Goal: Task Accomplishment & Management: Complete application form

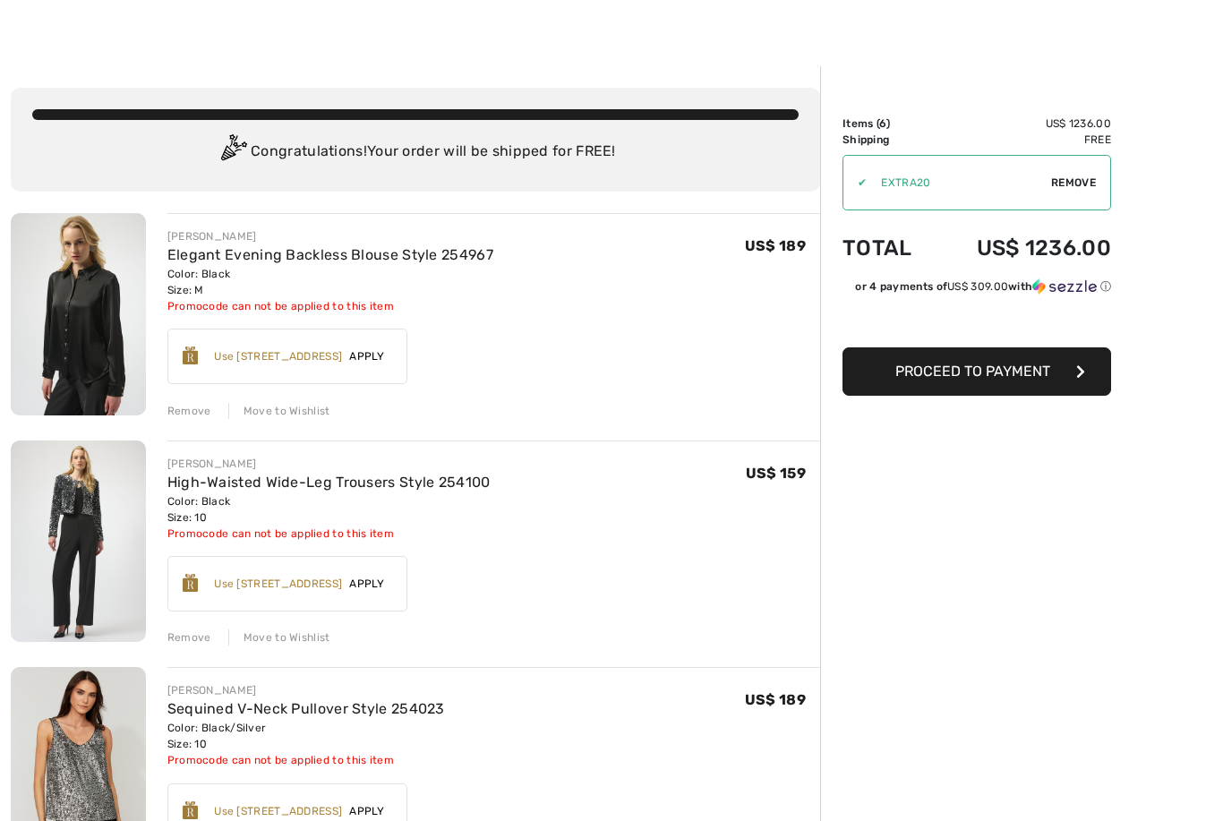
scroll to position [29, 0]
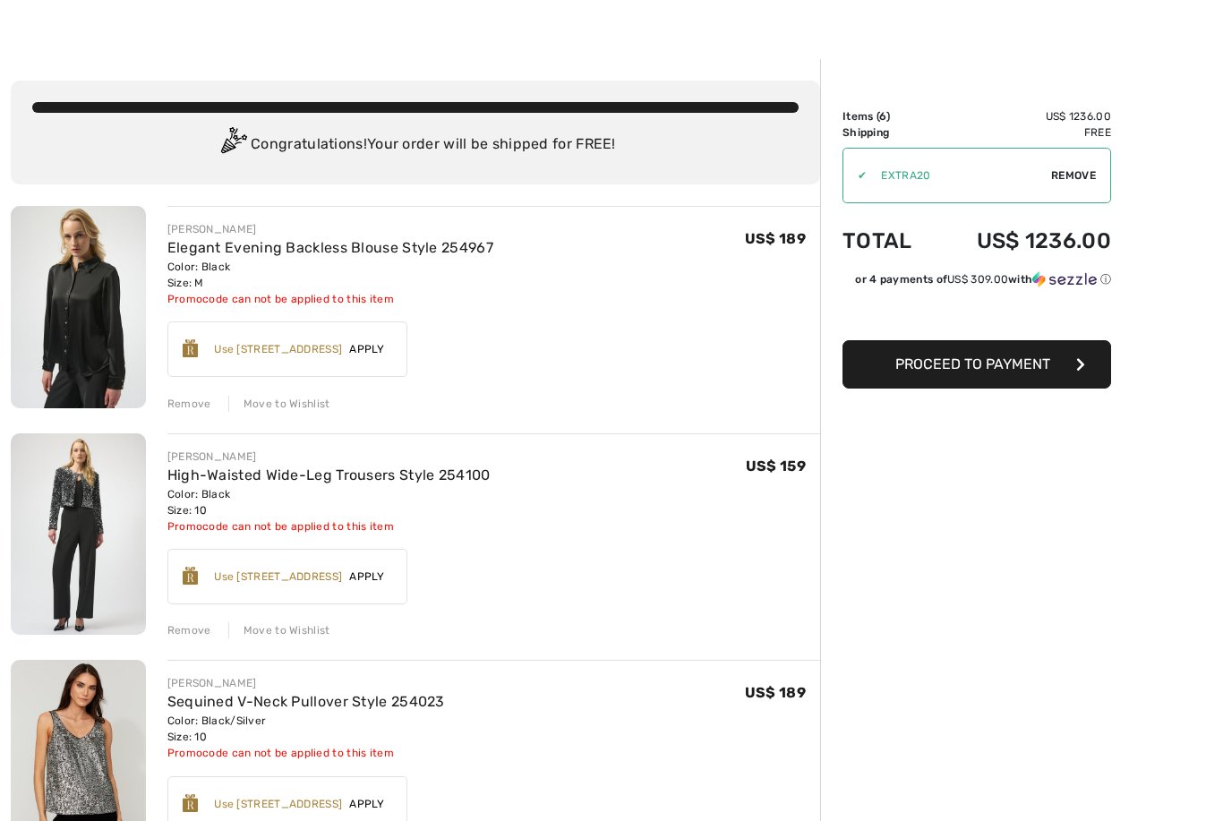
click at [183, 406] on div "Remove" at bounding box center [189, 404] width 44 height 16
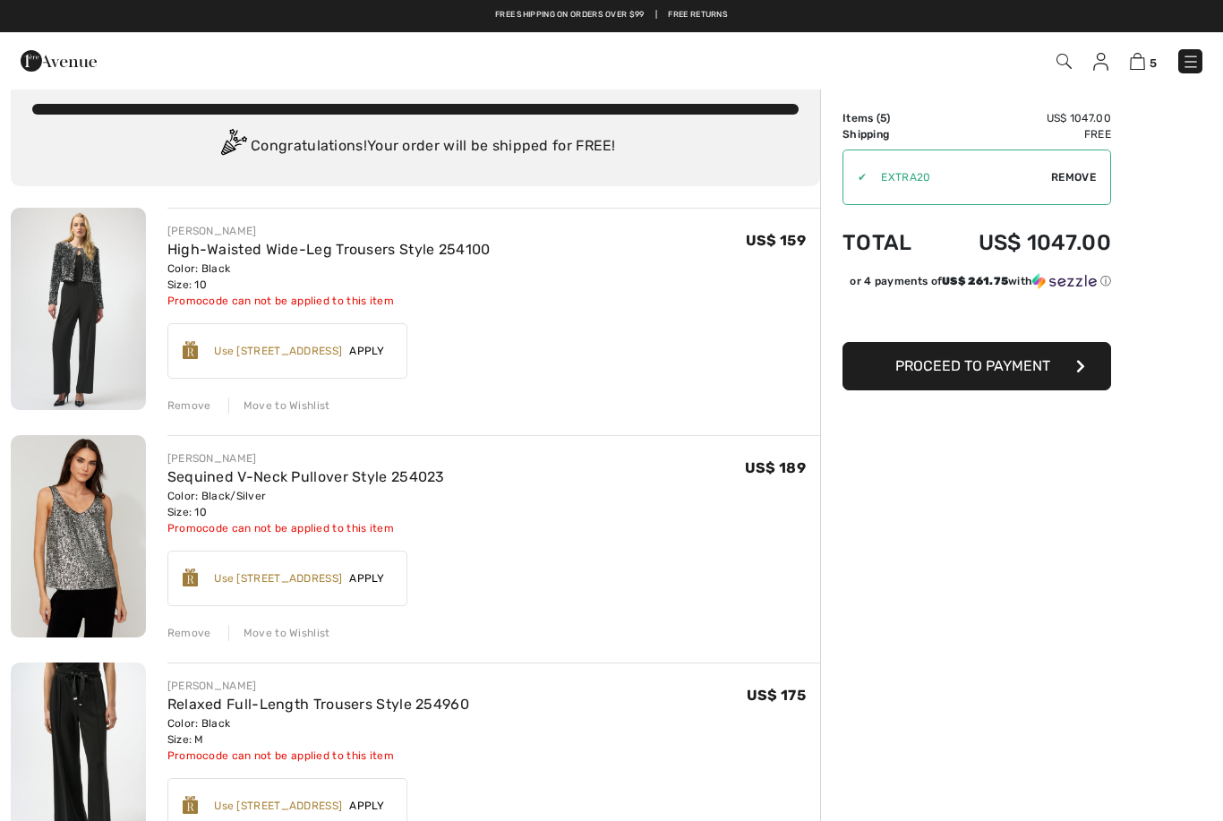
scroll to position [0, 0]
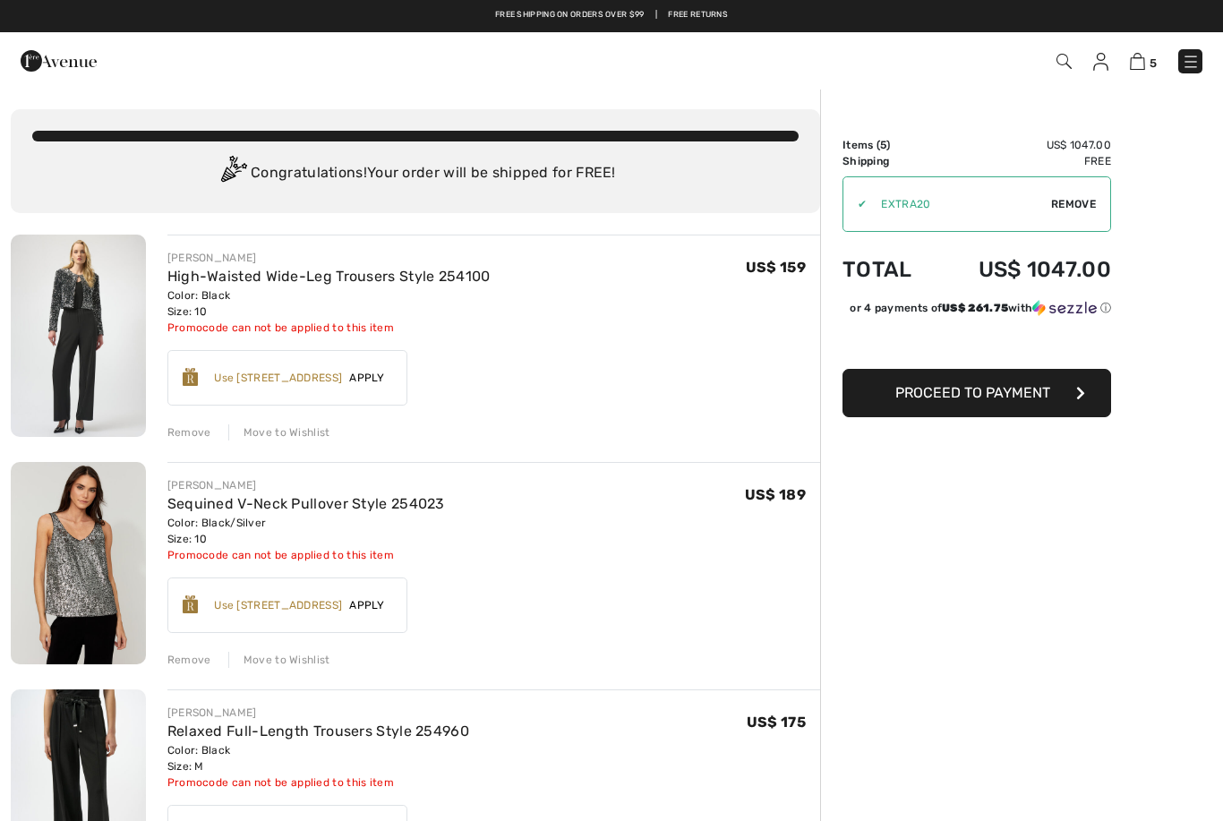
click at [1086, 65] on span "5" at bounding box center [864, 61] width 679 height 24
click at [1099, 65] on img at bounding box center [1100, 62] width 15 height 18
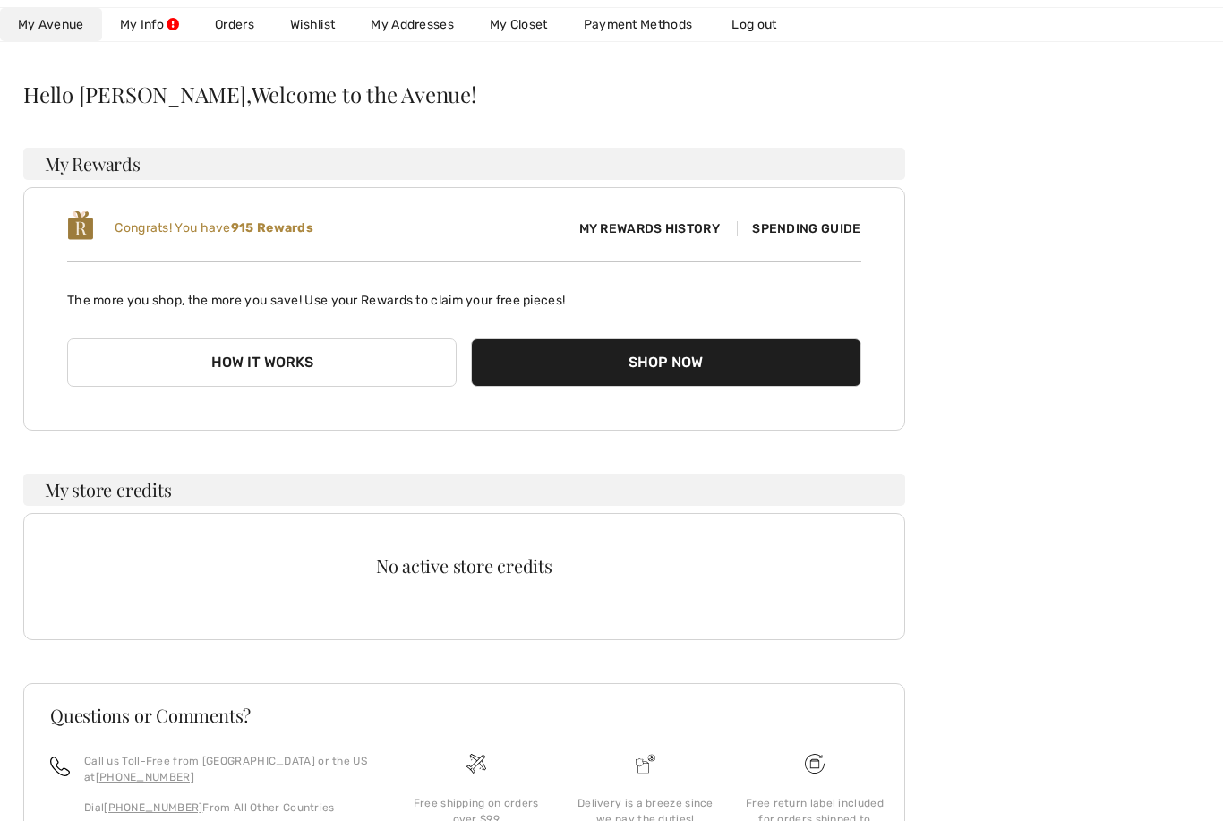
scroll to position [218, 0]
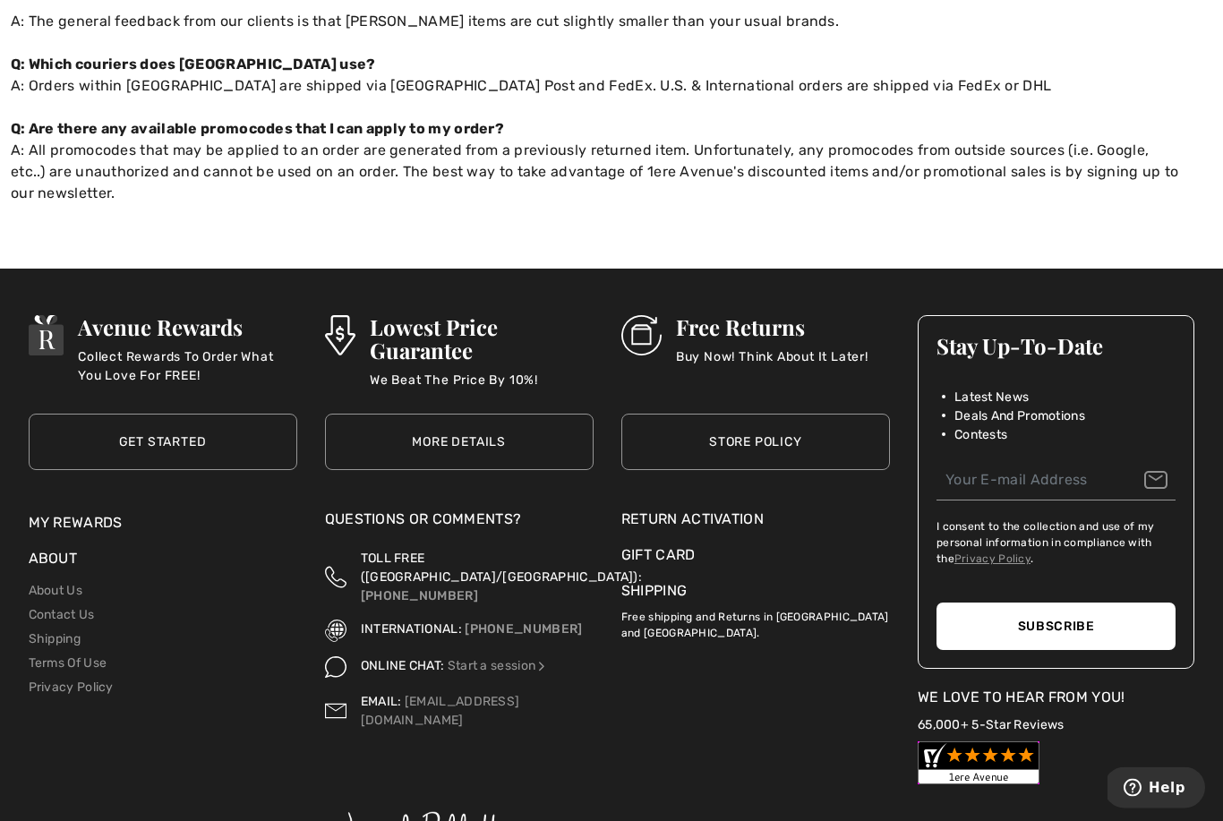
scroll to position [1266, 0]
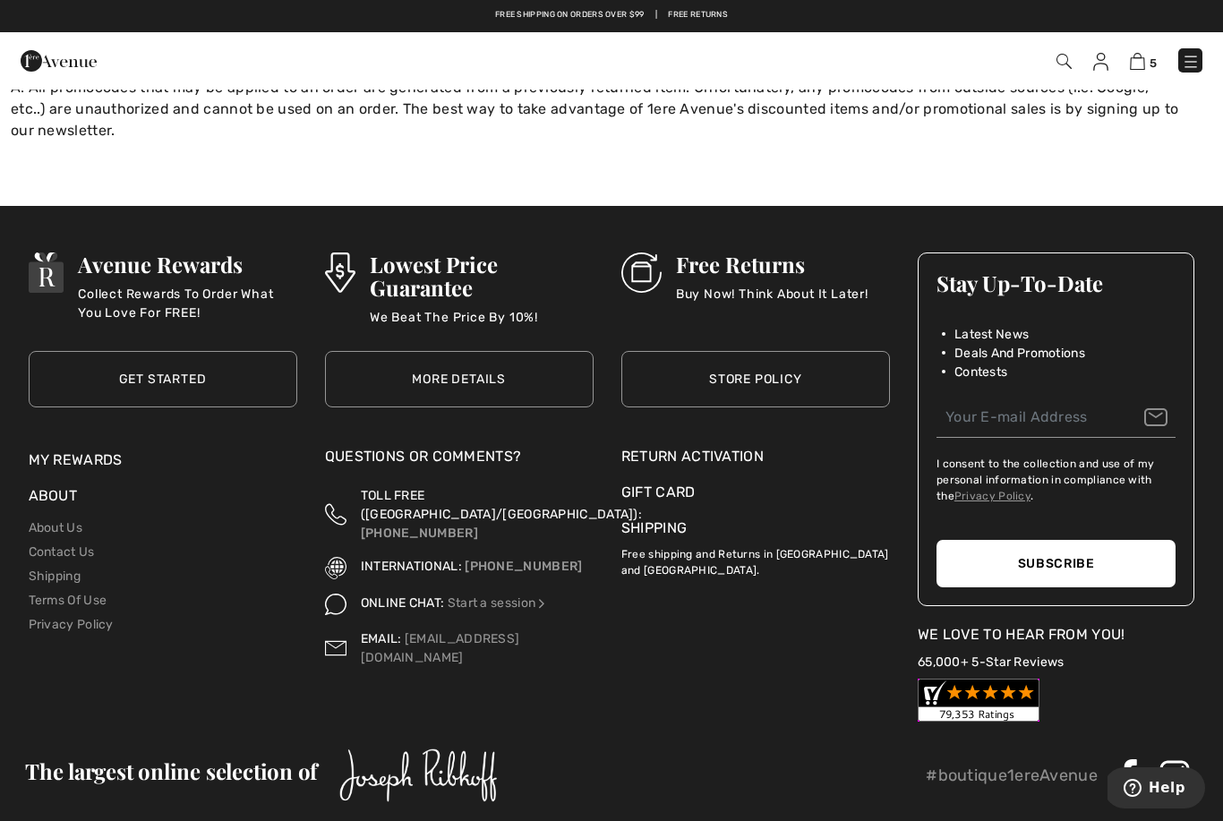
click at [669, 446] on div "Return Activation" at bounding box center [755, 456] width 269 height 21
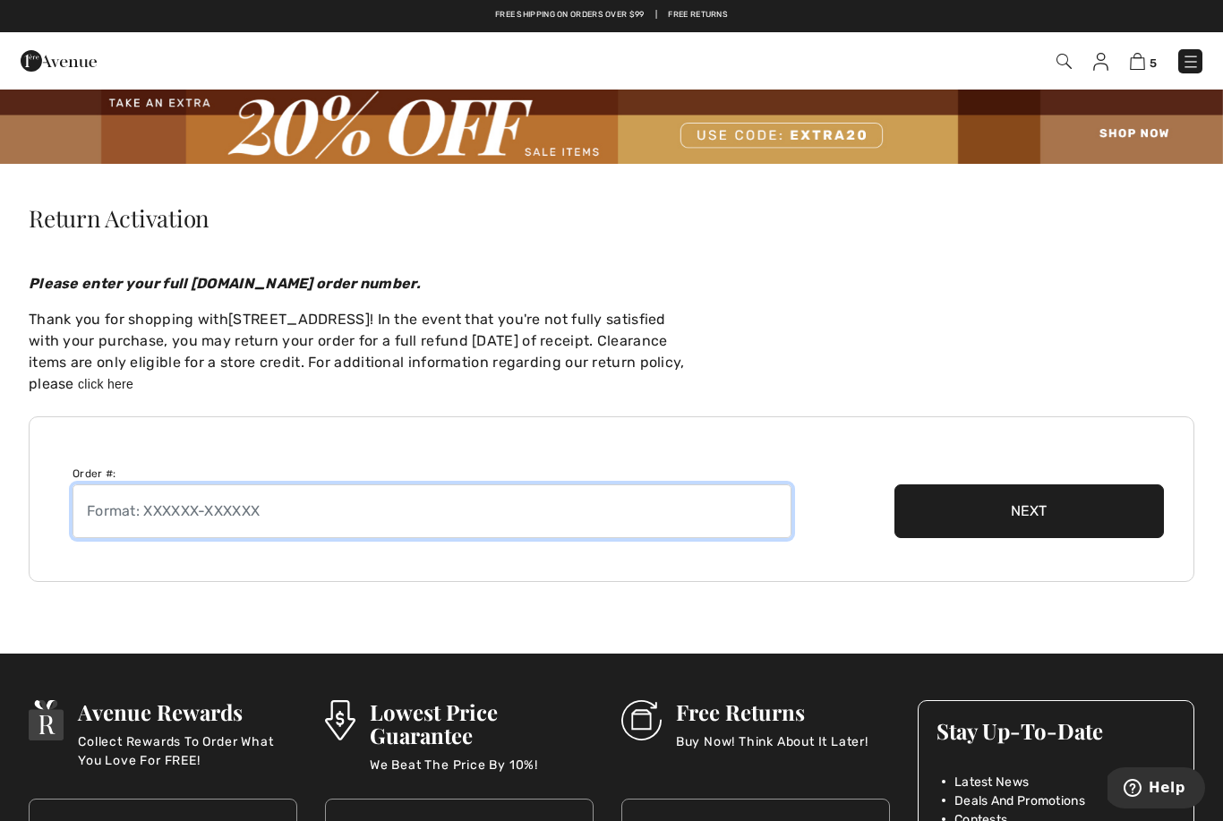
click at [116, 499] on input "text" at bounding box center [432, 511] width 719 height 54
type input "250903-1367086"
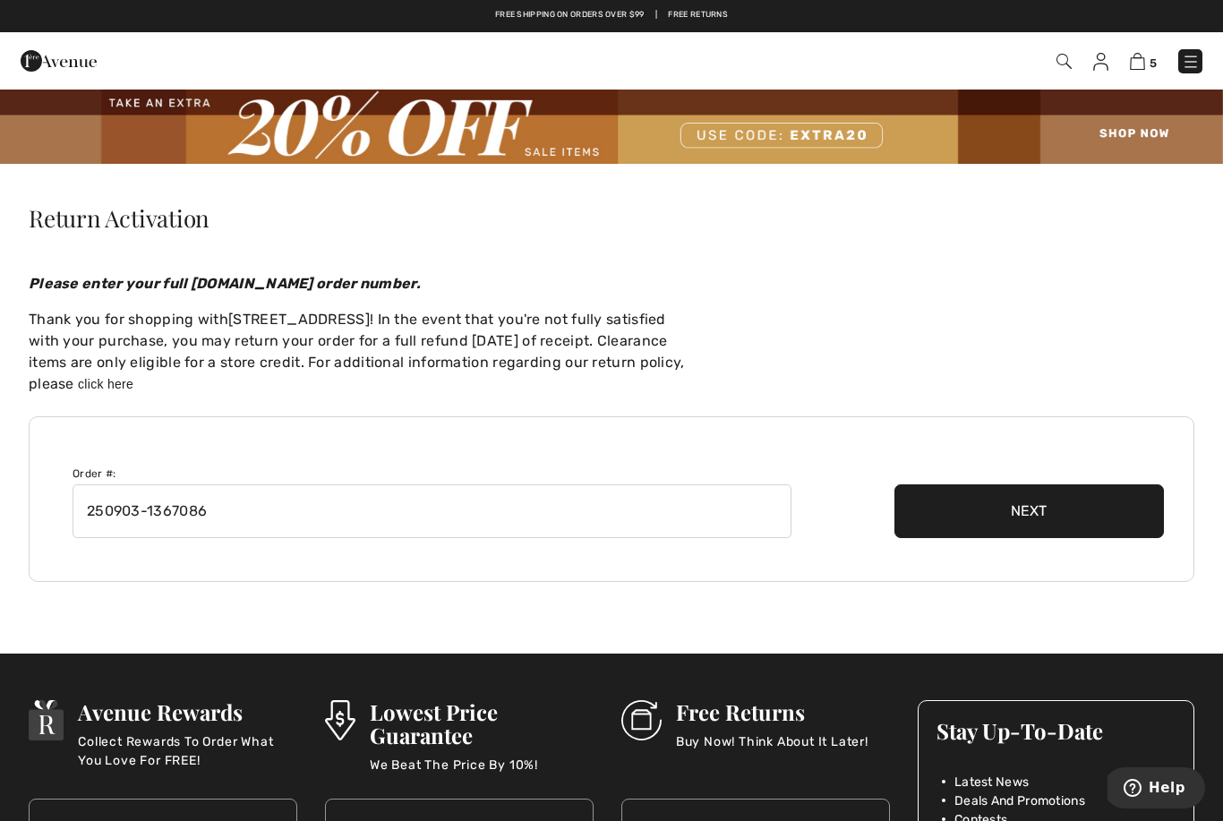
click at [969, 508] on button "Next" at bounding box center [1028, 511] width 269 height 54
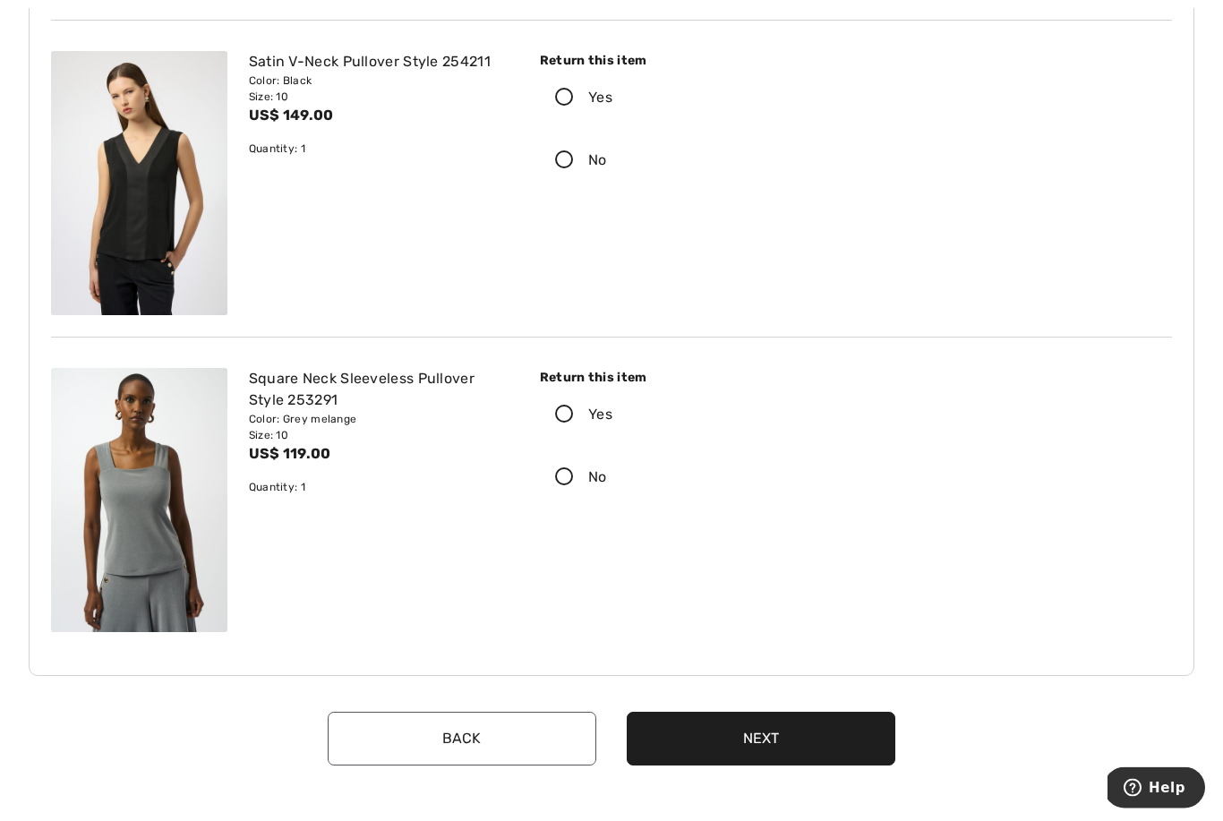
scroll to position [6286, 0]
click at [565, 414] on icon at bounding box center [564, 414] width 47 height 19
click at [612, 414] on input "Yes" at bounding box center [618, 414] width 12 height 54
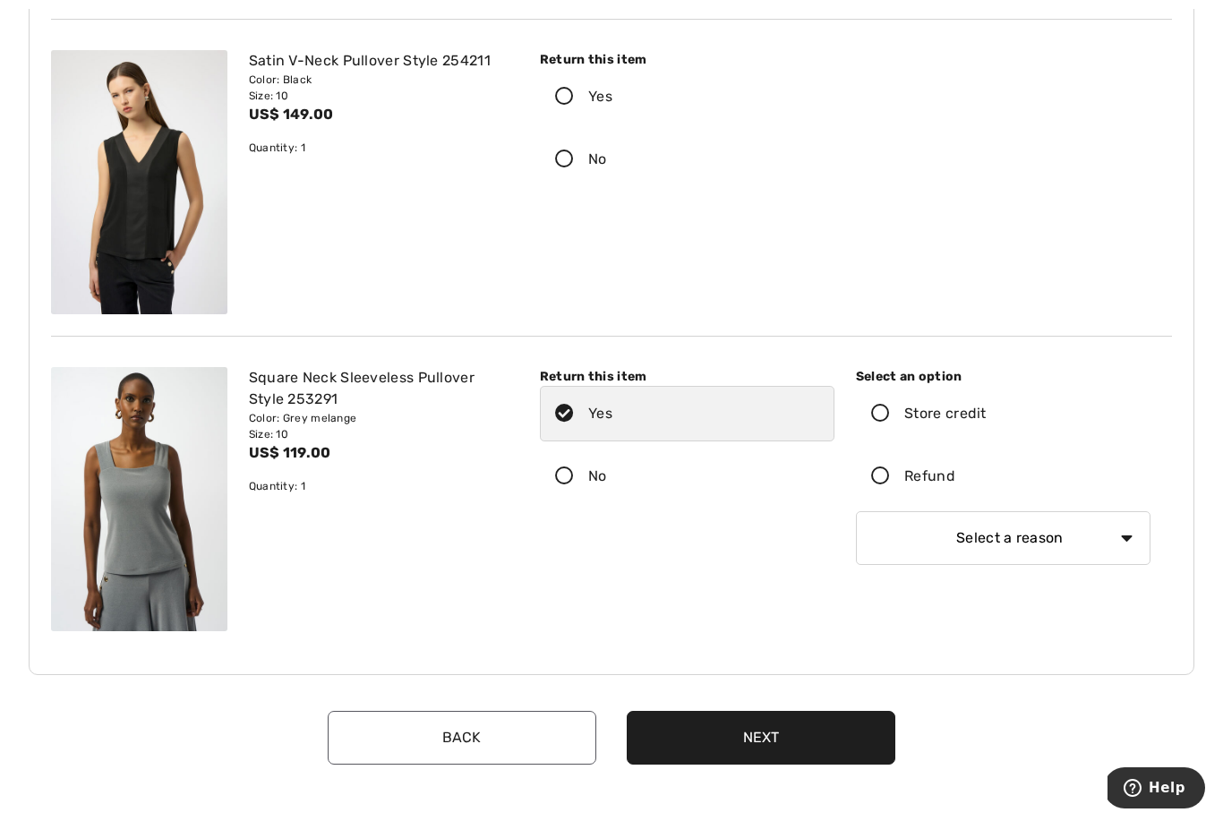
click at [887, 484] on icon at bounding box center [880, 476] width 47 height 19
click at [955, 484] on input "Refund" at bounding box center [961, 476] width 12 height 54
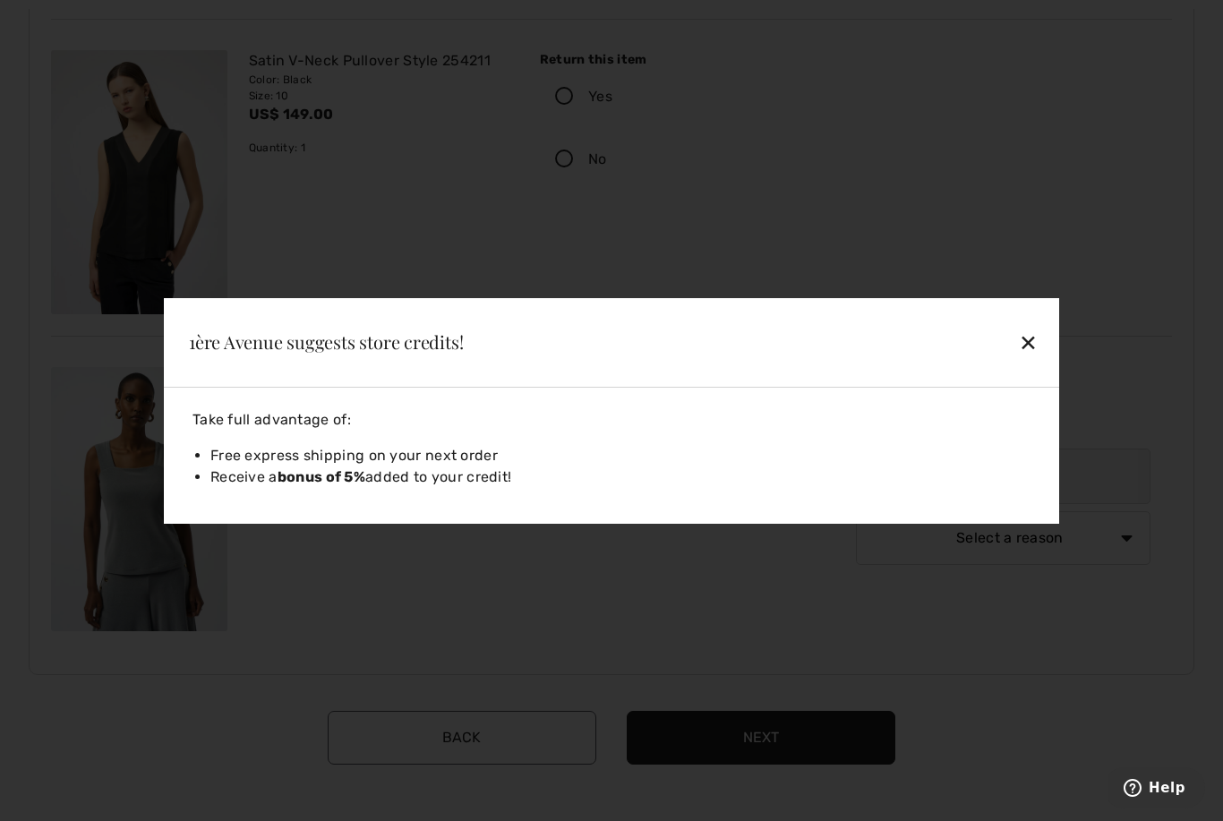
click at [1038, 361] on div "✕" at bounding box center [942, 342] width 206 height 38
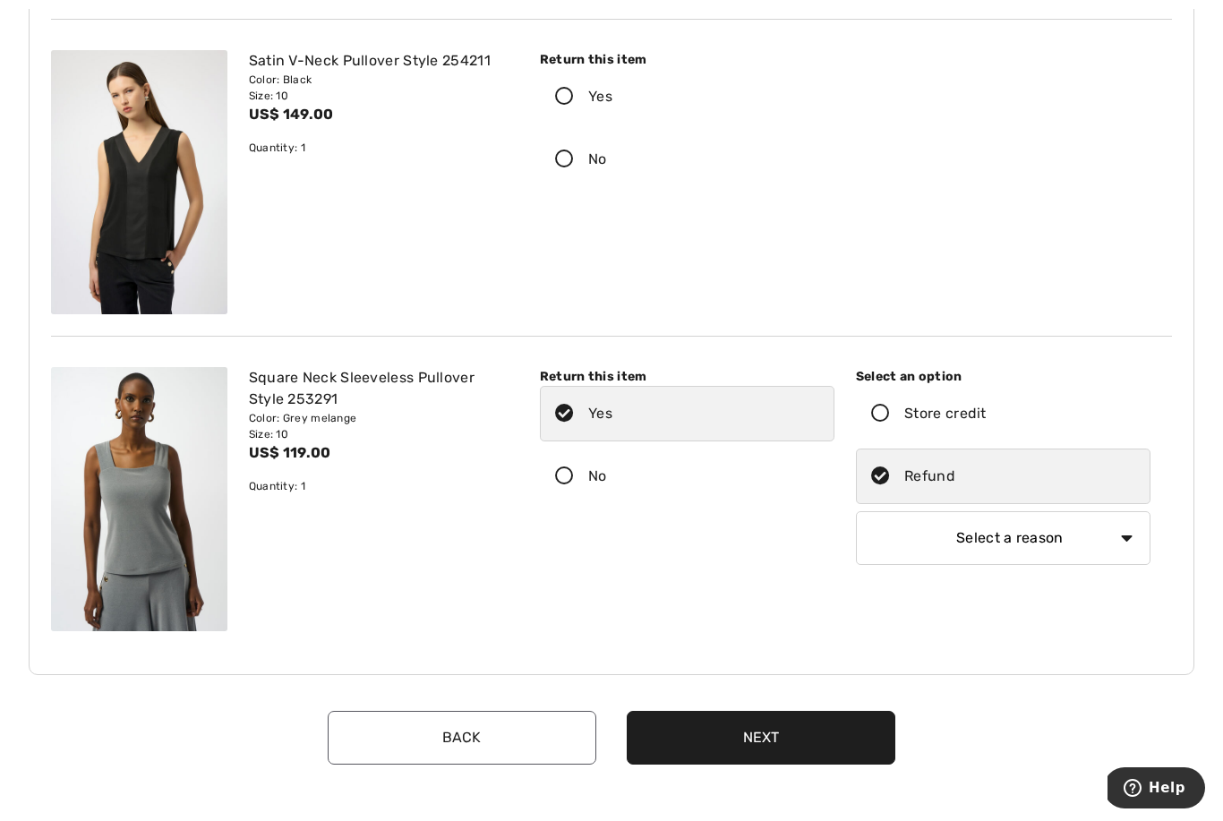
click at [1010, 534] on select "Select a reason I received the wrong product or size My order arrived too late …" at bounding box center [1003, 538] width 295 height 54
select select "3"
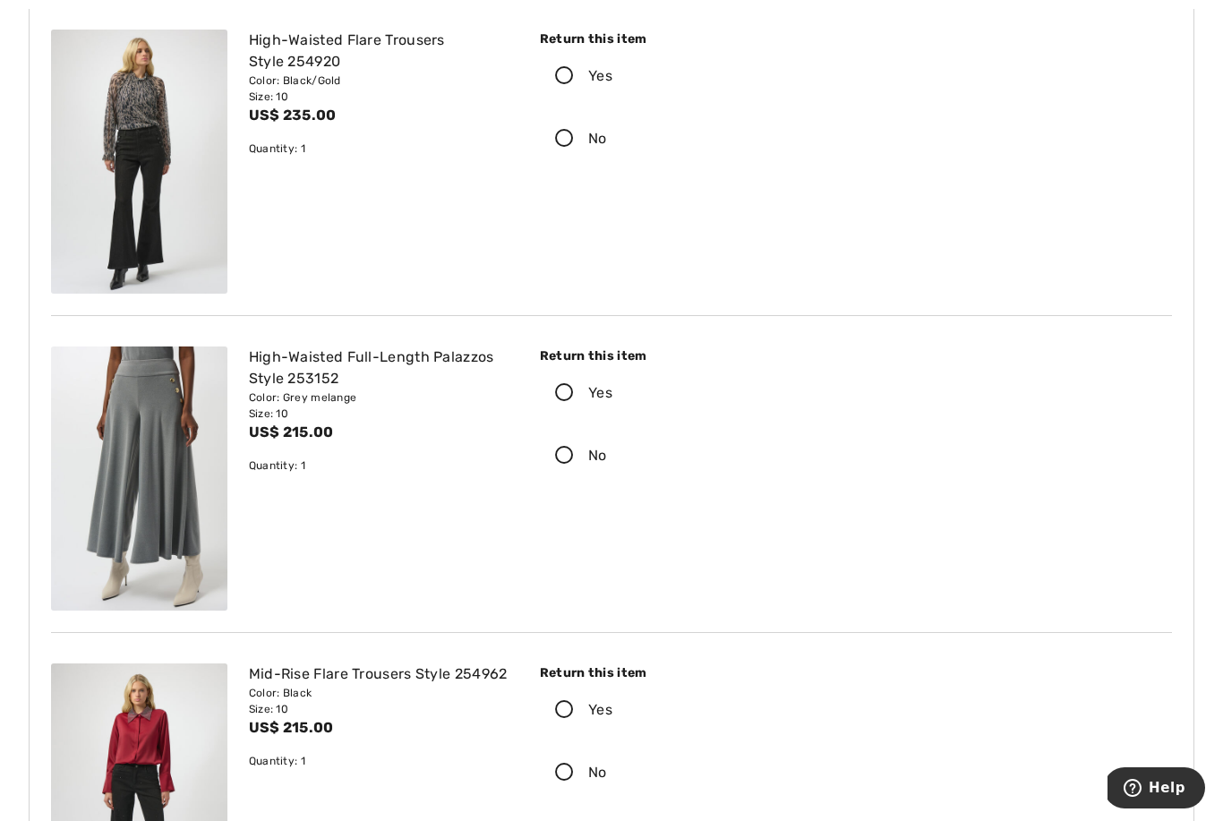
scroll to position [2191, 0]
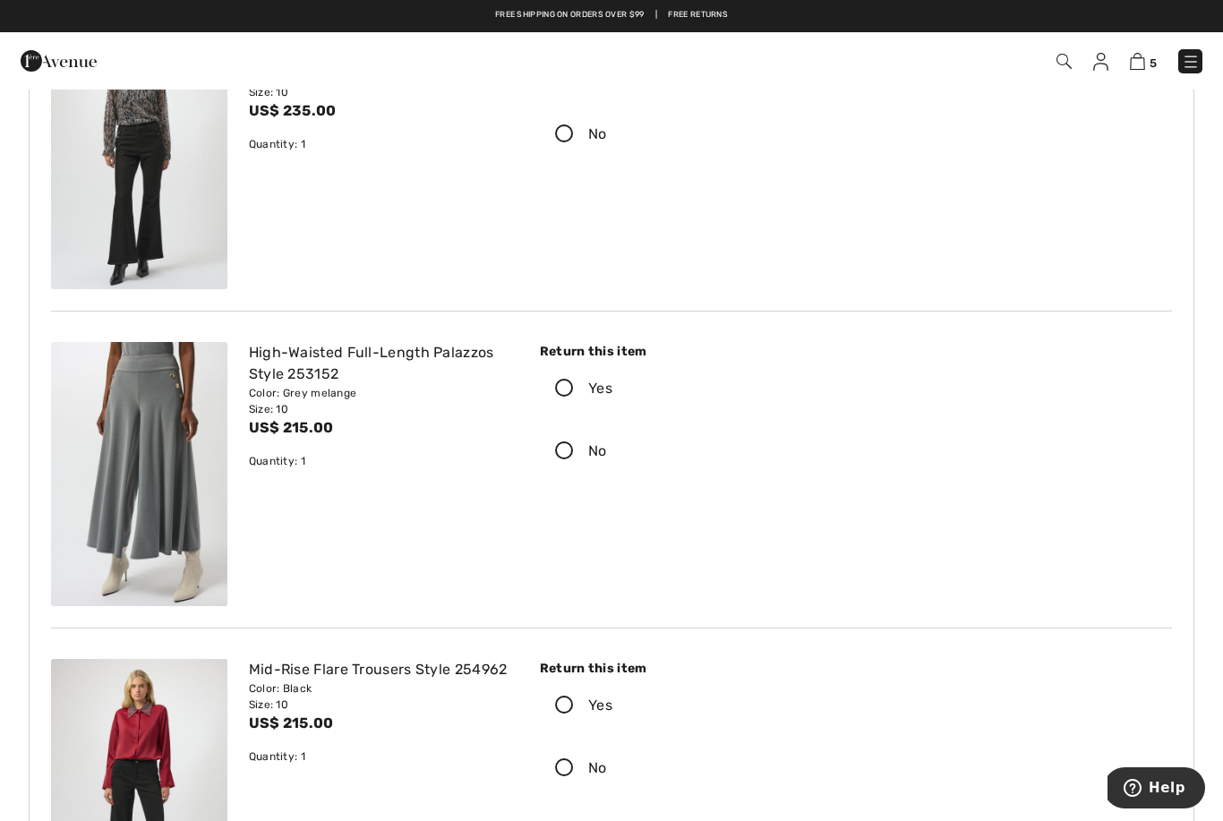
click at [560, 389] on icon at bounding box center [564, 389] width 47 height 19
click at [612, 389] on input "Yes" at bounding box center [618, 389] width 12 height 54
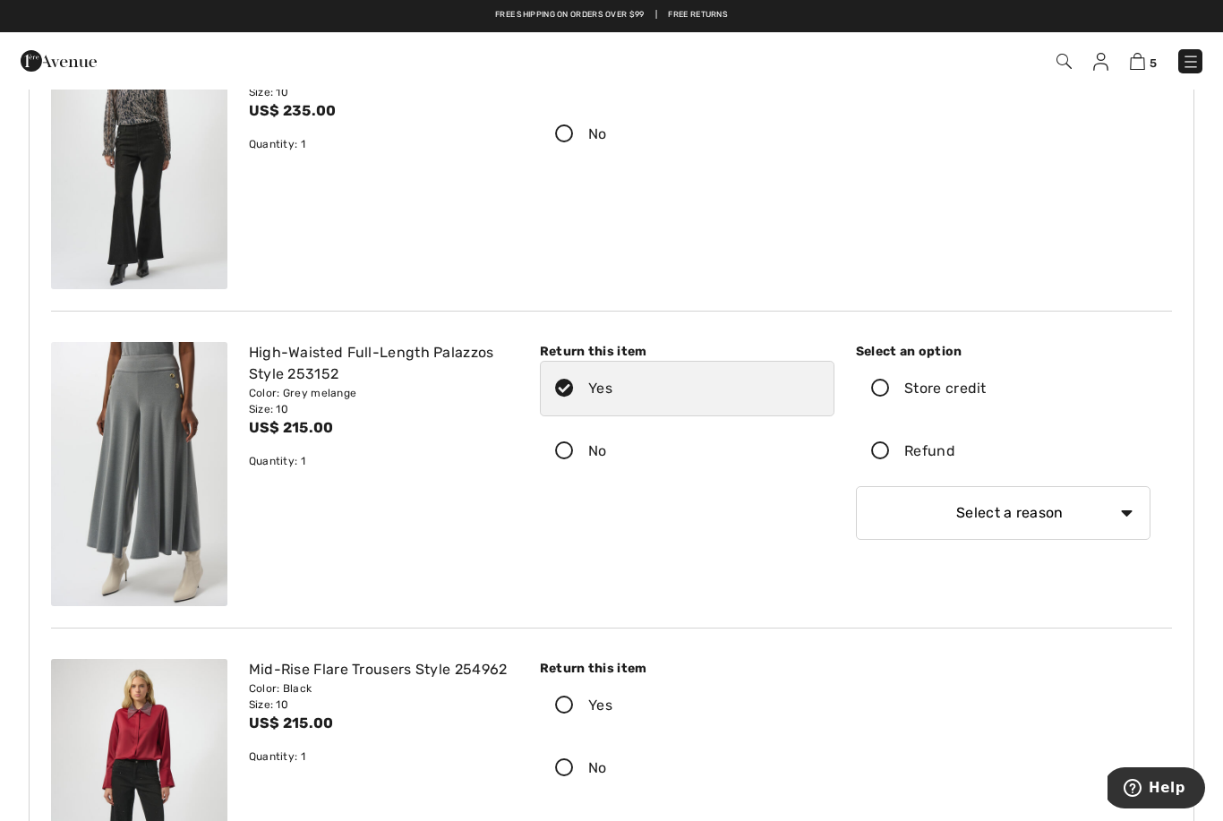
click at [904, 459] on div "Refund" at bounding box center [929, 450] width 51 height 21
click at [955, 459] on input "Refund" at bounding box center [961, 451] width 12 height 54
click at [975, 529] on select "Select a reason I received the wrong product or size My order arrived too late …" at bounding box center [1003, 513] width 295 height 54
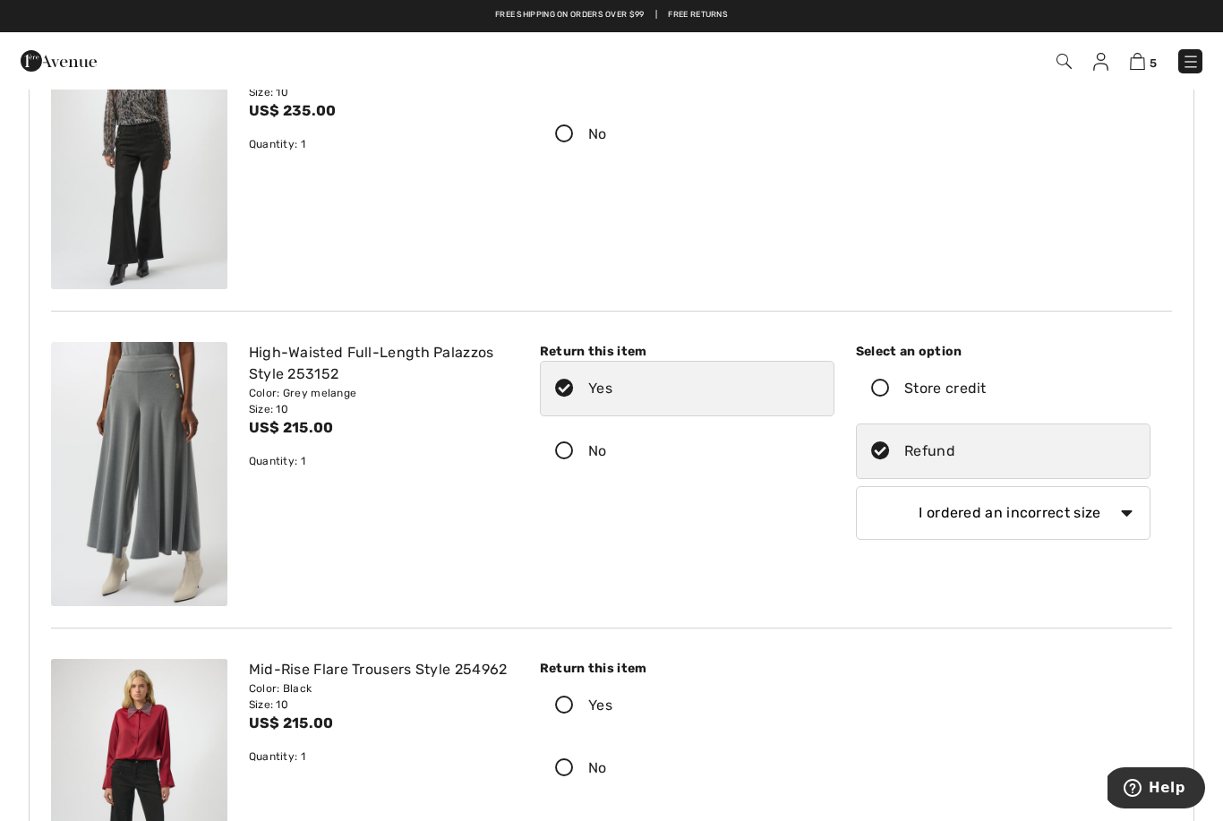
click at [1010, 505] on select "Select a reason I received the wrong product or size My order arrived too late …" at bounding box center [1003, 513] width 295 height 54
select select "3"
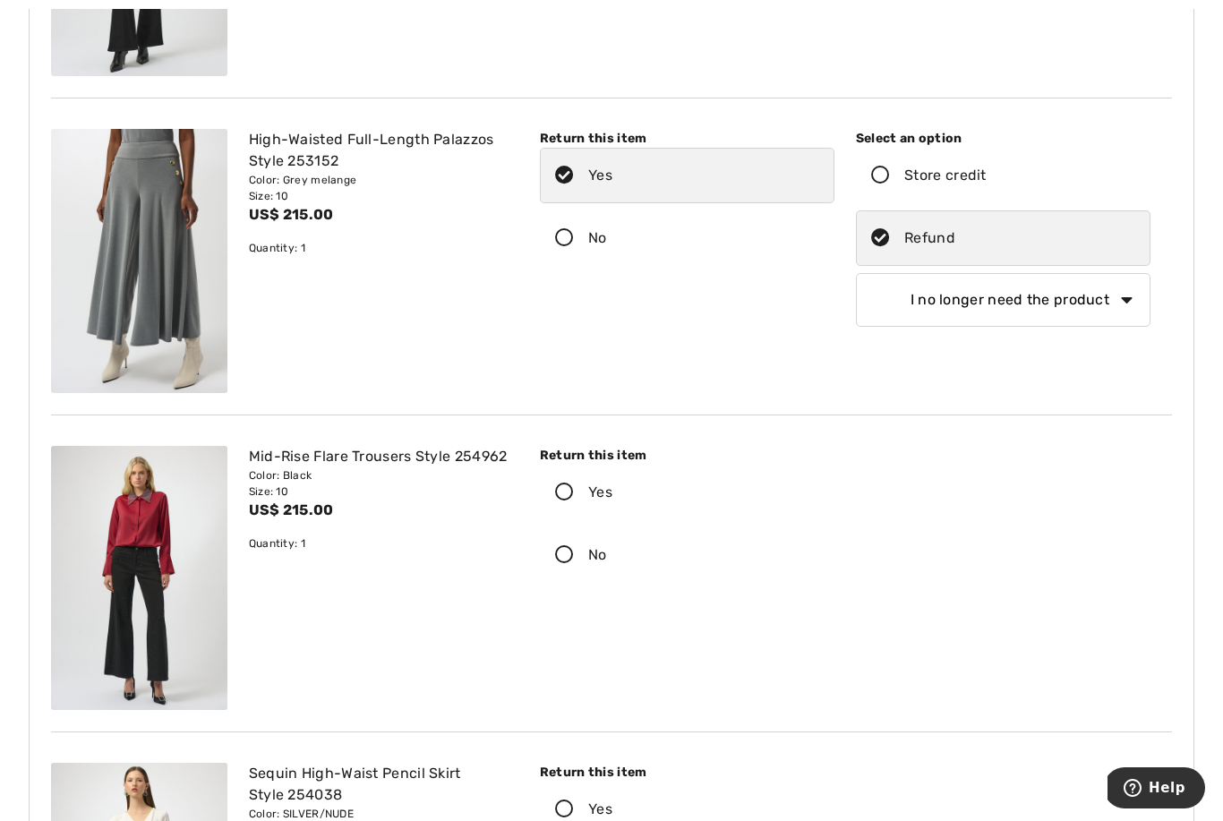
scroll to position [2596, 0]
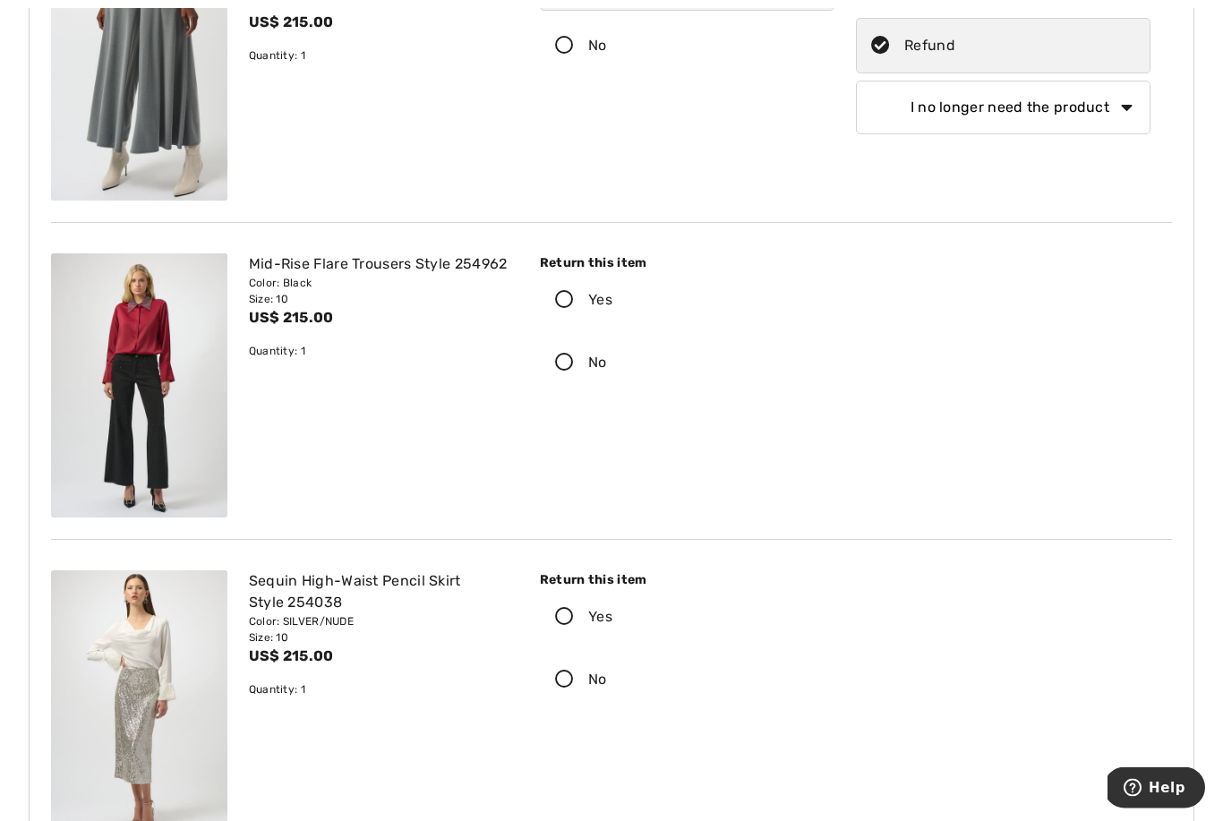
click at [563, 348] on label "No" at bounding box center [687, 364] width 295 height 56
click at [607, 348] on input "No" at bounding box center [613, 364] width 12 height 54
radio input "true"
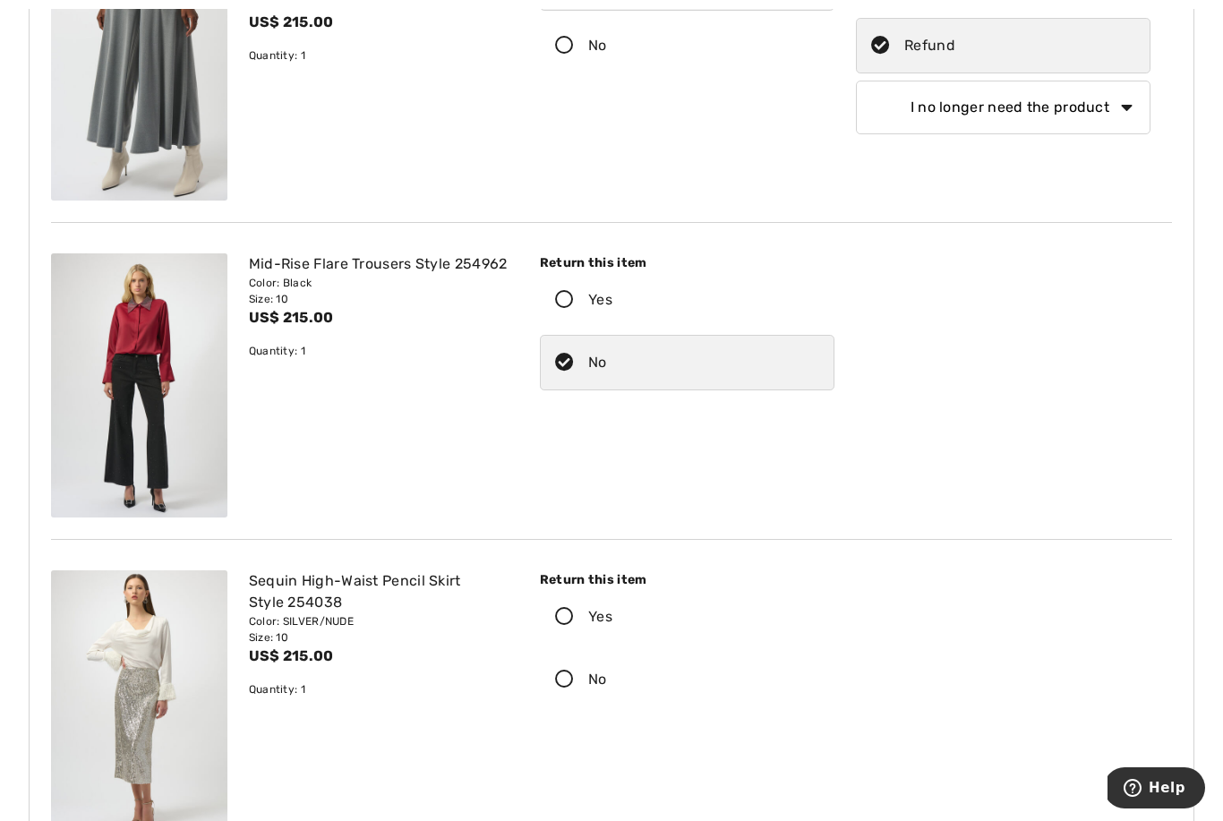
click at [566, 295] on icon at bounding box center [564, 300] width 47 height 19
click at [612, 295] on input "Yes" at bounding box center [618, 300] width 12 height 54
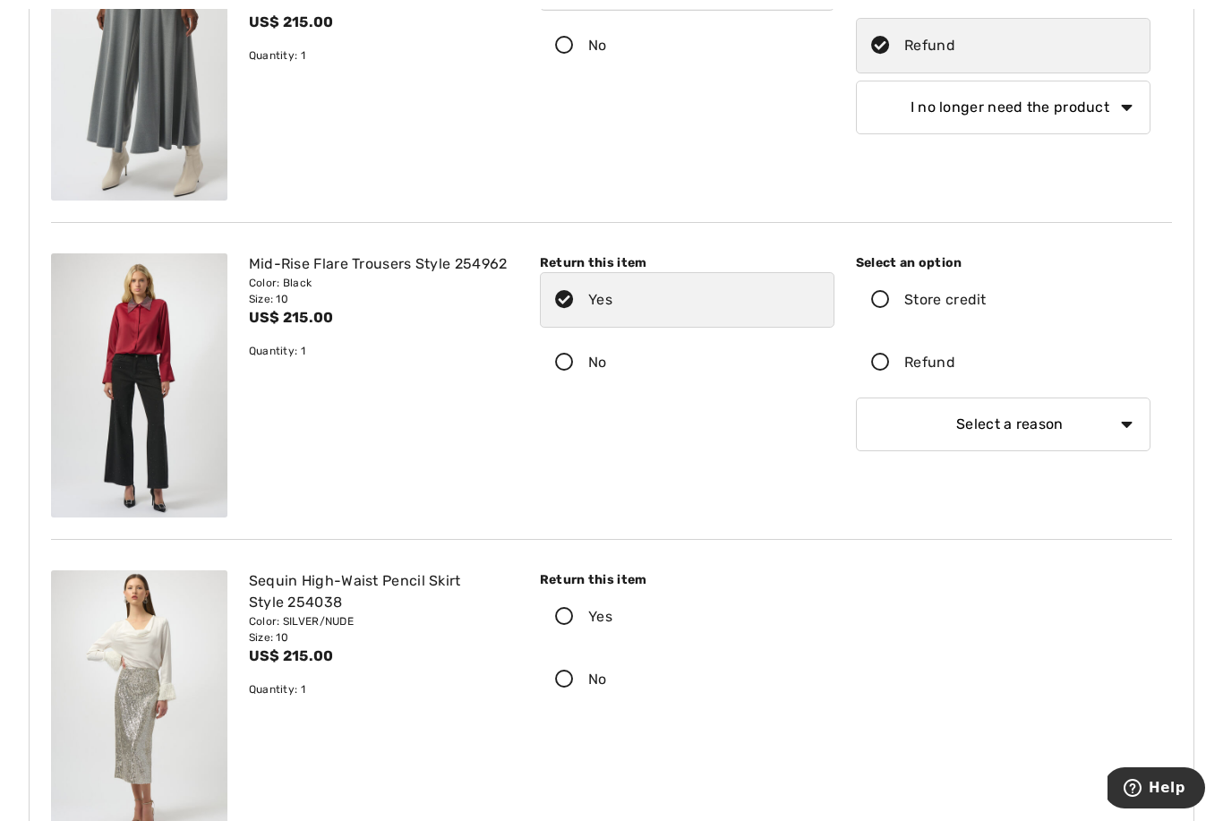
click at [901, 366] on icon at bounding box center [880, 363] width 47 height 19
click at [955, 366] on input "Refund" at bounding box center [961, 363] width 12 height 54
click at [888, 436] on select "Select a reason I received the wrong product or size My order arrived too late …" at bounding box center [1003, 424] width 295 height 54
select select "6"
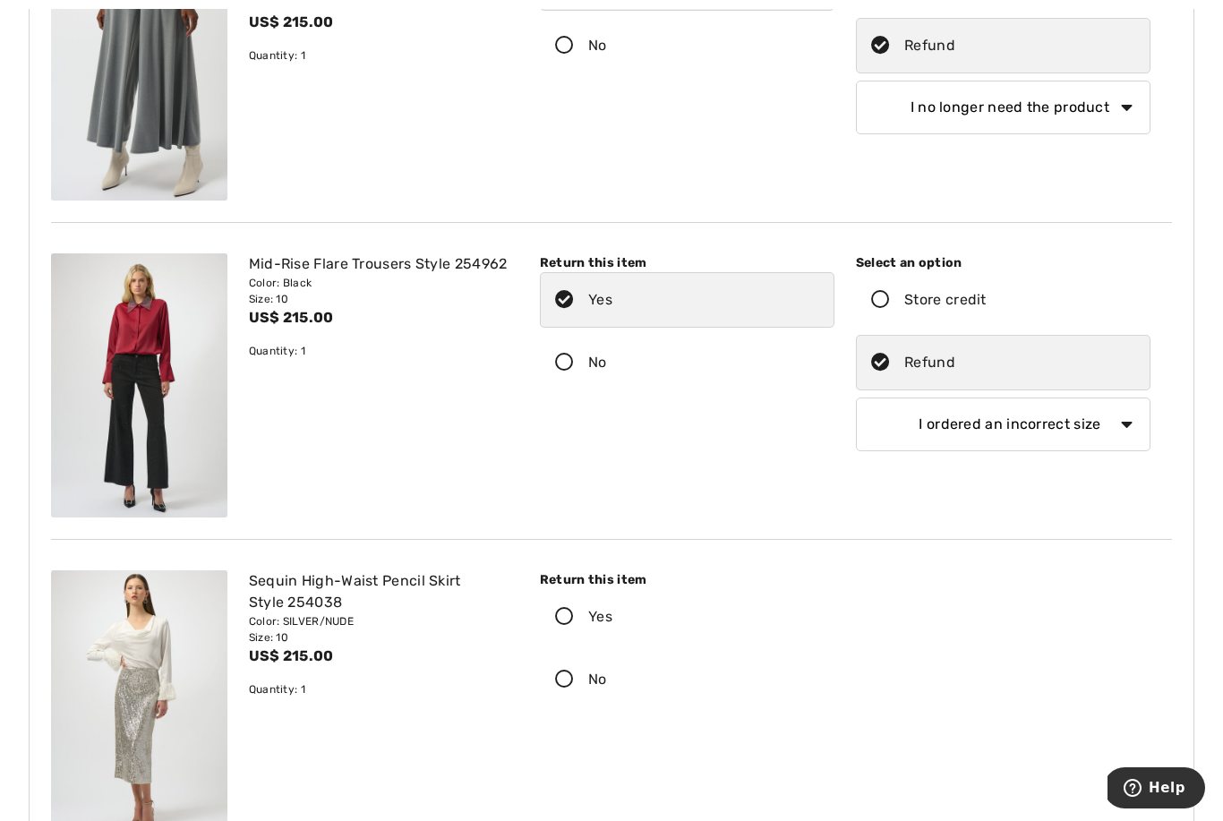
click at [830, 628] on label "Yes" at bounding box center [687, 617] width 295 height 56
click at [624, 628] on input "Yes" at bounding box center [618, 617] width 12 height 54
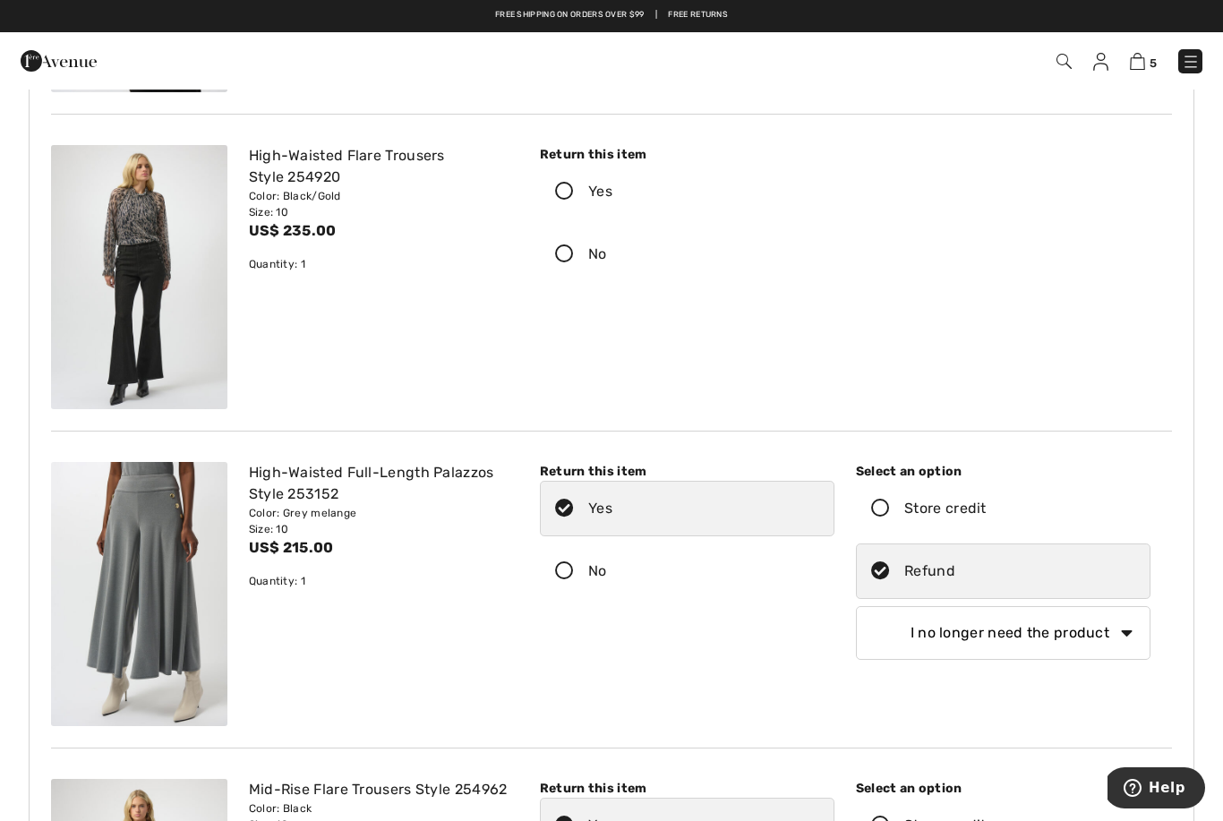
scroll to position [2060, 0]
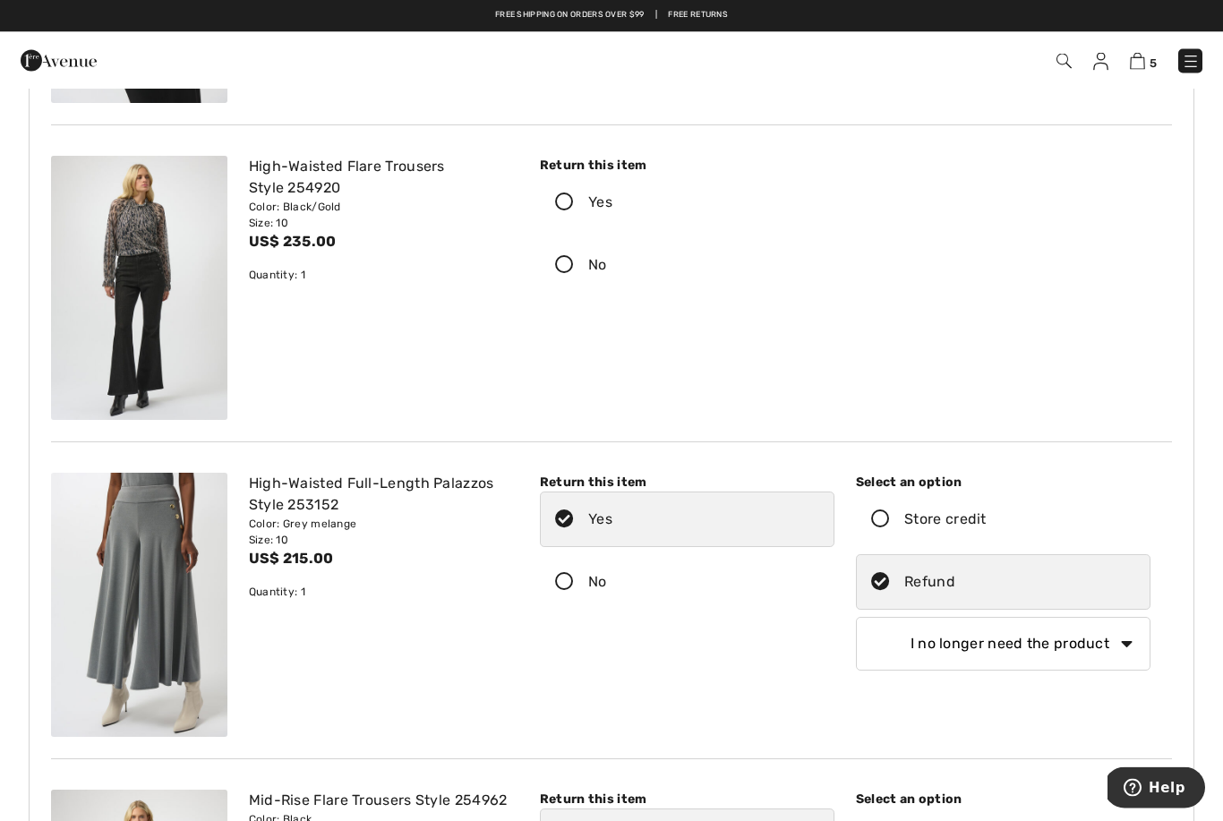
click at [556, 199] on icon at bounding box center [564, 203] width 47 height 19
click at [612, 199] on input "Yes" at bounding box center [618, 203] width 12 height 54
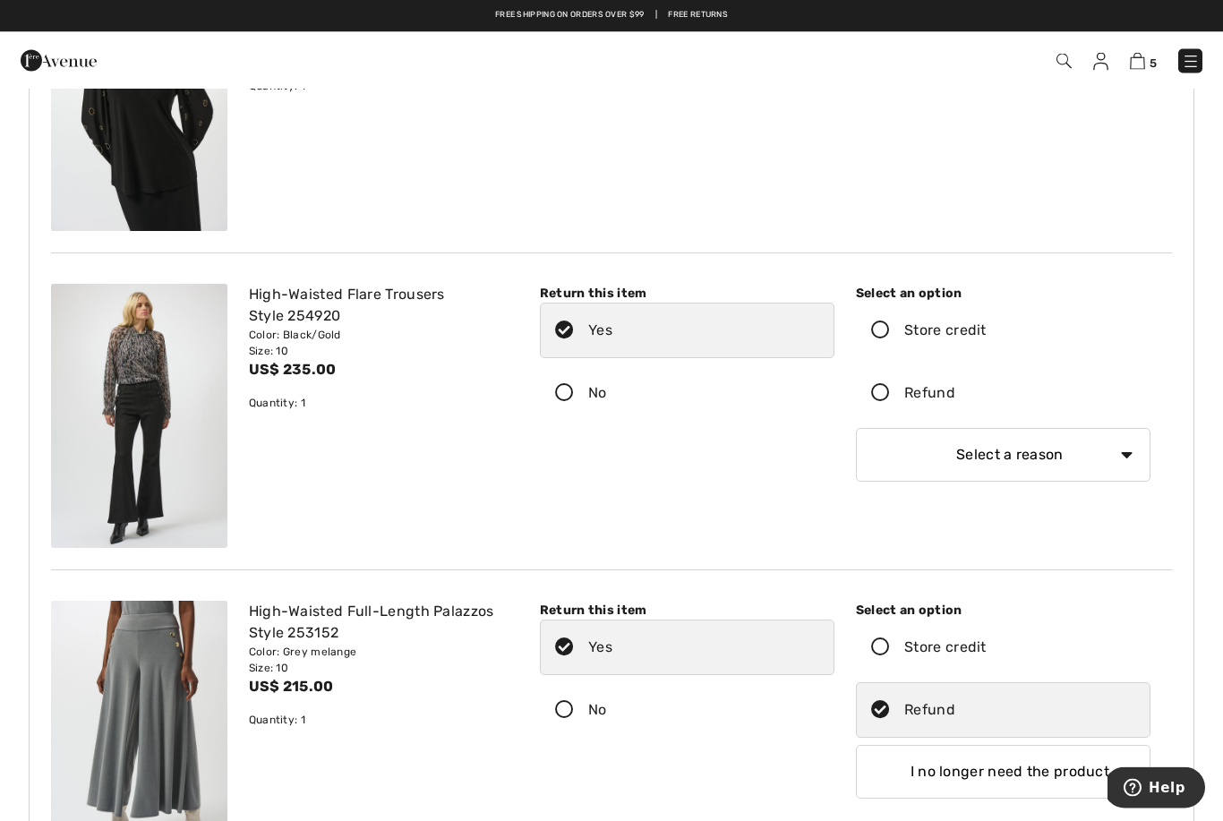
scroll to position [1918, 0]
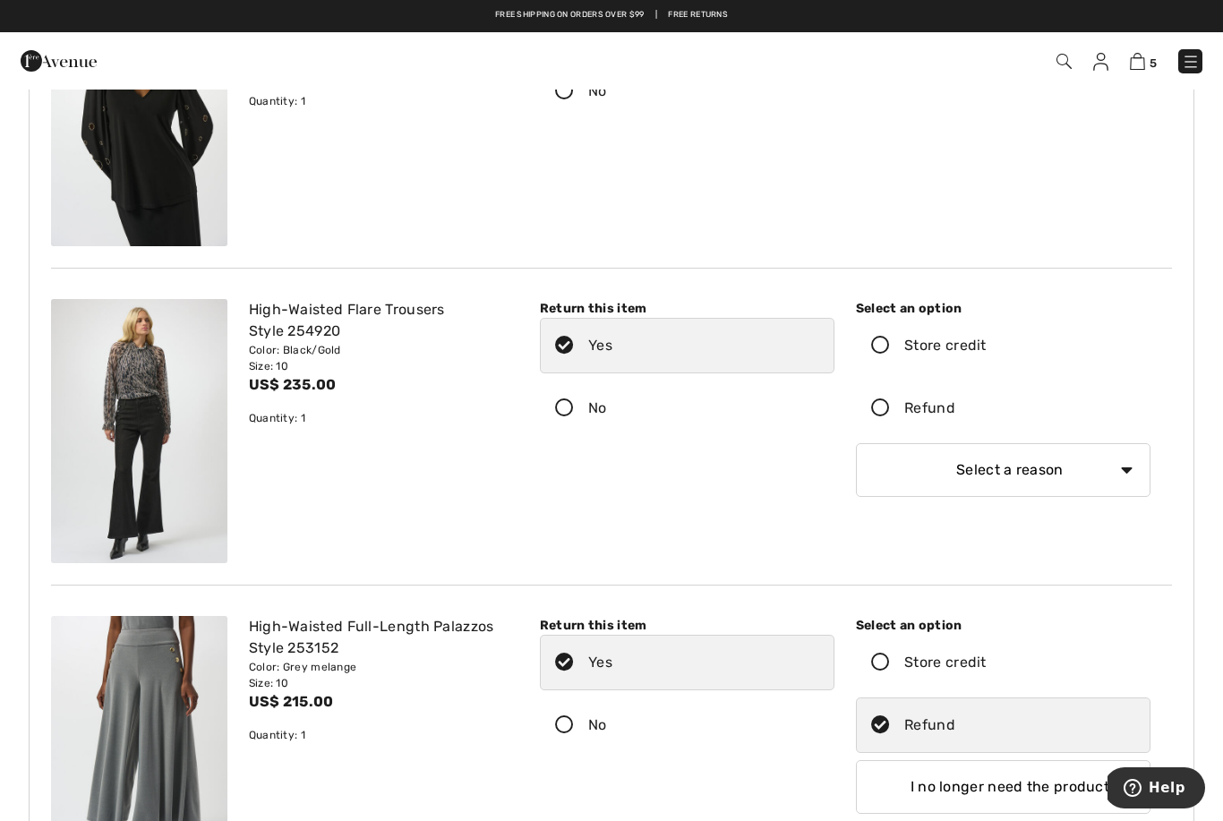
click at [887, 416] on icon at bounding box center [880, 408] width 47 height 19
click at [955, 416] on input "Refund" at bounding box center [961, 408] width 12 height 54
click at [949, 492] on select "Select a reason I received the wrong product or size My order arrived too late …" at bounding box center [1003, 470] width 295 height 54
select select "6"
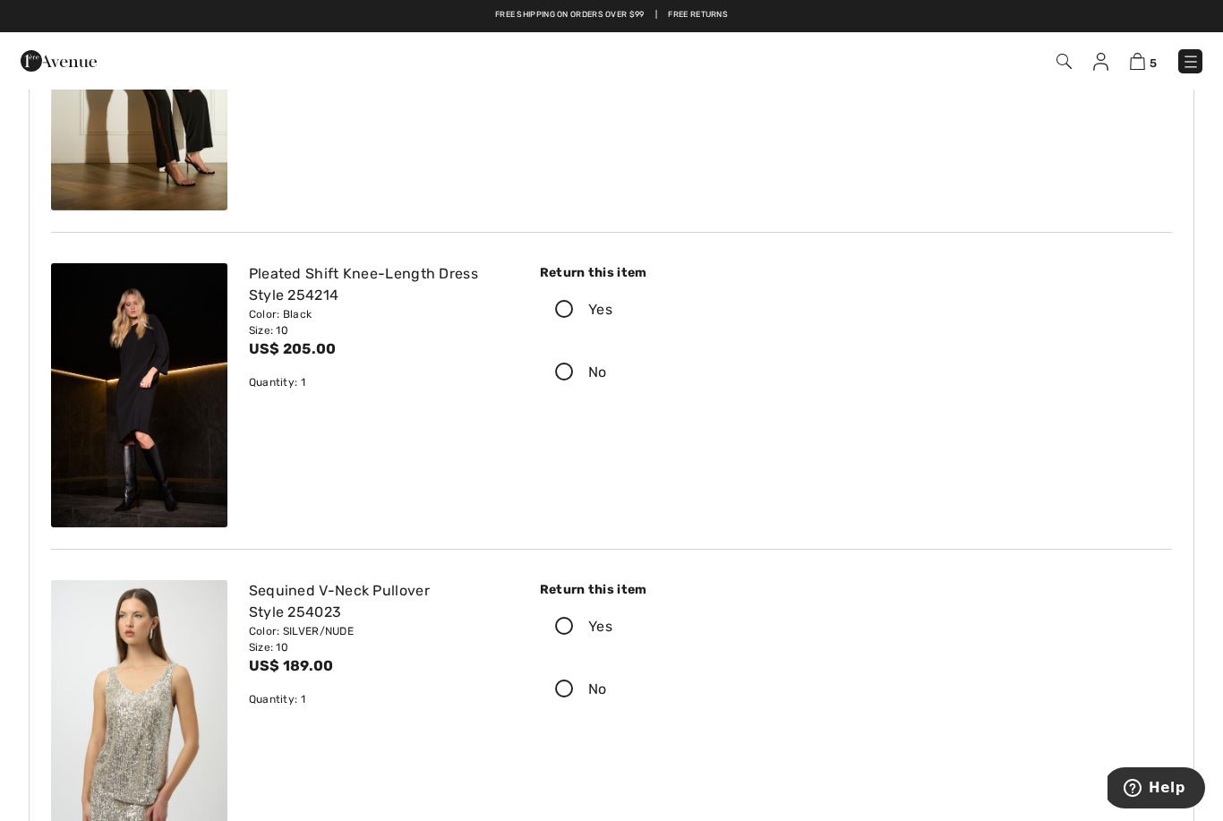
scroll to position [3854, 0]
click at [556, 309] on icon at bounding box center [564, 311] width 47 height 19
click at [612, 309] on input "Yes" at bounding box center [618, 311] width 12 height 54
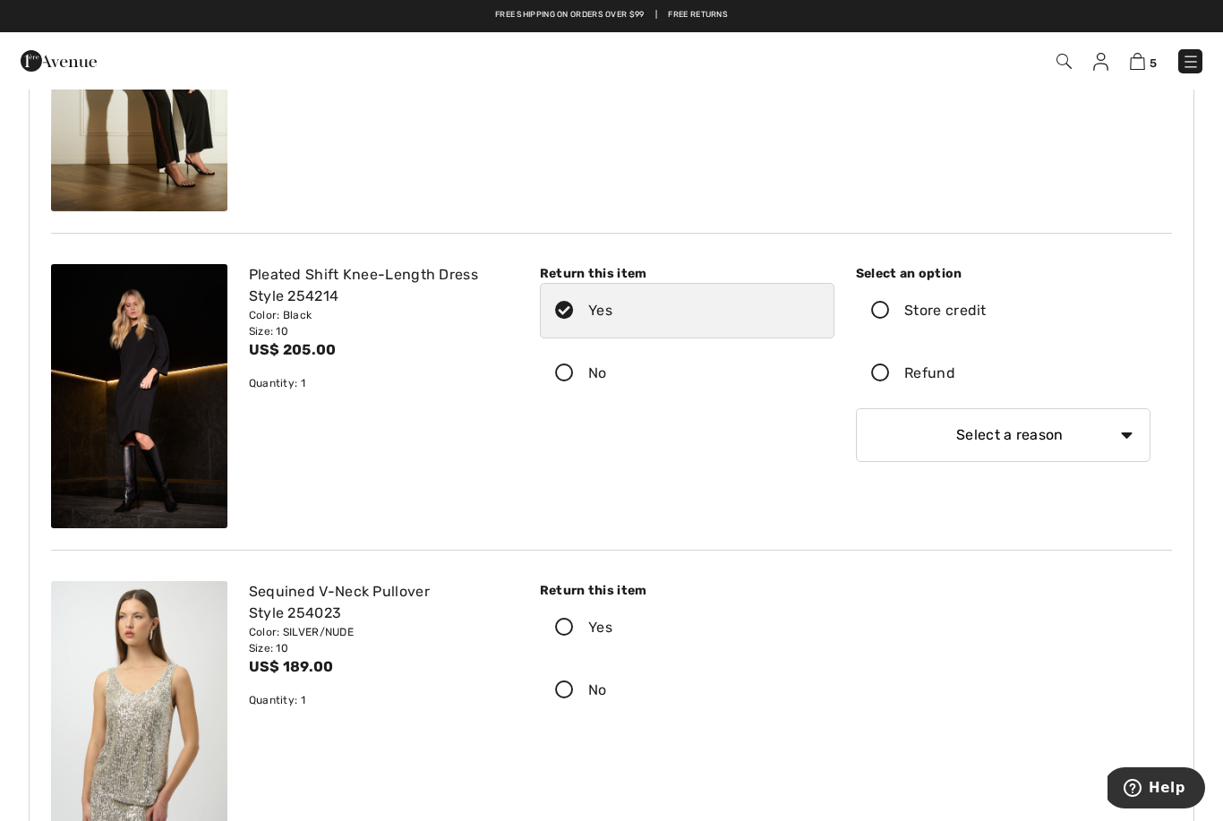
click at [896, 367] on icon at bounding box center [880, 373] width 47 height 19
click at [955, 367] on input "Refund" at bounding box center [961, 373] width 12 height 54
click at [950, 449] on select "Select a reason I received the wrong product or size My order arrived too late …" at bounding box center [1003, 435] width 295 height 54
select select "4"
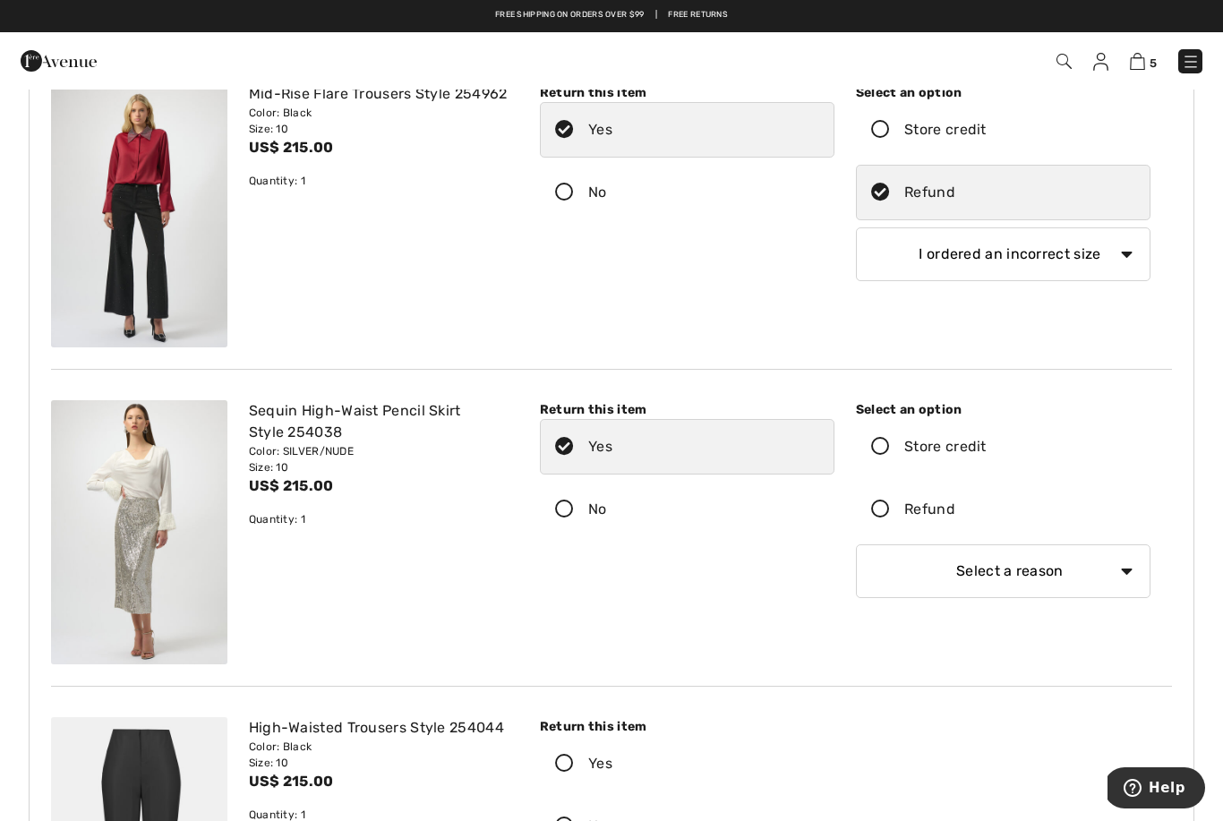
scroll to position [2766, 0]
click at [577, 514] on icon at bounding box center [564, 510] width 47 height 19
click at [607, 514] on input "No" at bounding box center [613, 510] width 12 height 54
radio input "true"
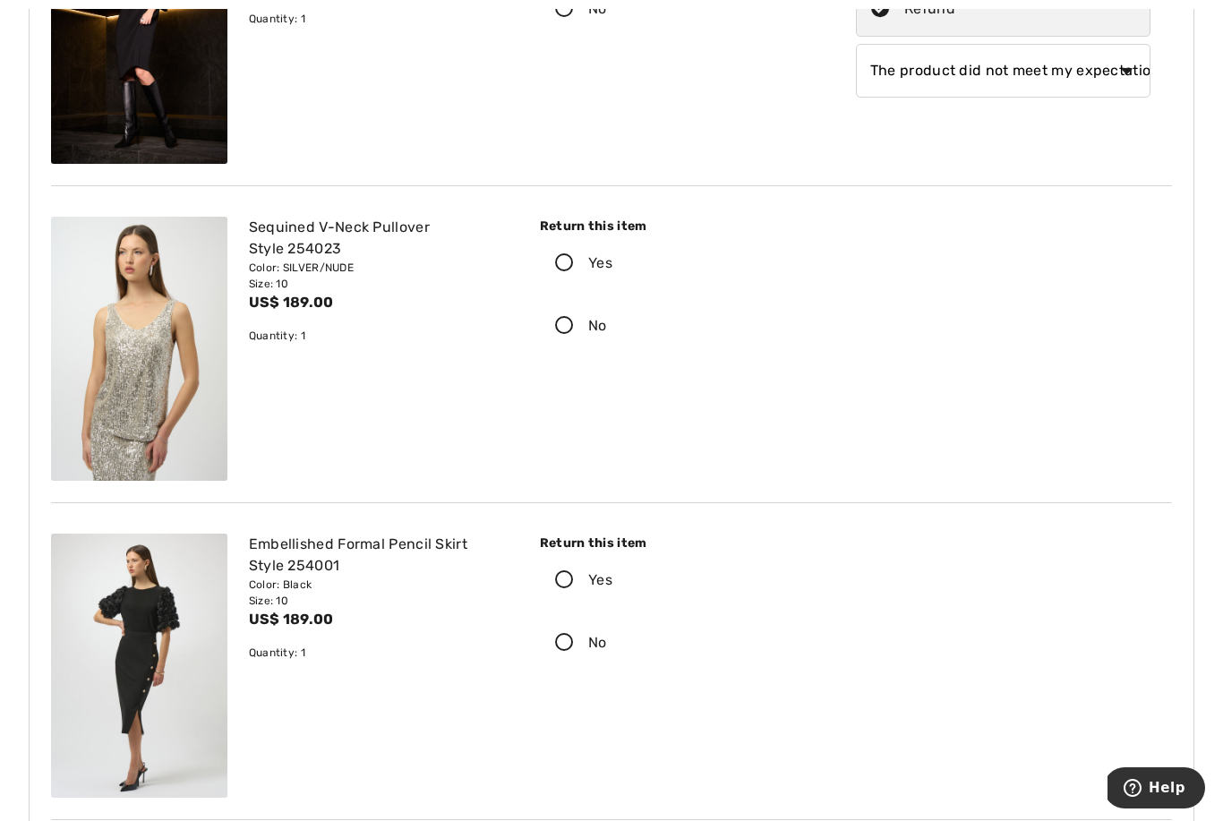
scroll to position [4269, 0]
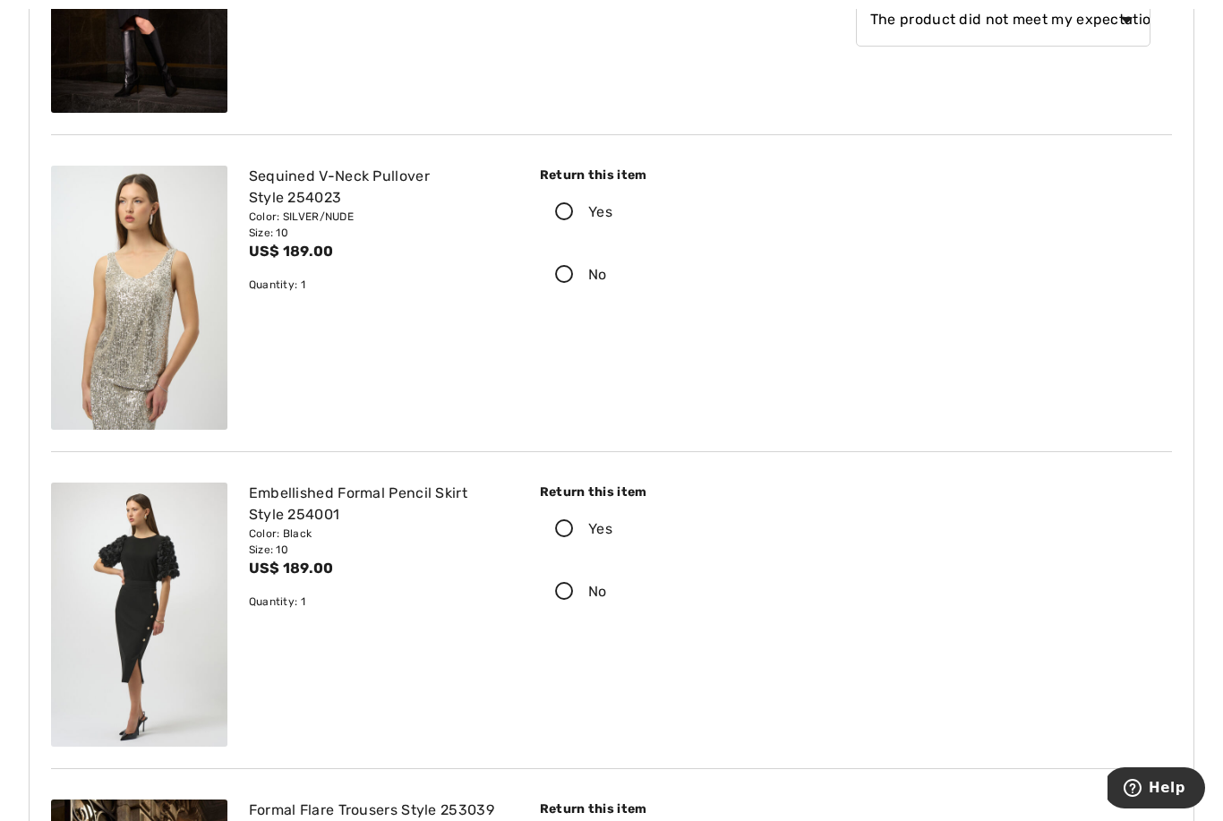
click at [549, 292] on label "No" at bounding box center [687, 275] width 295 height 56
click at [607, 292] on input "No" at bounding box center [613, 275] width 12 height 54
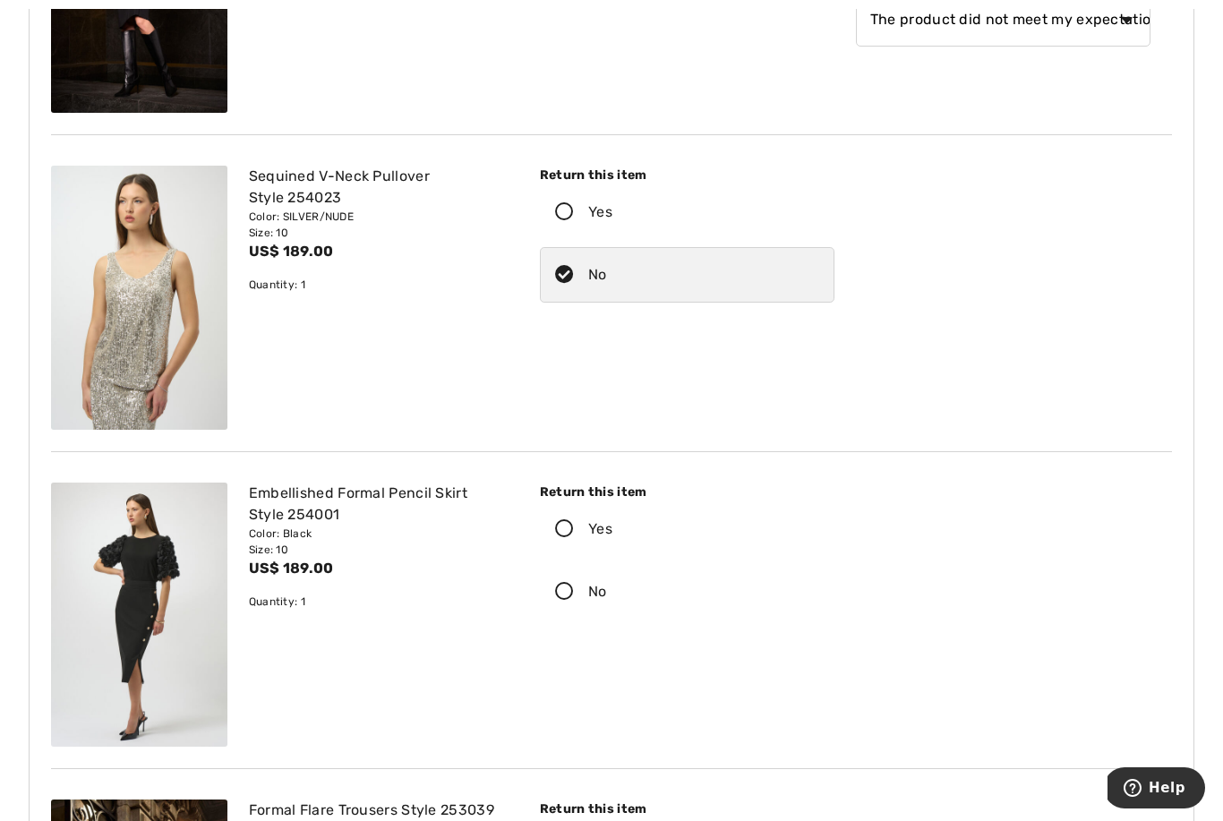
click at [563, 266] on icon at bounding box center [564, 275] width 47 height 19
click at [607, 266] on input "No" at bounding box center [613, 275] width 12 height 54
radio input "true"
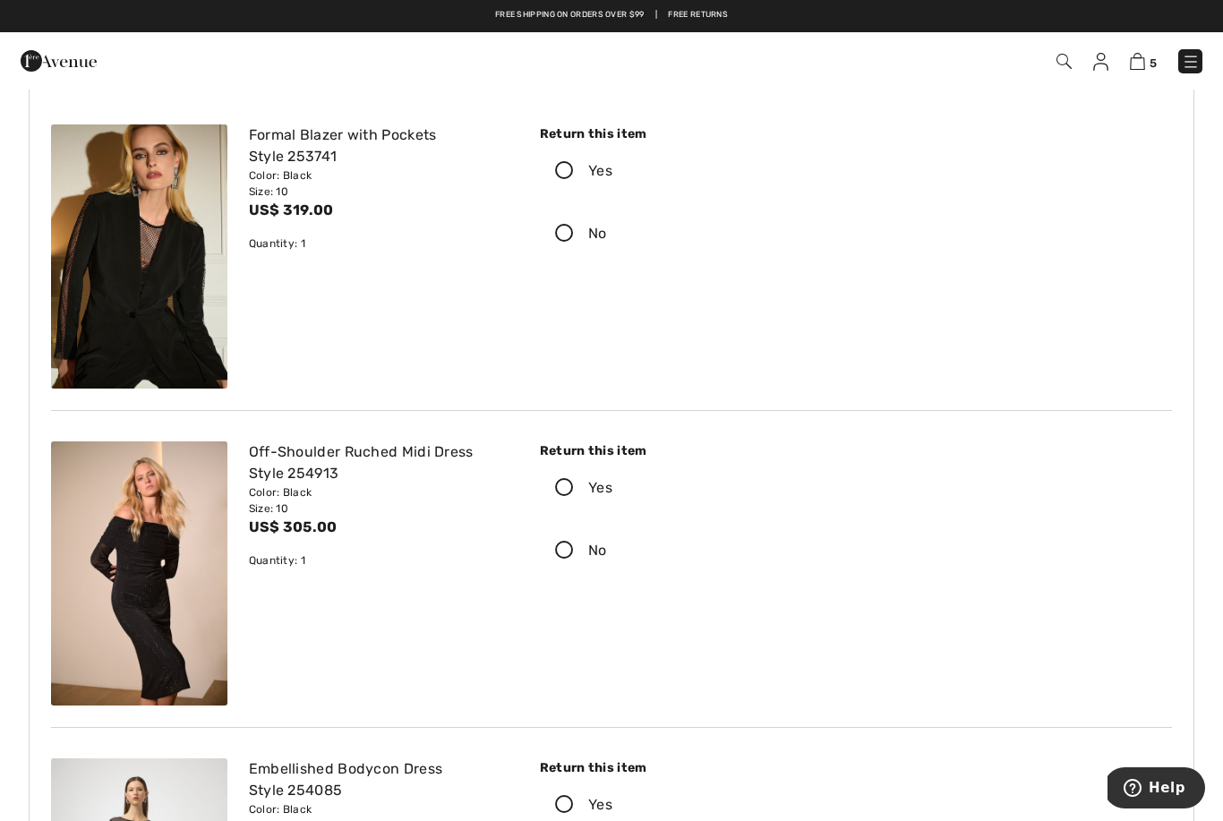
scroll to position [0, 0]
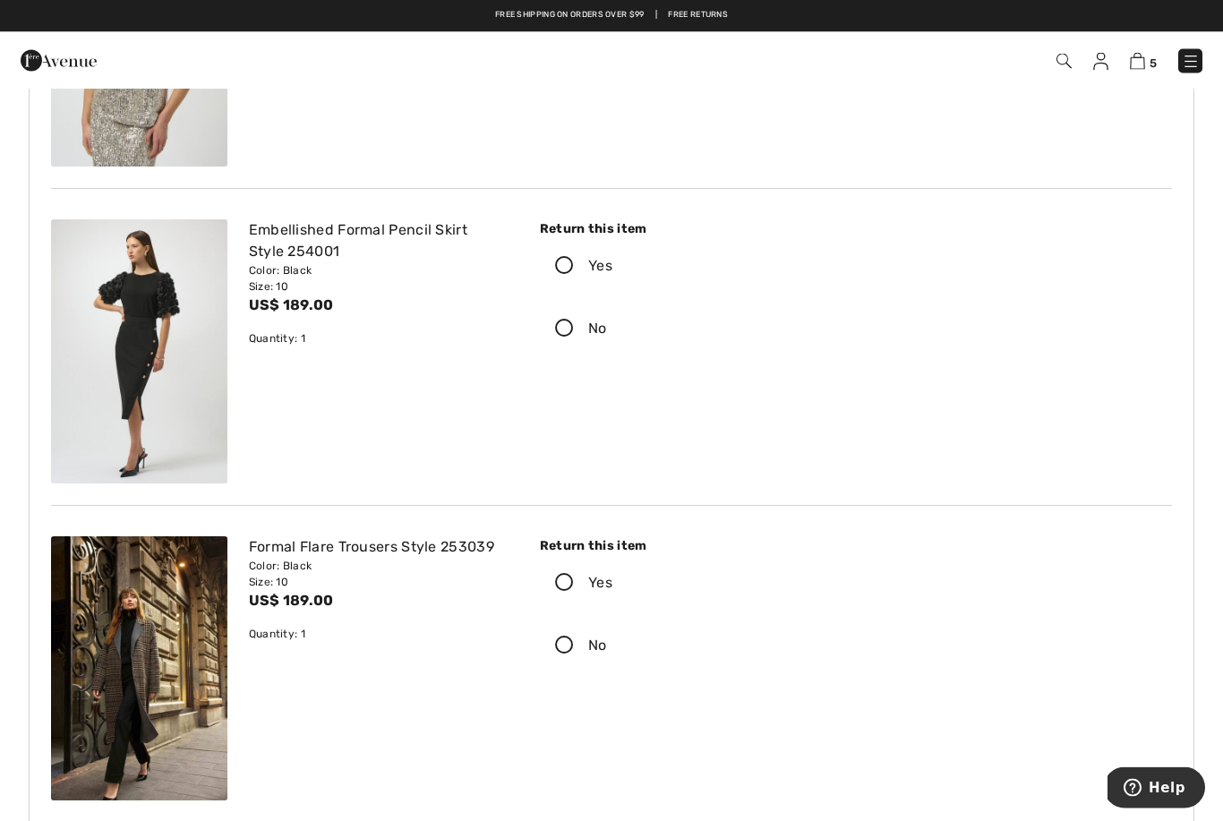
click at [561, 267] on icon at bounding box center [564, 267] width 47 height 19
click at [612, 267] on input "Yes" at bounding box center [618, 267] width 12 height 54
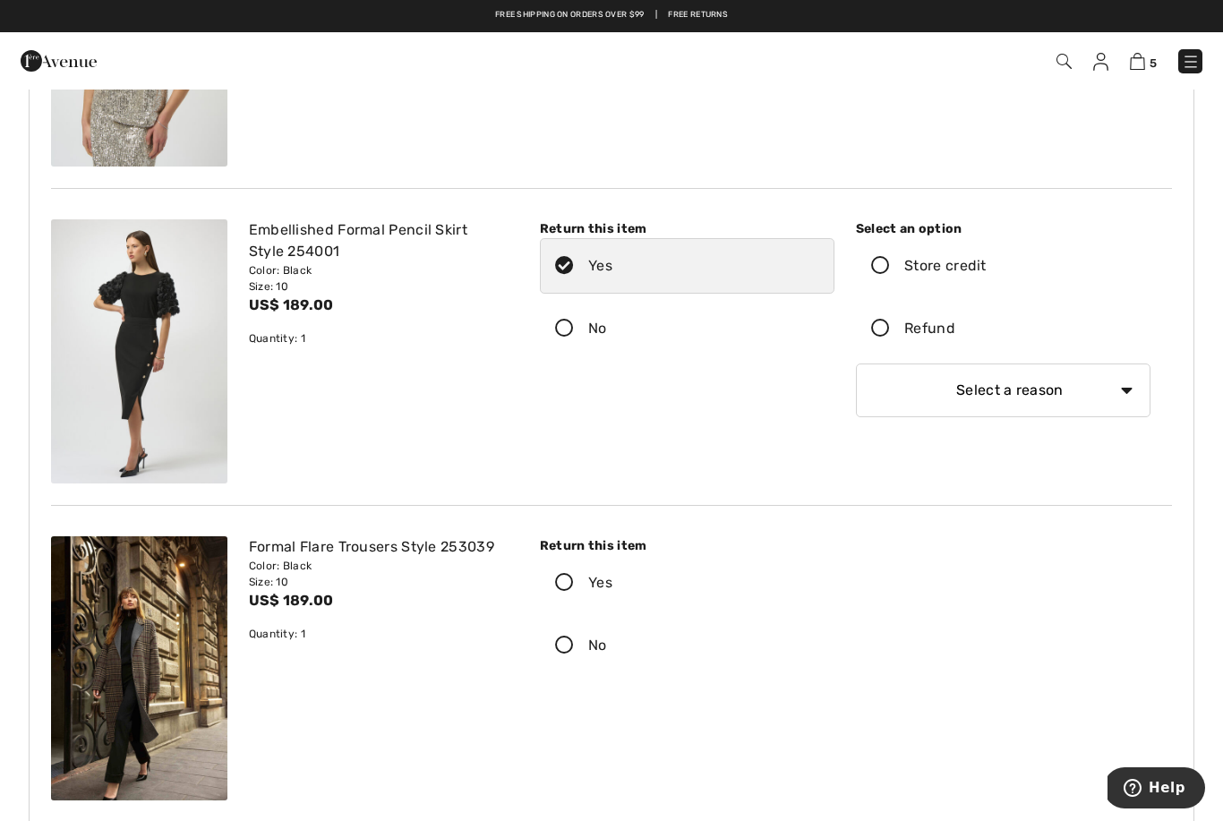
click at [925, 336] on div "Refund" at bounding box center [929, 328] width 51 height 21
click at [955, 336] on input "Refund" at bounding box center [961, 329] width 12 height 54
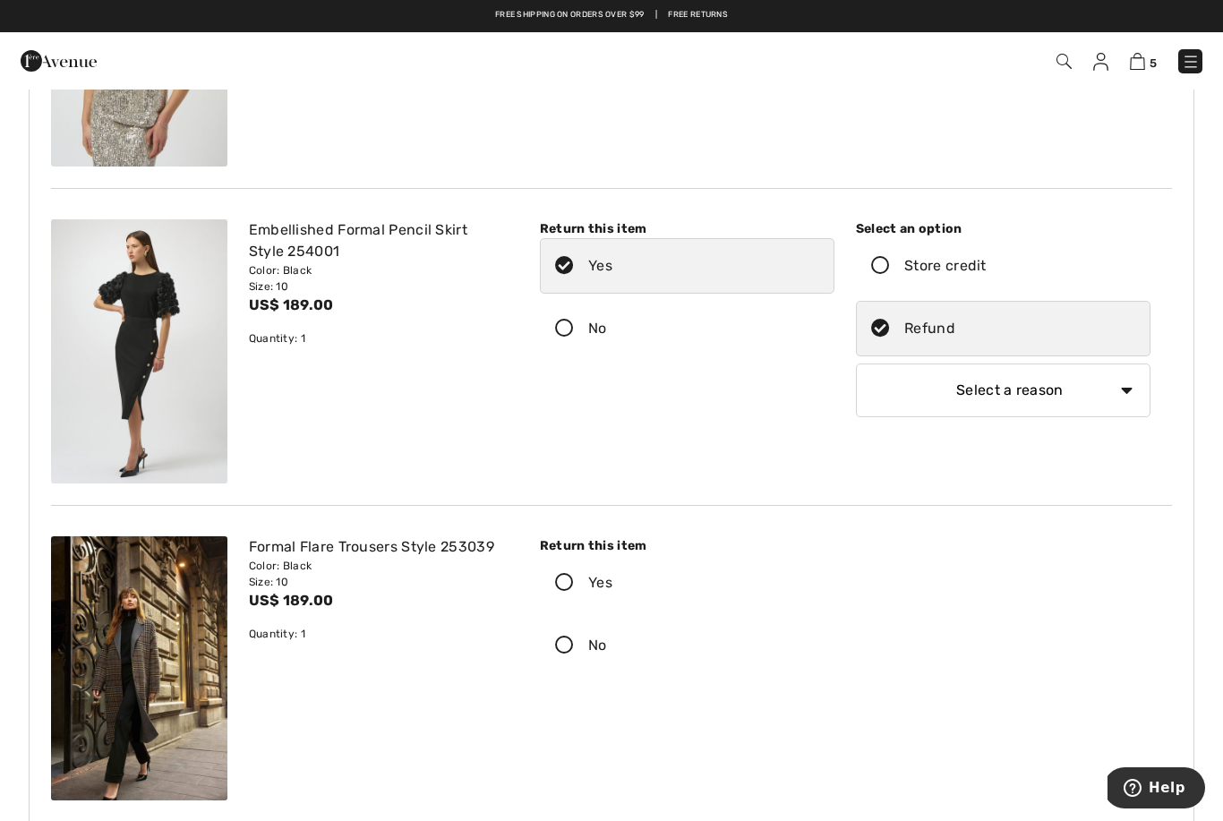
click at [924, 393] on select "Select a reason I received the wrong product or size My order arrived too late …" at bounding box center [1003, 390] width 295 height 54
select select "4"
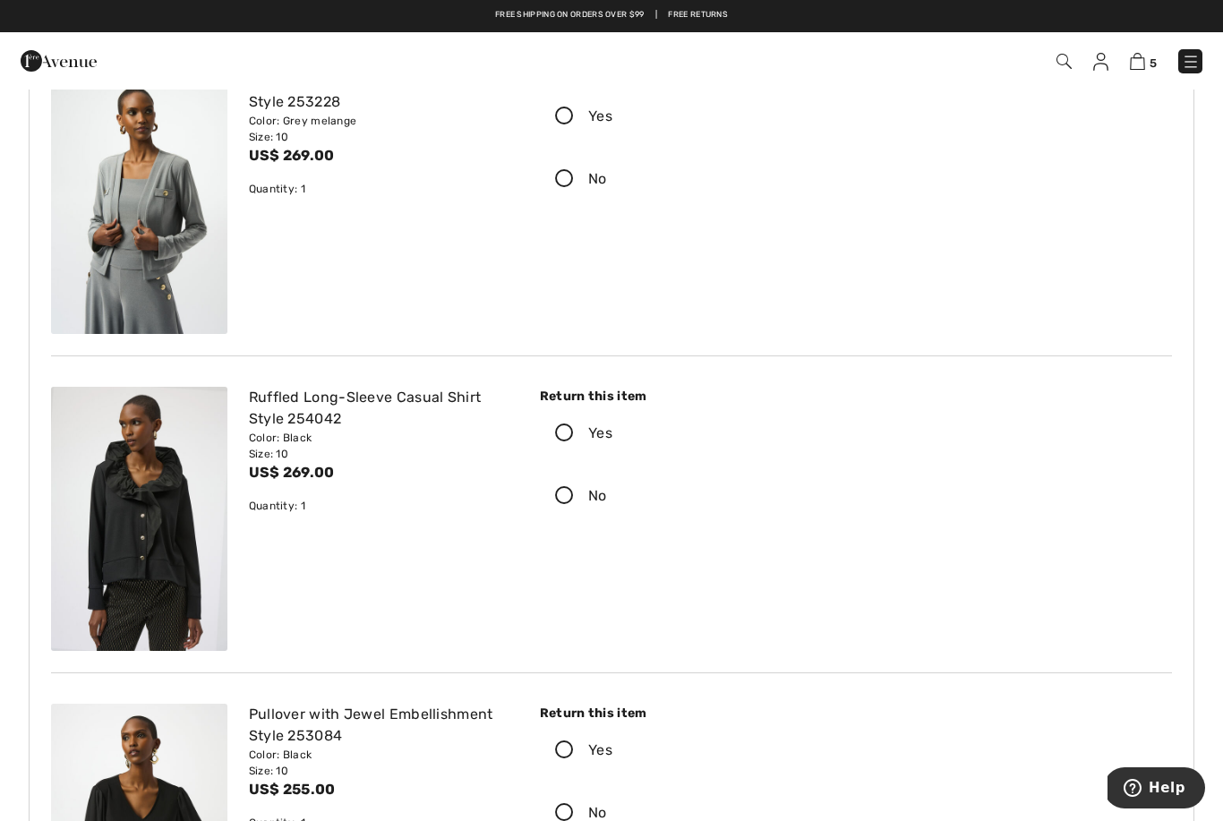
scroll to position [1185, 0]
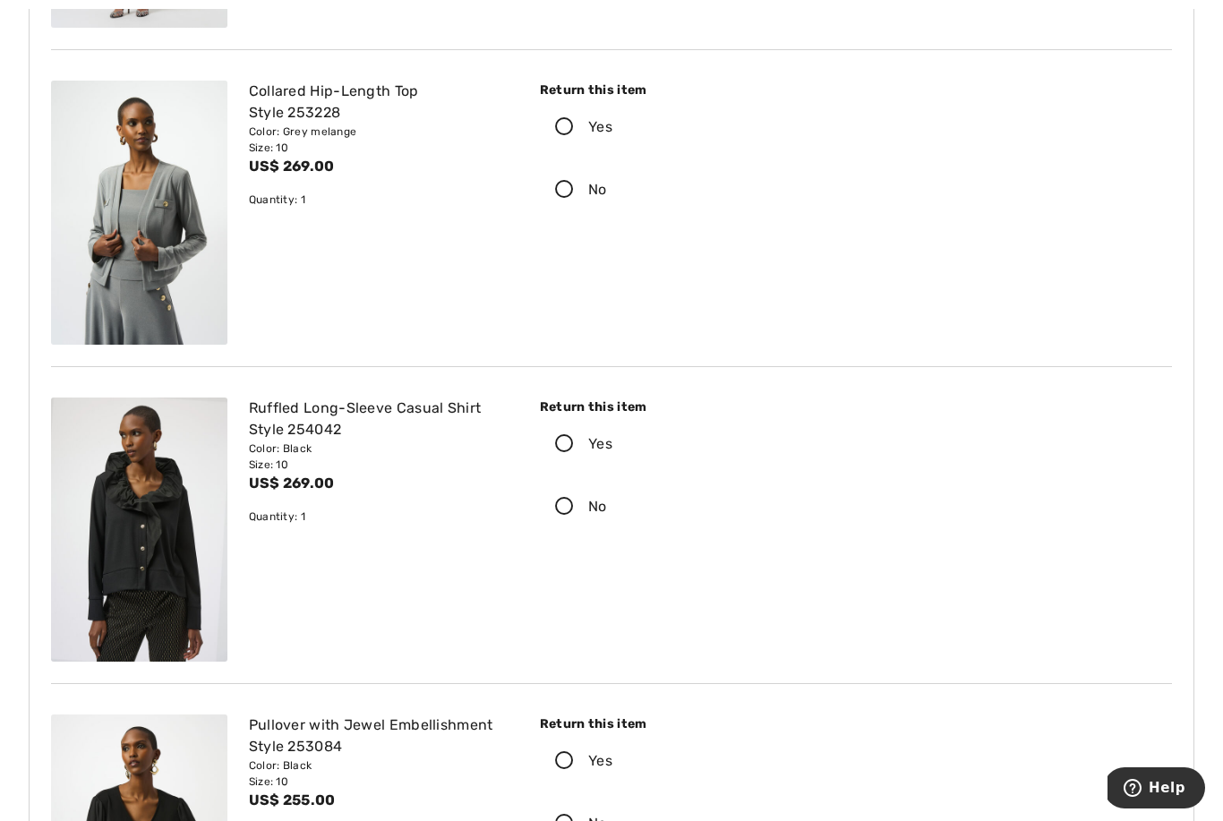
click at [575, 439] on icon at bounding box center [564, 444] width 47 height 19
click at [612, 439] on input "Yes" at bounding box center [618, 444] width 12 height 54
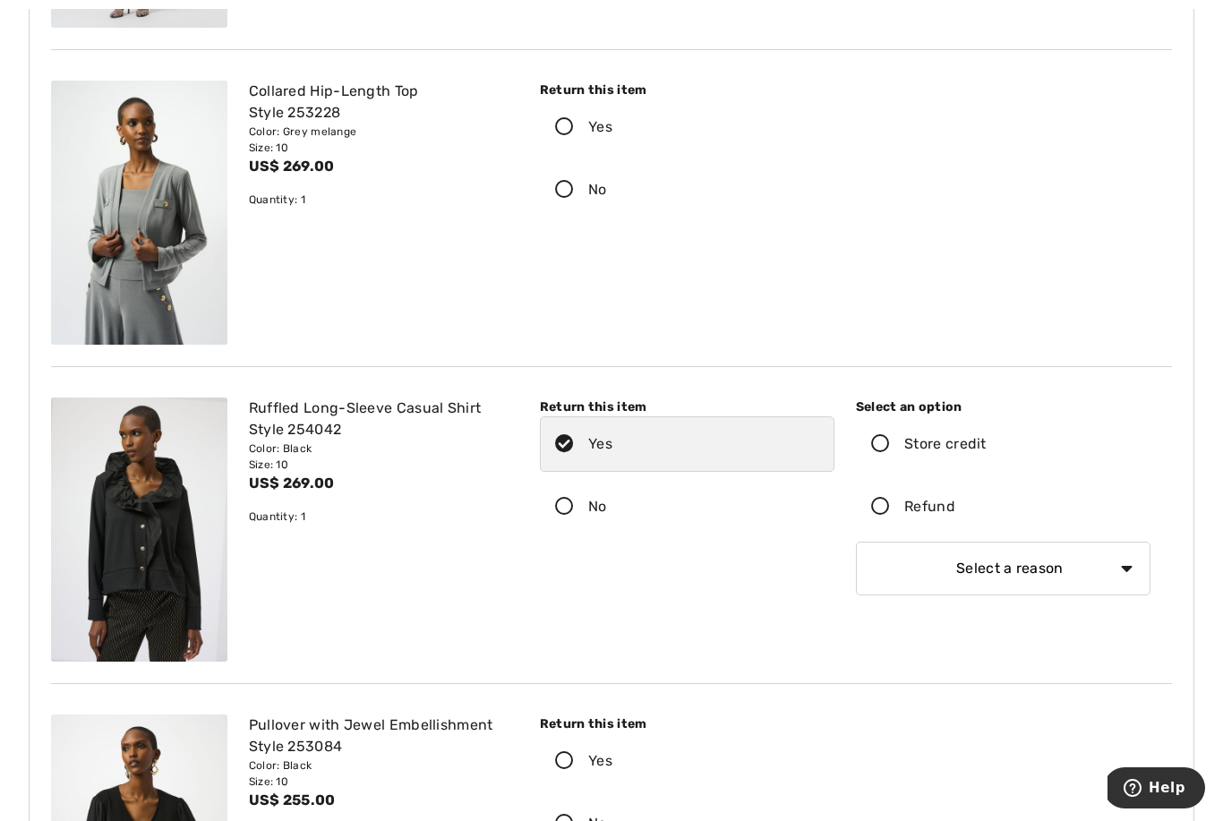
click at [883, 517] on icon at bounding box center [880, 507] width 47 height 19
click at [955, 517] on input "Refund" at bounding box center [961, 507] width 12 height 54
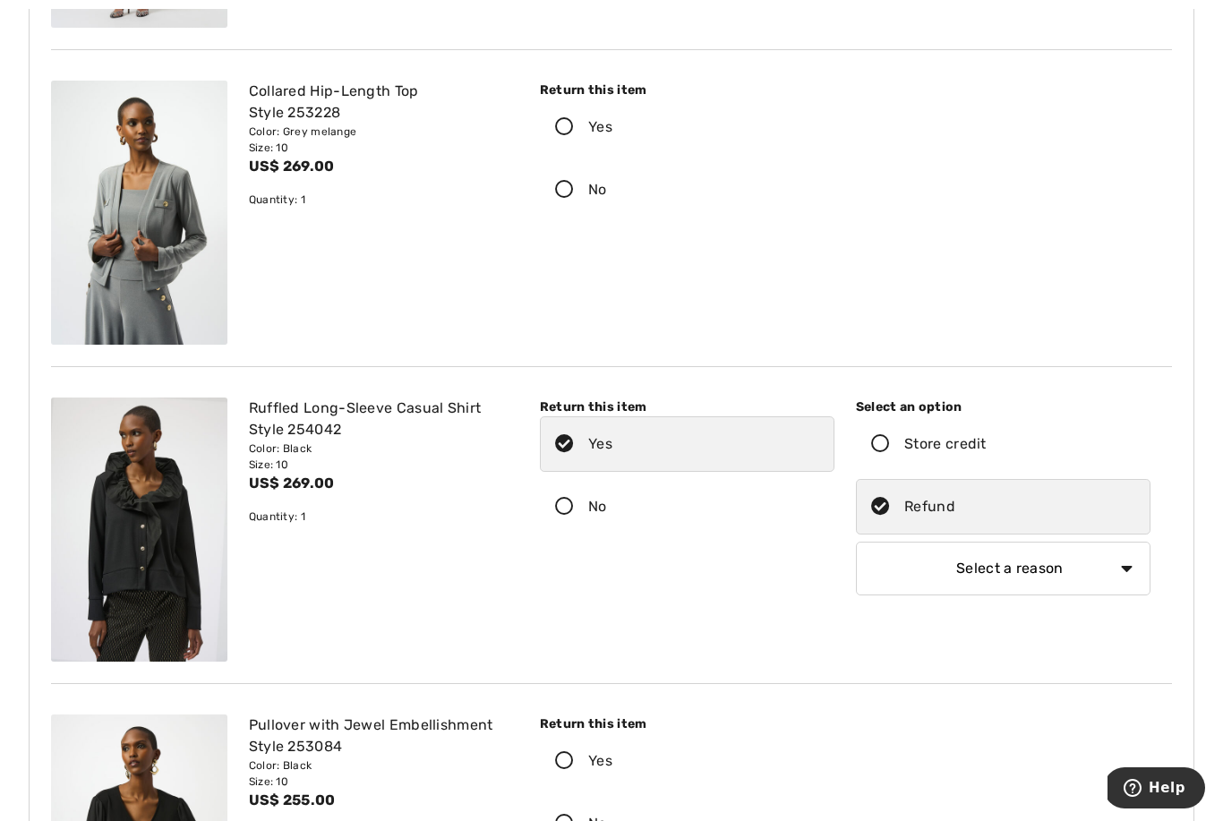
click at [921, 571] on select "Select a reason I received the wrong product or size My order arrived too late …" at bounding box center [1003, 569] width 295 height 54
select select "4"
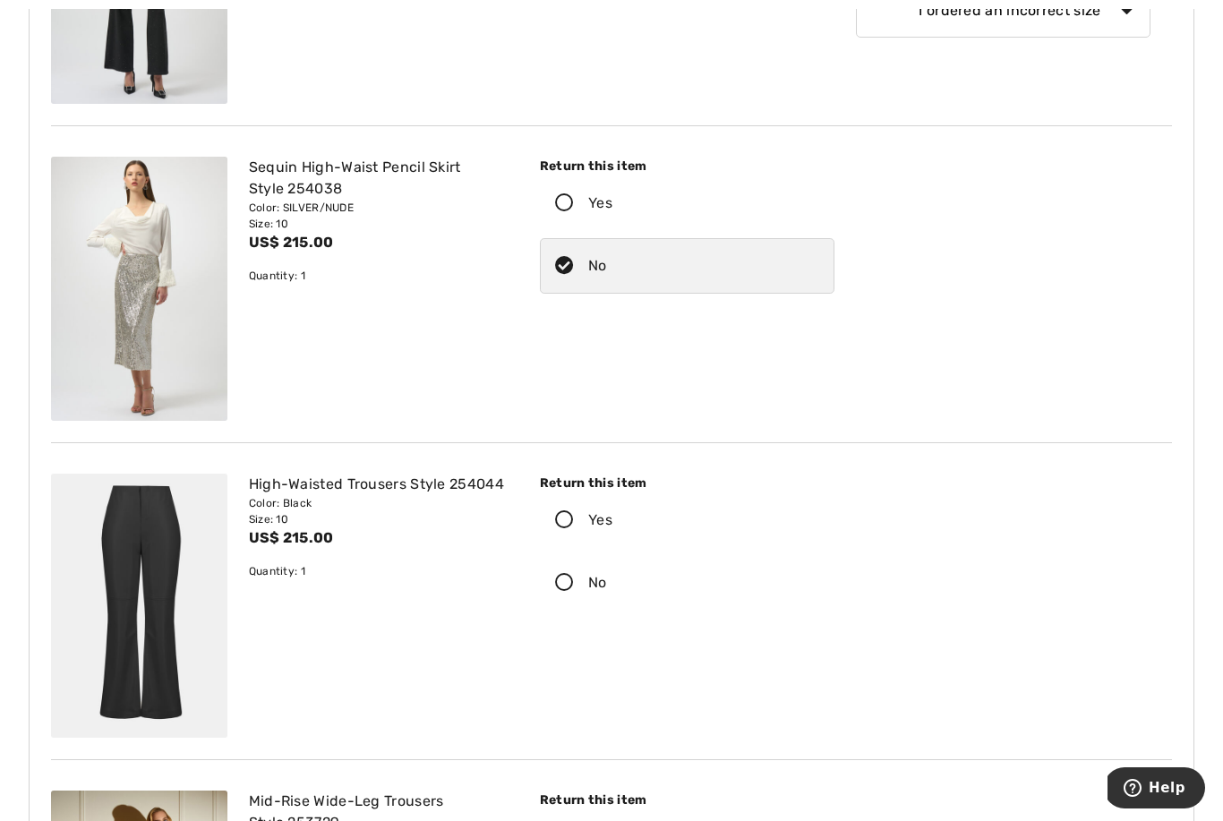
scroll to position [3105, 0]
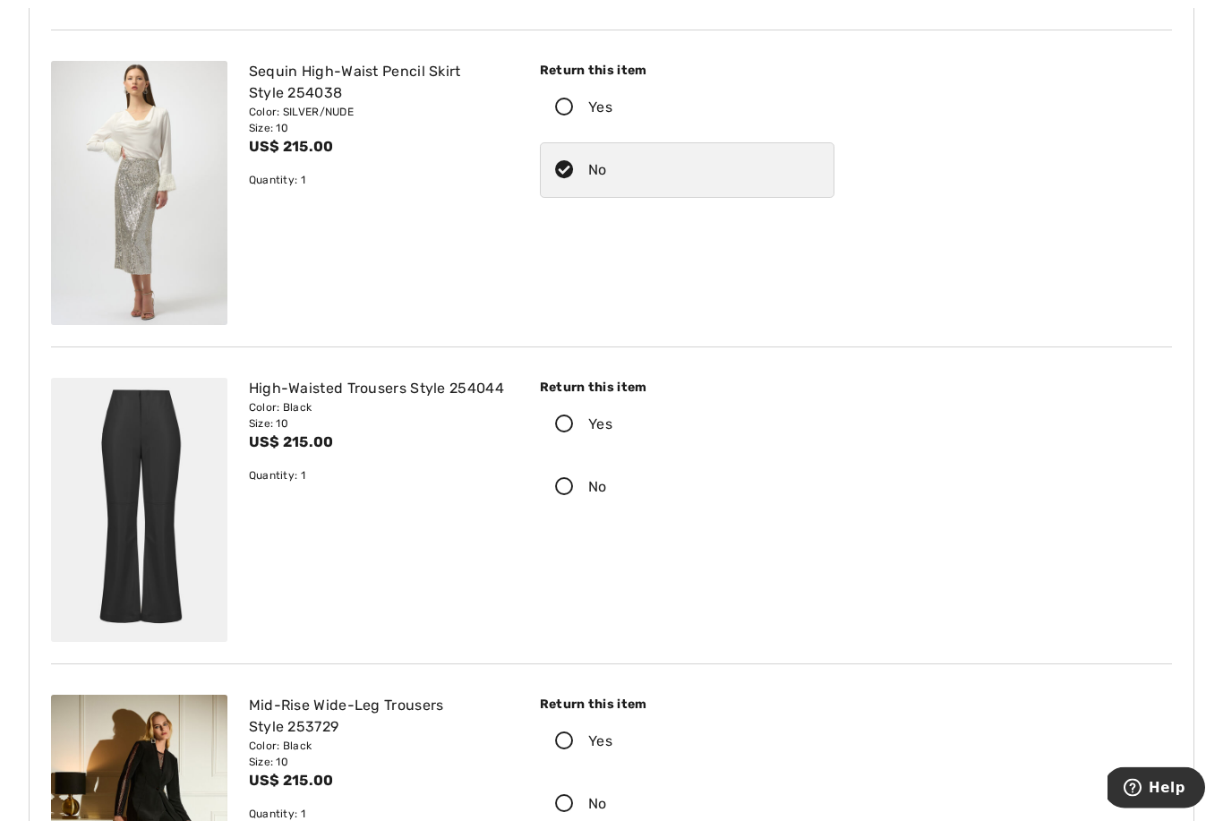
click at [567, 486] on icon at bounding box center [564, 488] width 47 height 19
click at [607, 486] on input "No" at bounding box center [613, 488] width 12 height 54
radio input "true"
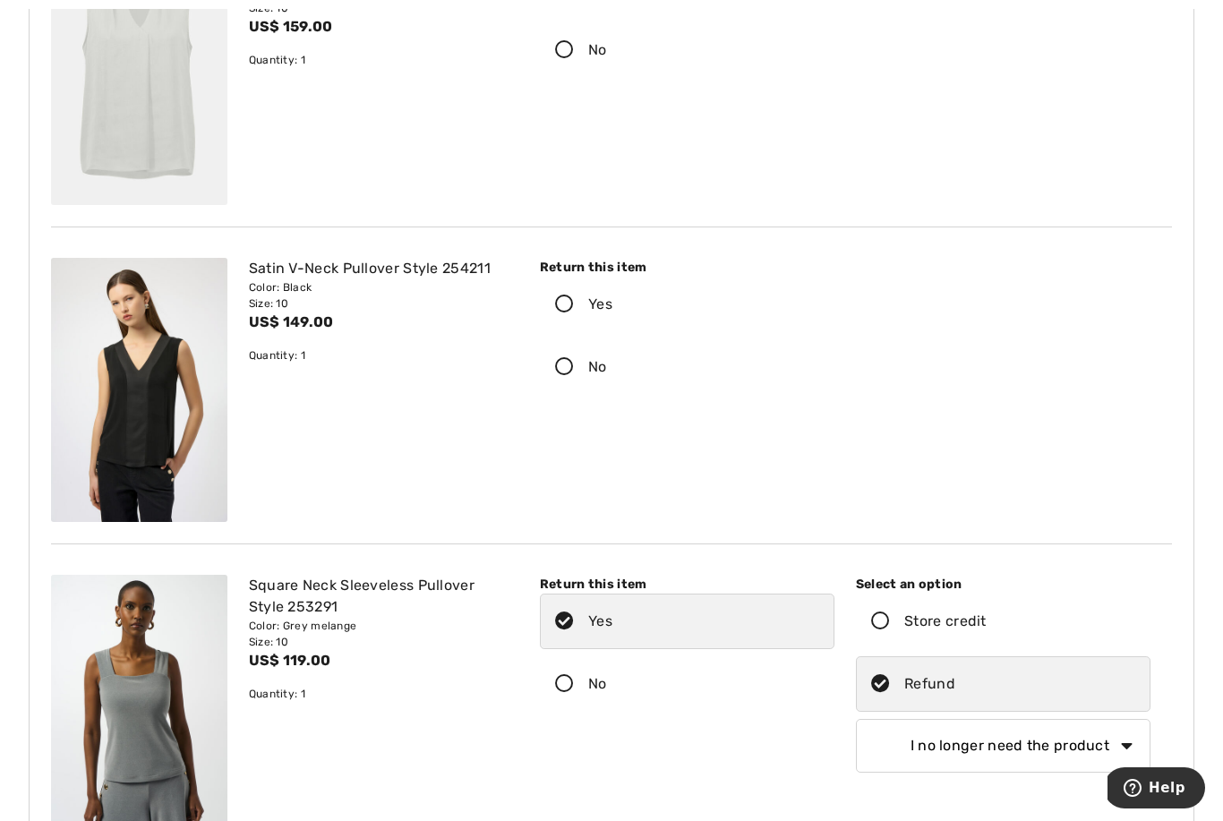
scroll to position [6083, 0]
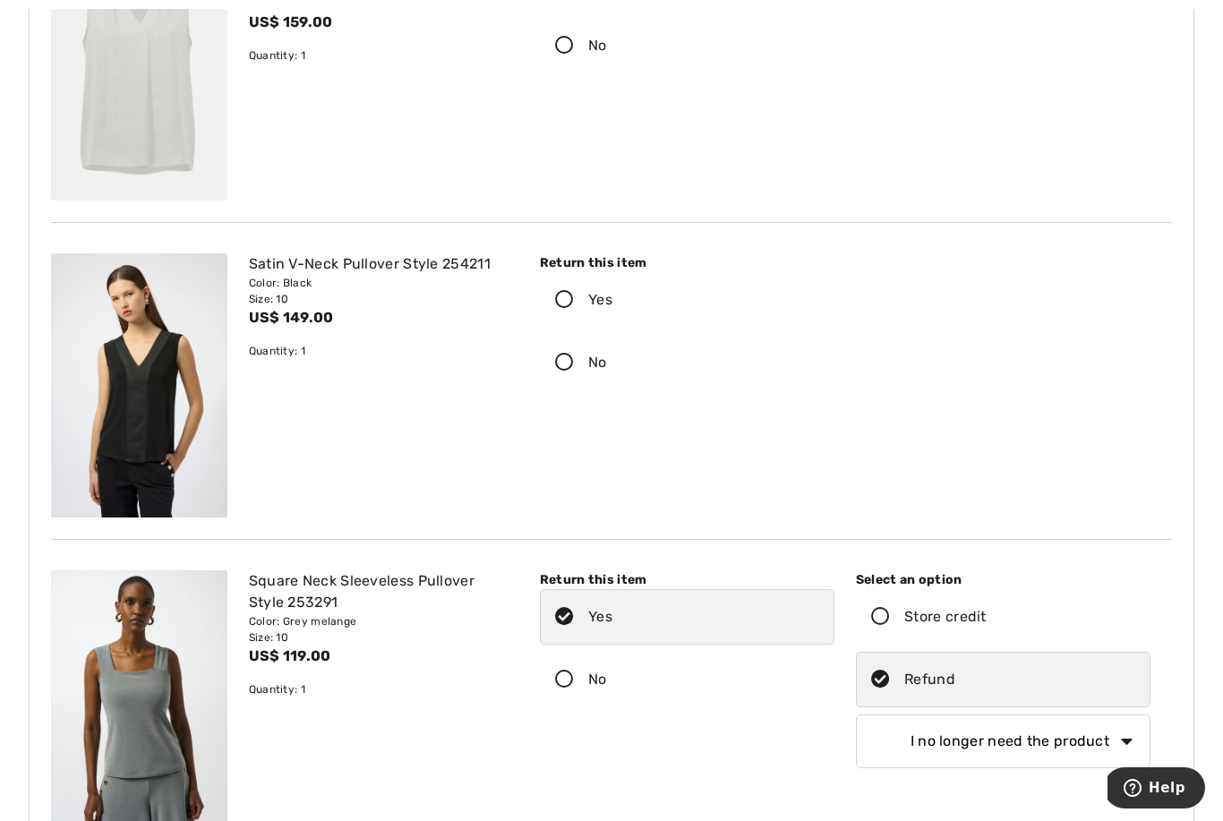
click at [577, 381] on label "No" at bounding box center [687, 363] width 295 height 56
click at [607, 381] on input "No" at bounding box center [613, 363] width 12 height 54
radio input "true"
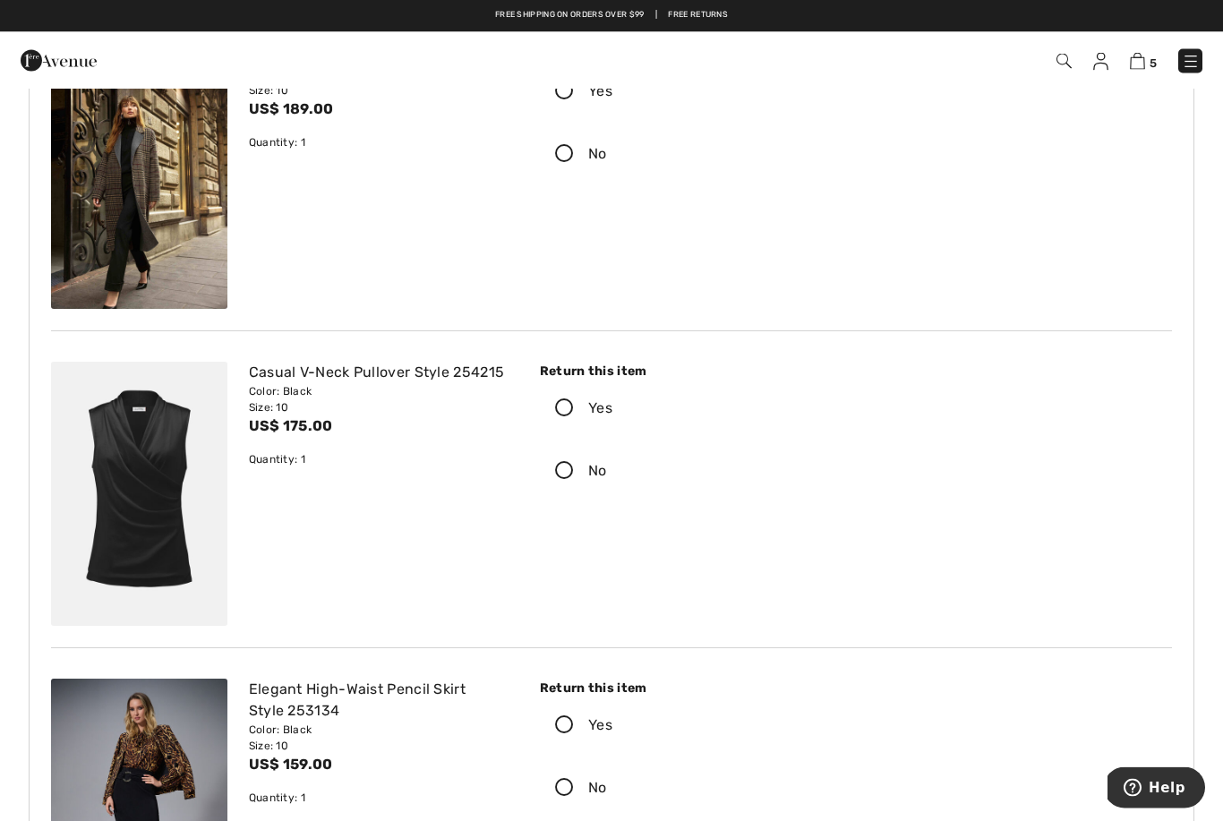
scroll to position [4957, 0]
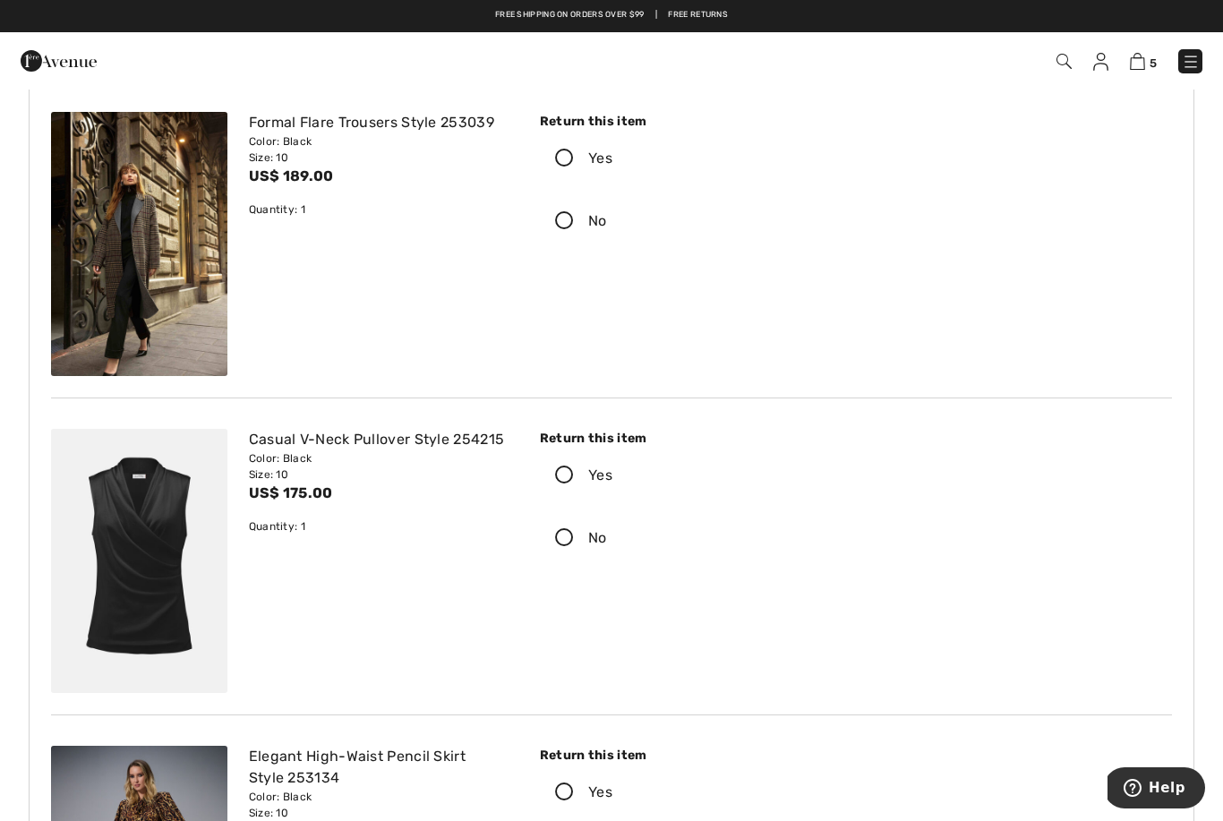
click at [560, 474] on icon at bounding box center [564, 475] width 47 height 19
click at [612, 474] on input "Yes" at bounding box center [618, 476] width 12 height 54
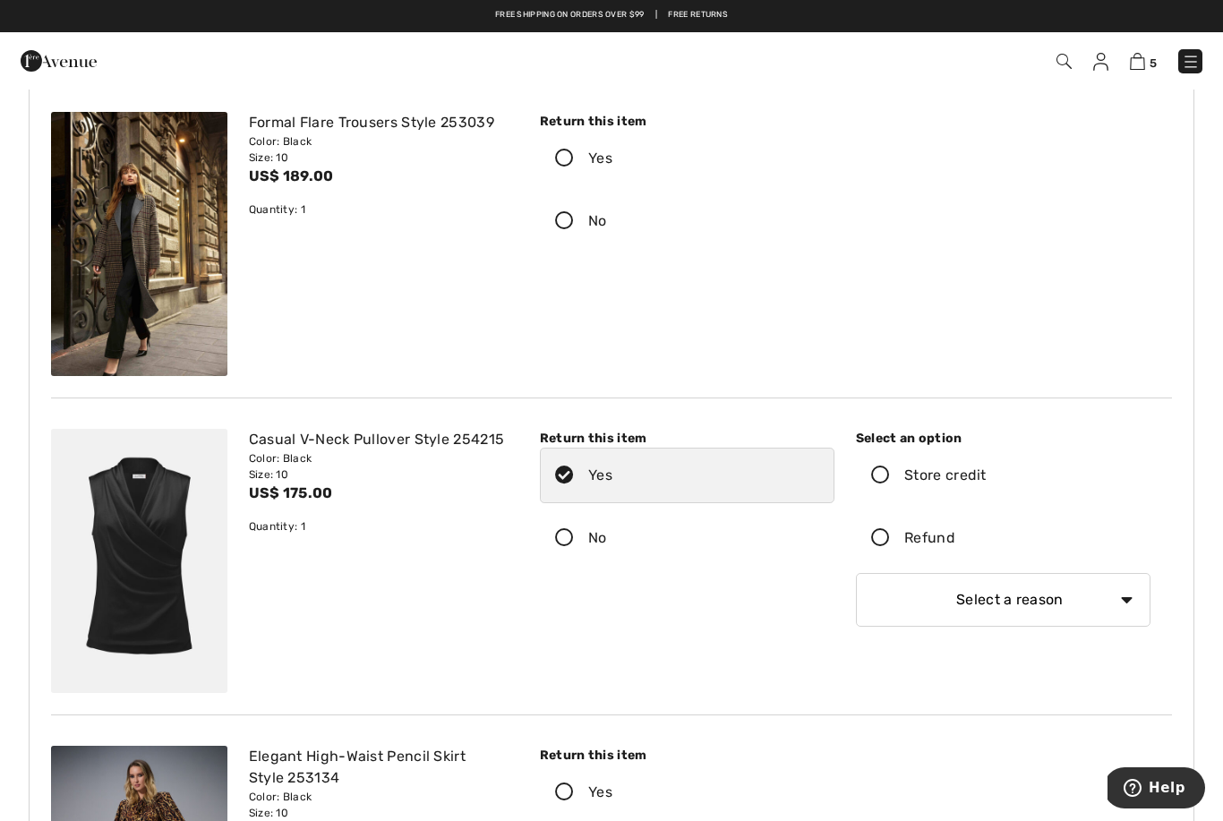
click at [885, 542] on icon at bounding box center [880, 538] width 47 height 19
click at [955, 542] on input "Refund" at bounding box center [961, 538] width 12 height 54
click at [927, 601] on select "Select a reason I received the wrong product or size My order arrived too late …" at bounding box center [1003, 600] width 295 height 54
select select "4"
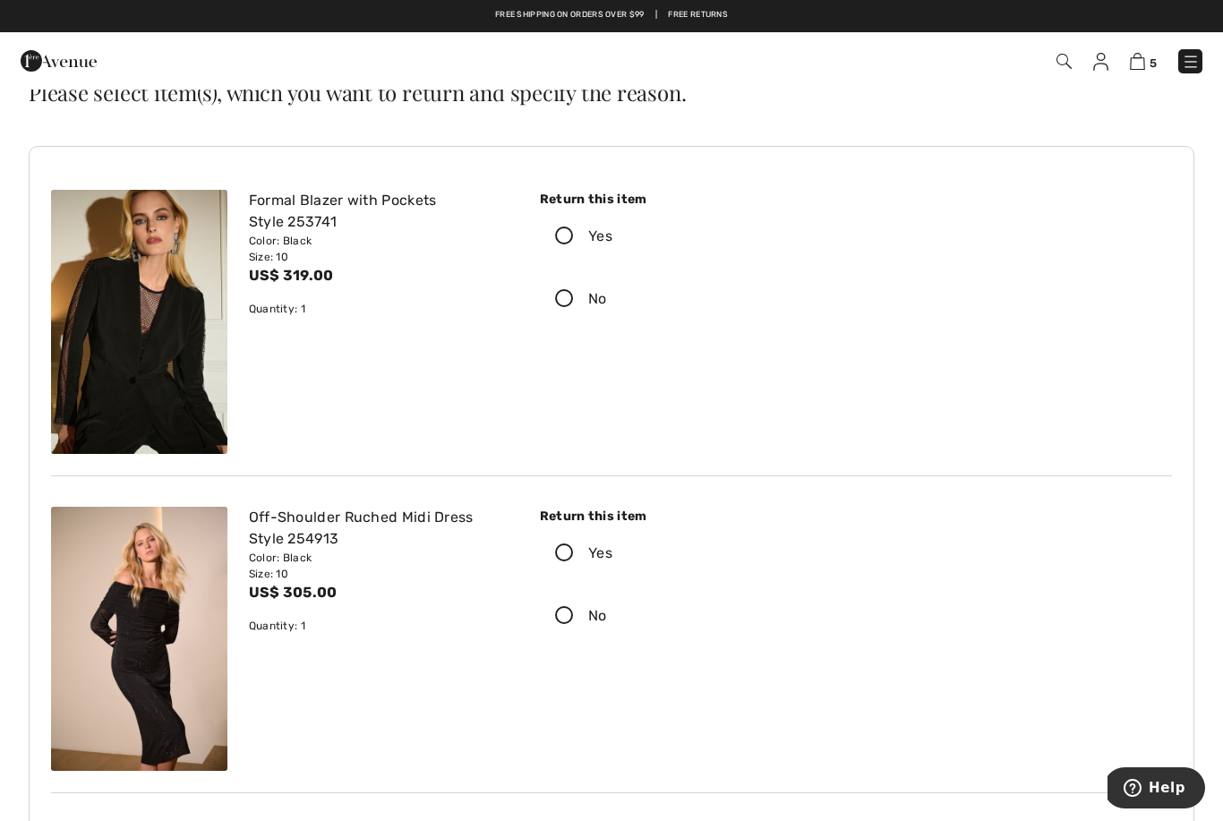
scroll to position [0, 0]
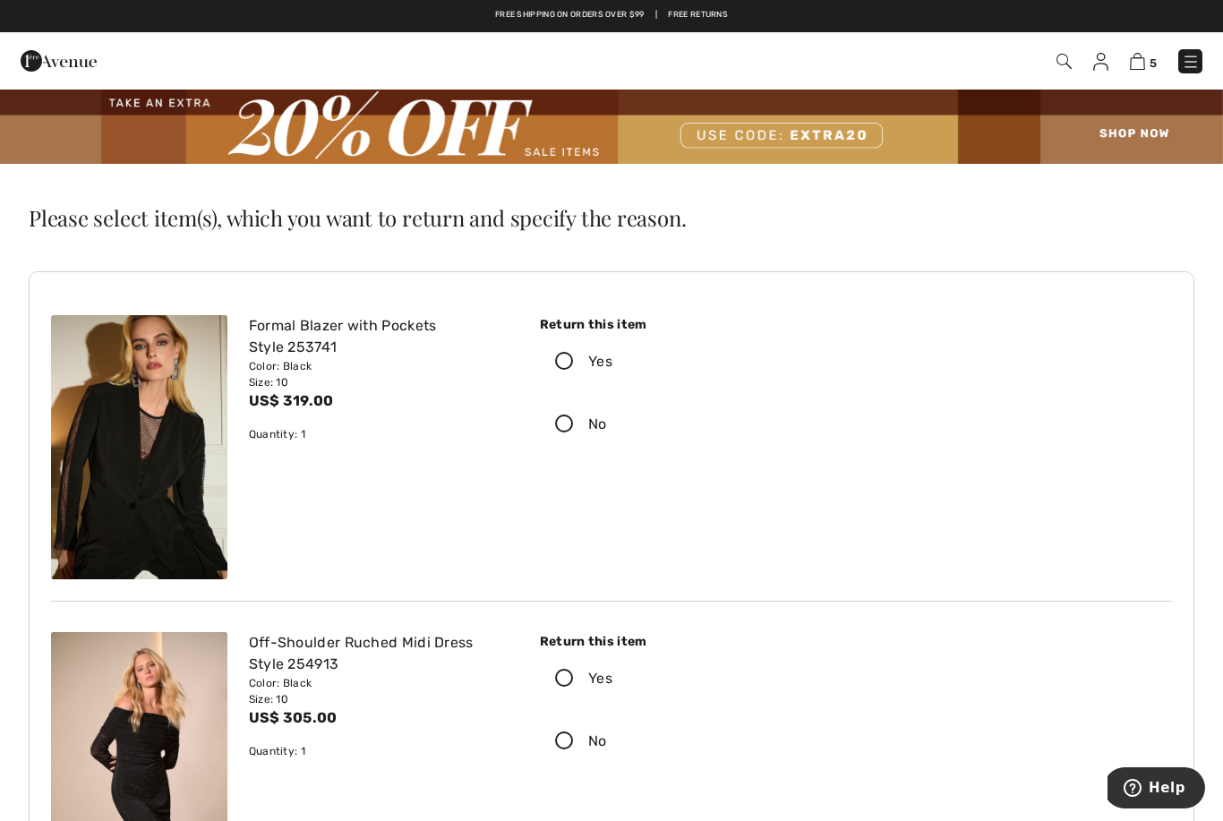
click at [564, 355] on icon at bounding box center [564, 362] width 47 height 19
click at [612, 355] on input "Yes" at bounding box center [618, 362] width 12 height 54
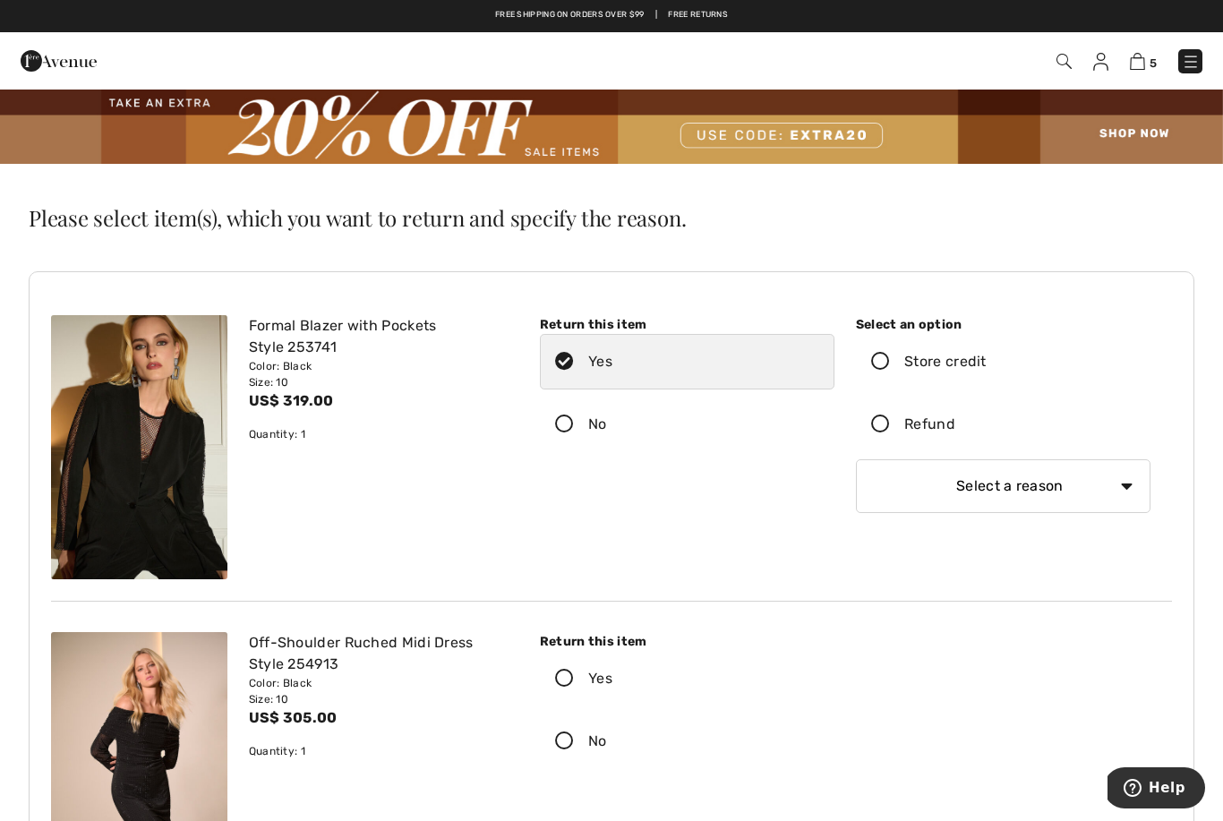
click at [876, 437] on label "Refund" at bounding box center [1003, 425] width 295 height 56
click at [955, 437] on input "Refund" at bounding box center [961, 424] width 12 height 54
click at [937, 496] on select "Select a reason I received the wrong product or size My order arrived too late …" at bounding box center [1003, 486] width 295 height 54
select select "4"
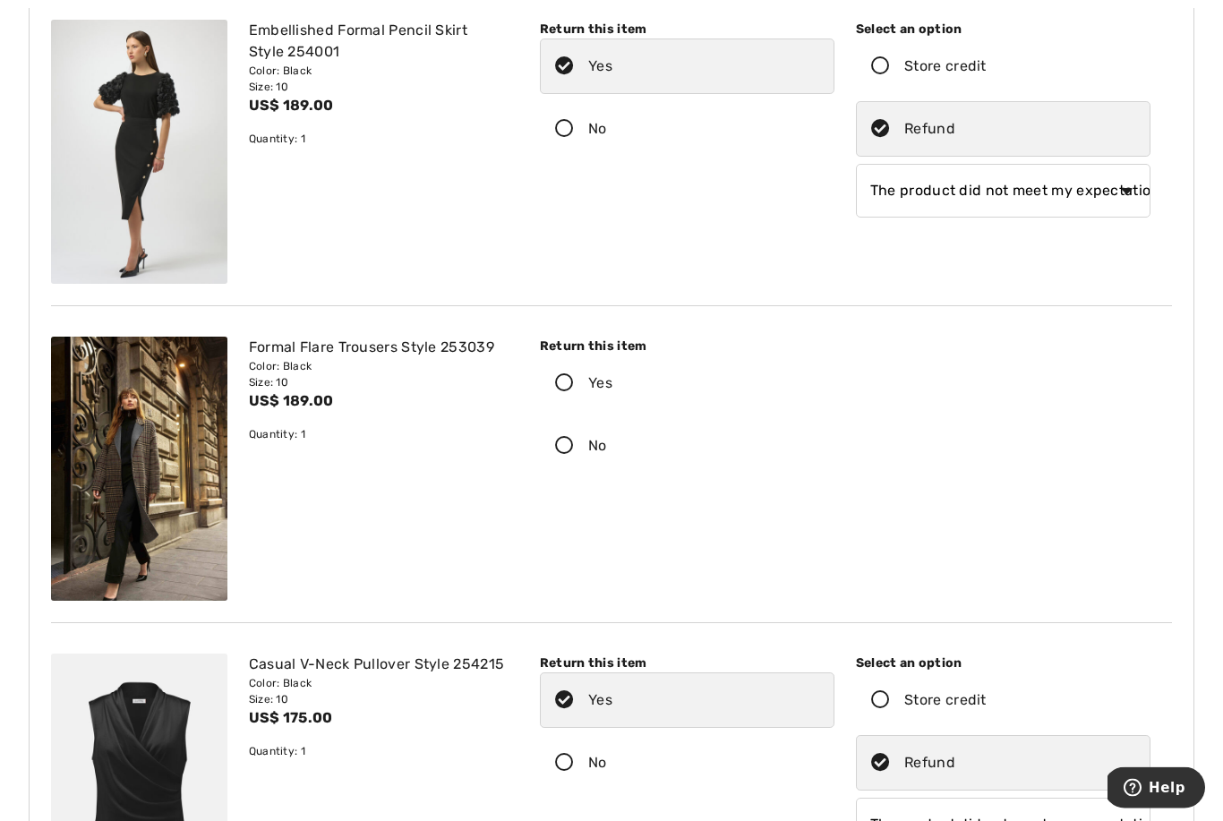
scroll to position [4783, 0]
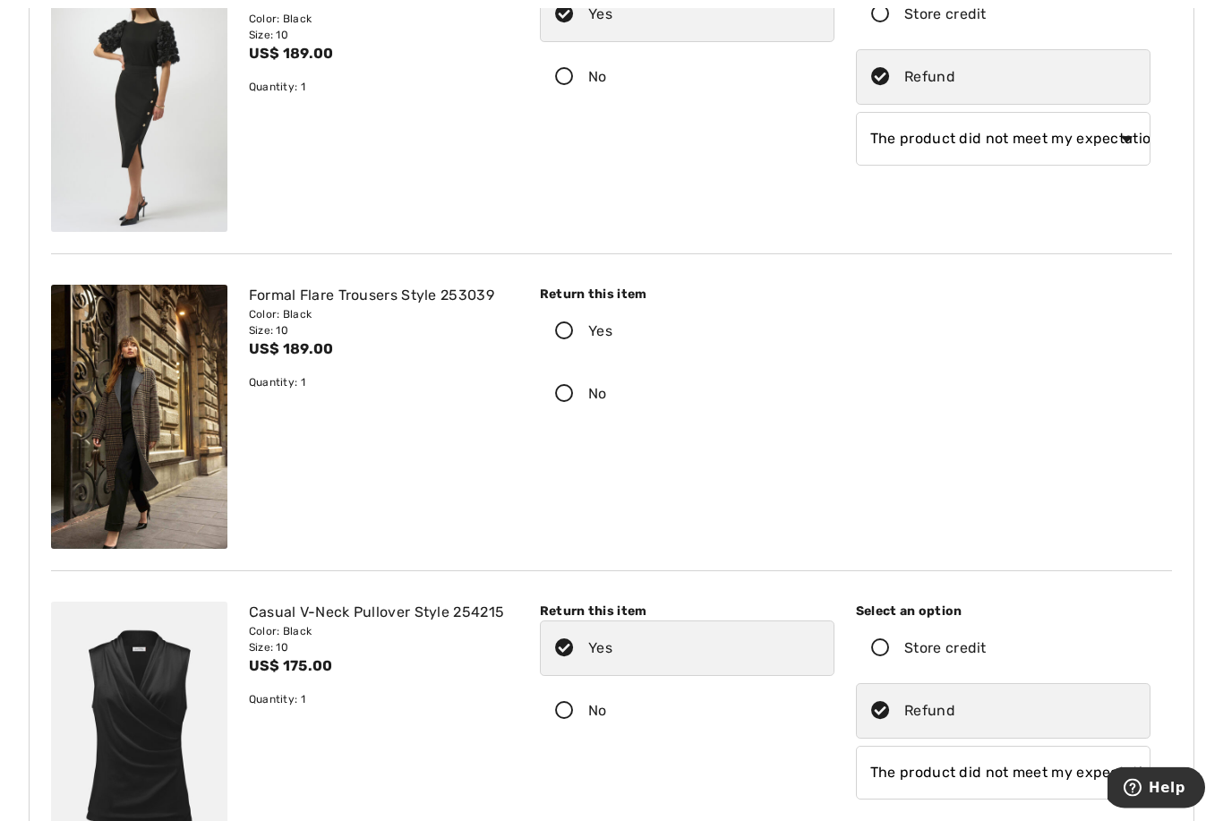
click at [568, 340] on icon at bounding box center [564, 332] width 47 height 19
click at [612, 340] on input "Yes" at bounding box center [618, 332] width 12 height 54
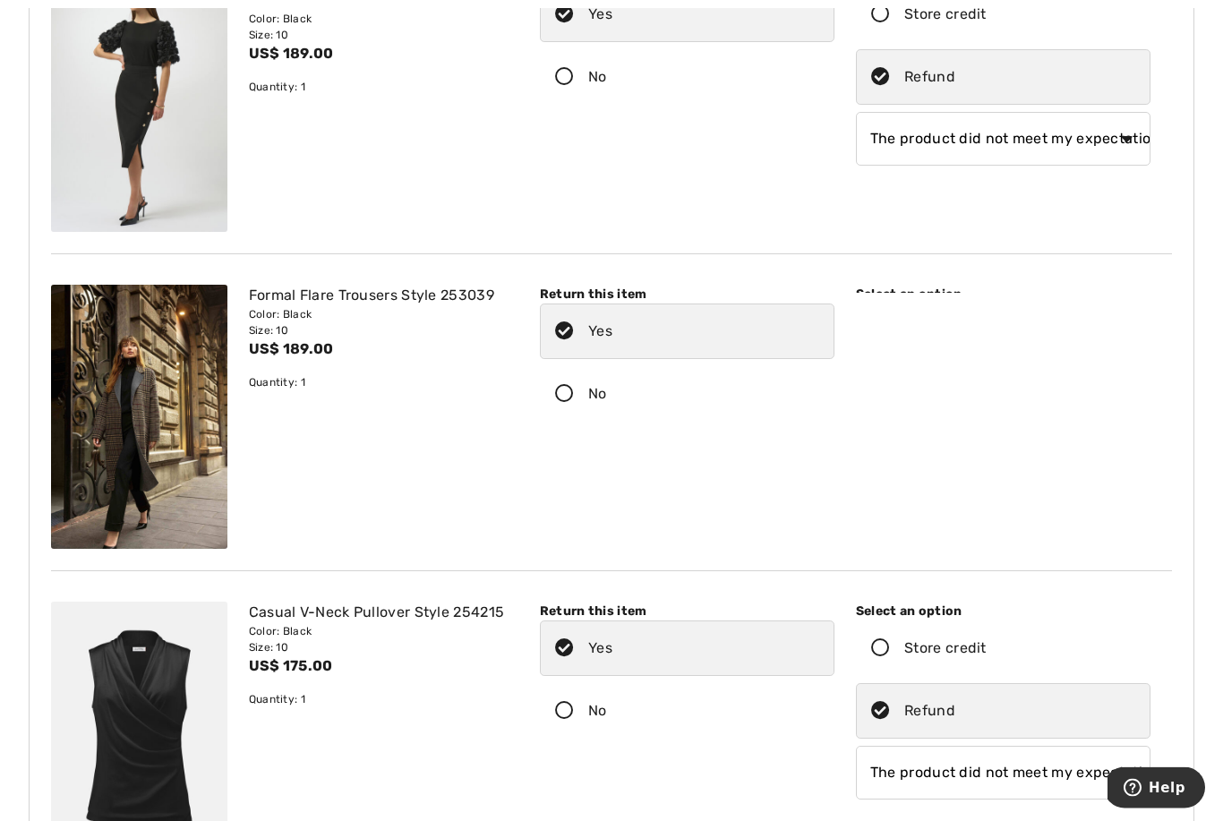
scroll to position [4784, 0]
click at [898, 389] on icon at bounding box center [880, 394] width 47 height 19
click at [955, 389] on input "Refund" at bounding box center [961, 394] width 12 height 54
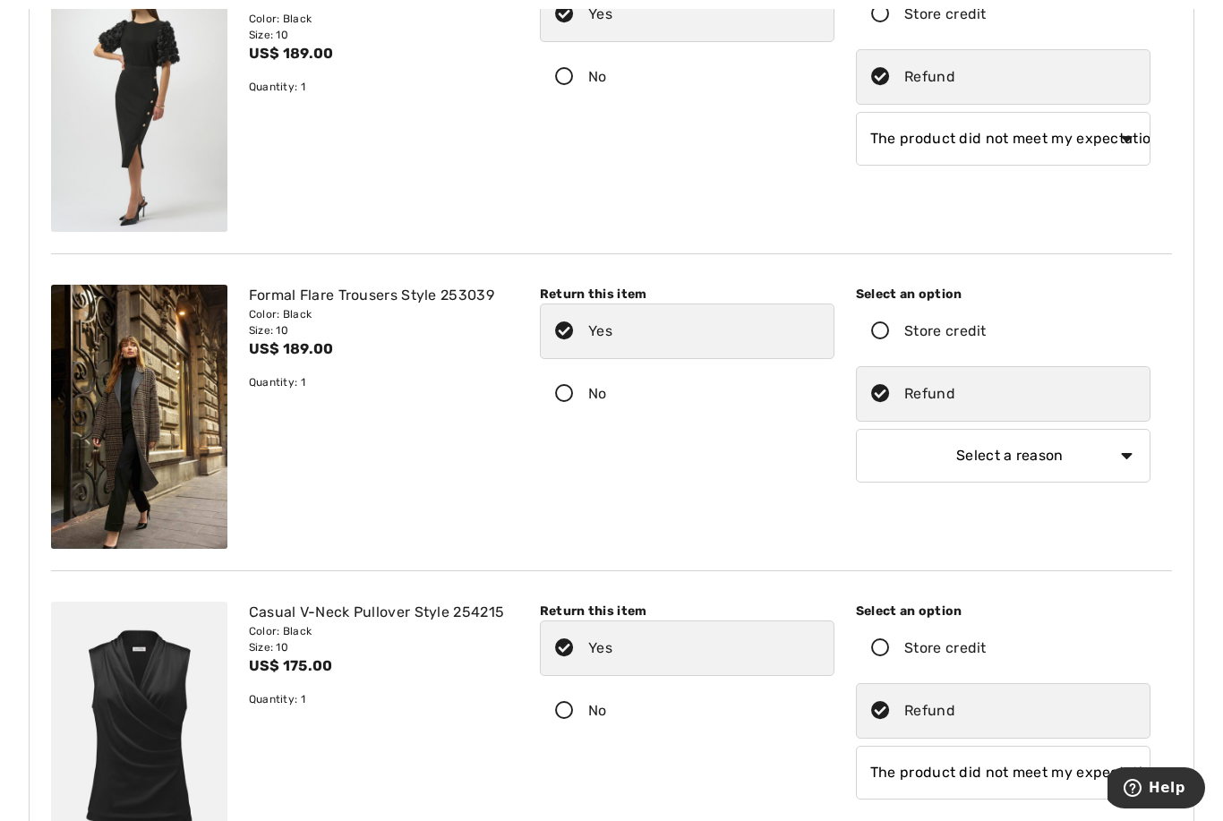
click at [893, 460] on select "Select a reason I received the wrong product or size My order arrived too late …" at bounding box center [1003, 456] width 295 height 54
select select "4"
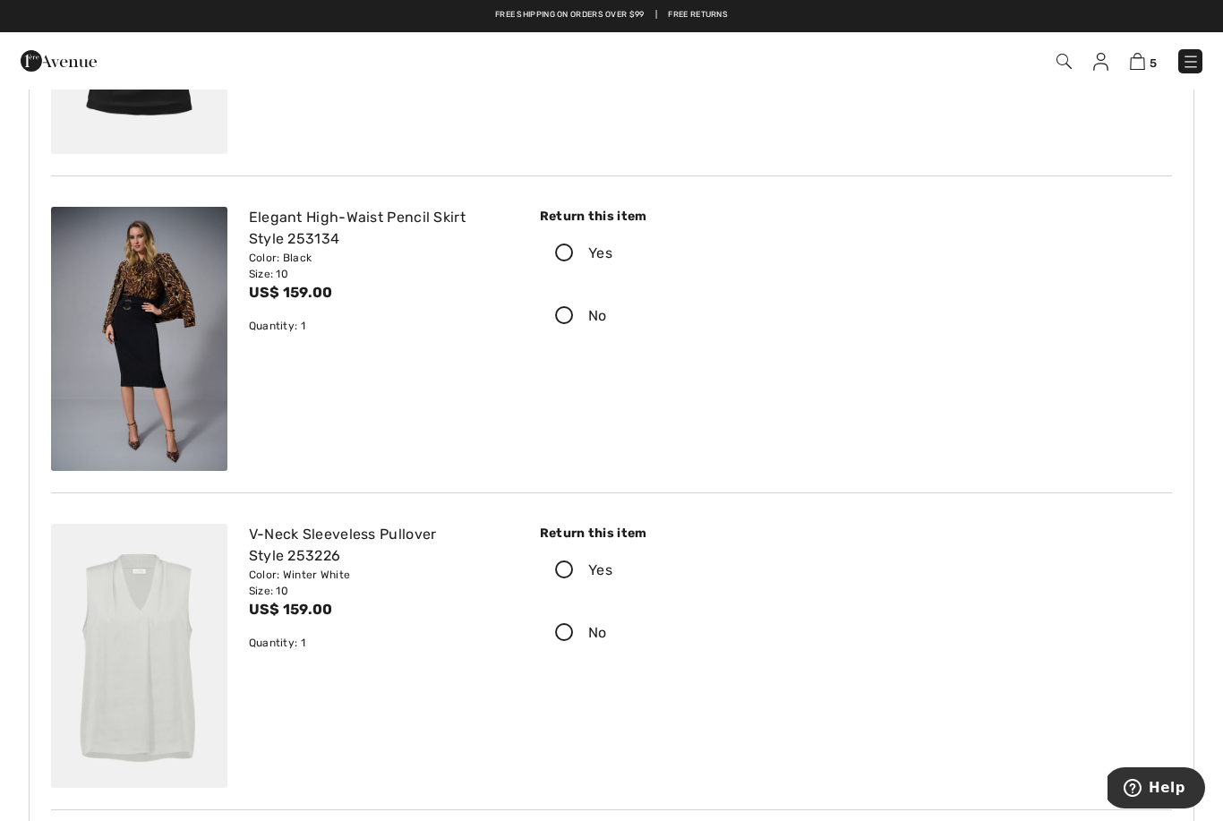
scroll to position [5411, 0]
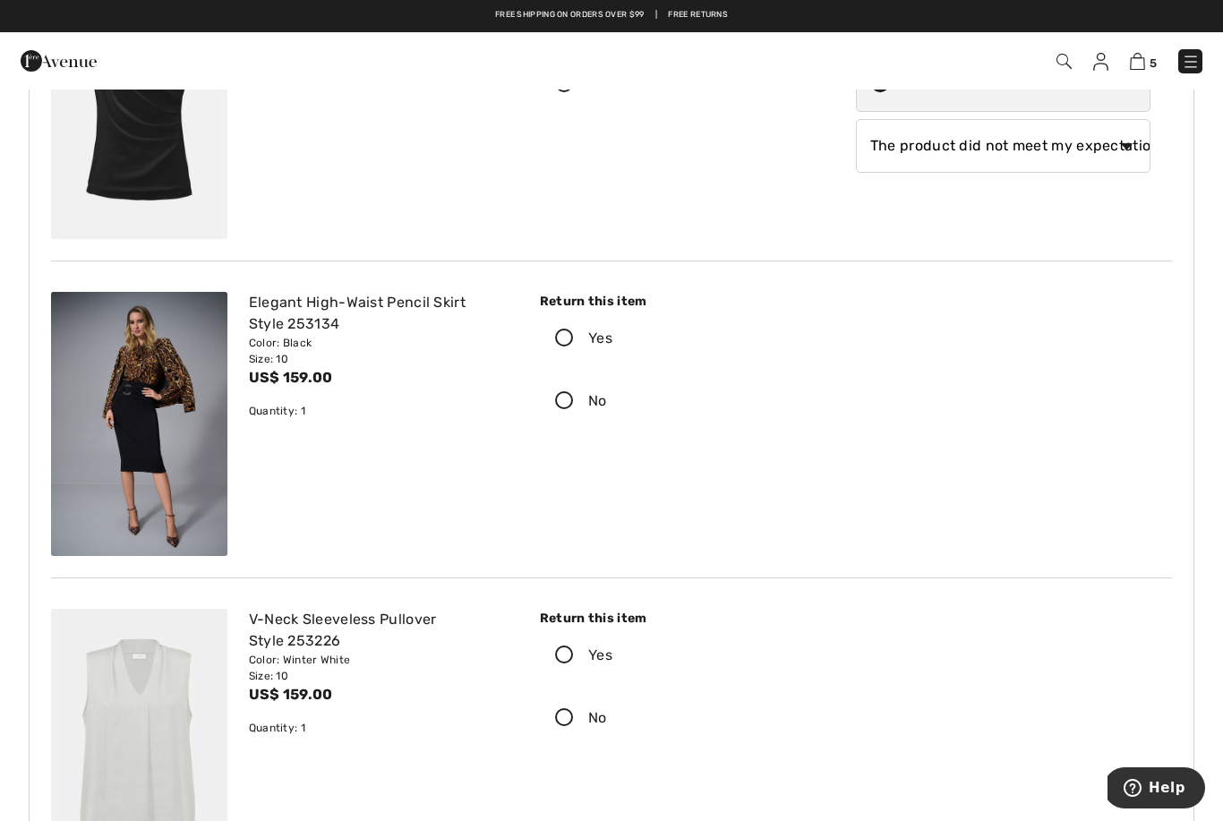
click at [563, 399] on icon at bounding box center [564, 401] width 47 height 19
click at [607, 399] on input "No" at bounding box center [613, 401] width 12 height 54
radio input "true"
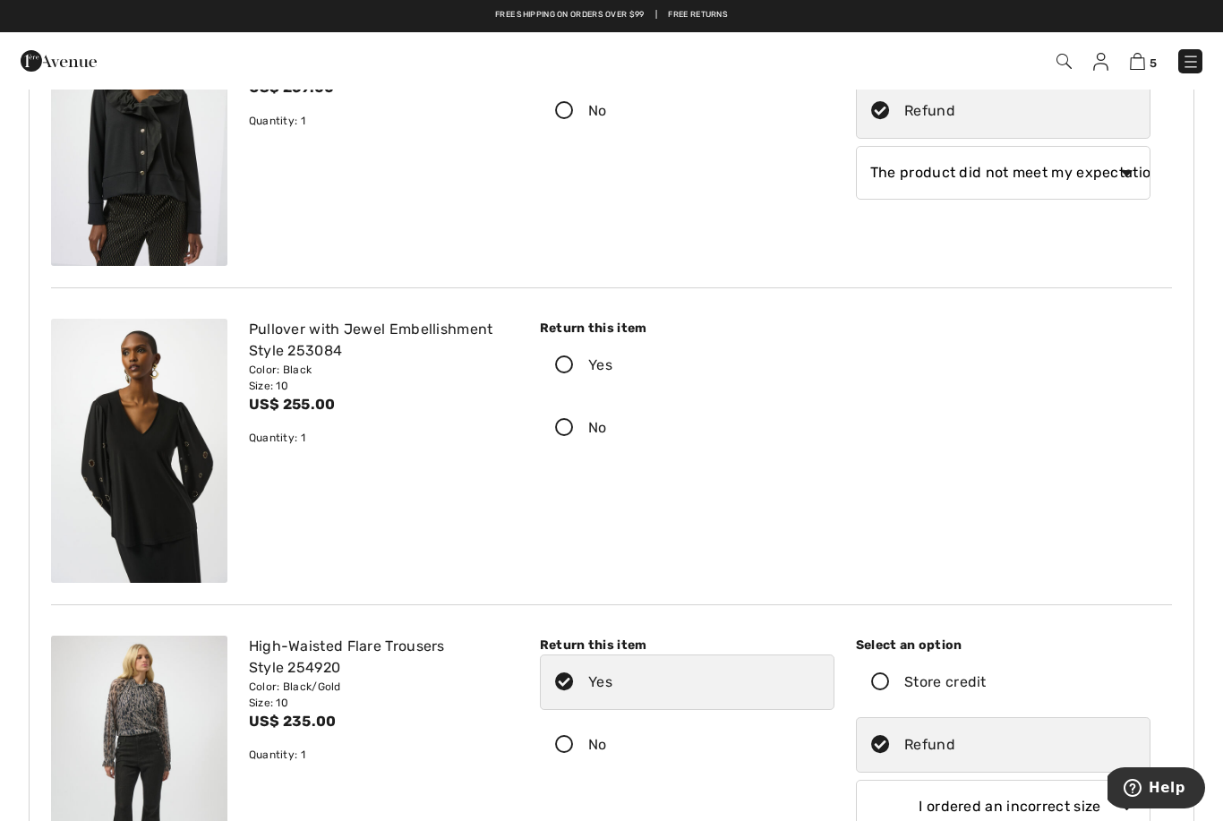
scroll to position [1580, 0]
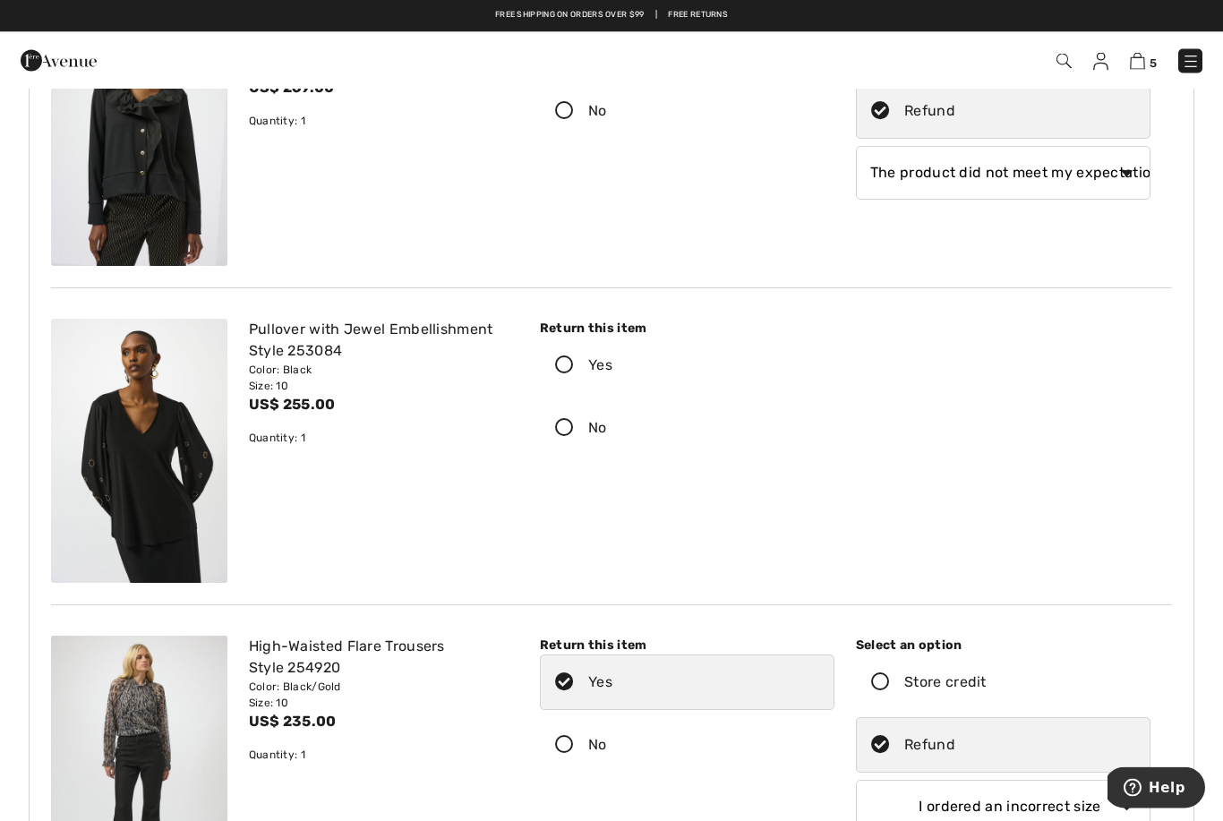
click at [565, 420] on icon at bounding box center [564, 429] width 47 height 19
click at [607, 420] on input "No" at bounding box center [613, 429] width 12 height 54
radio input "true"
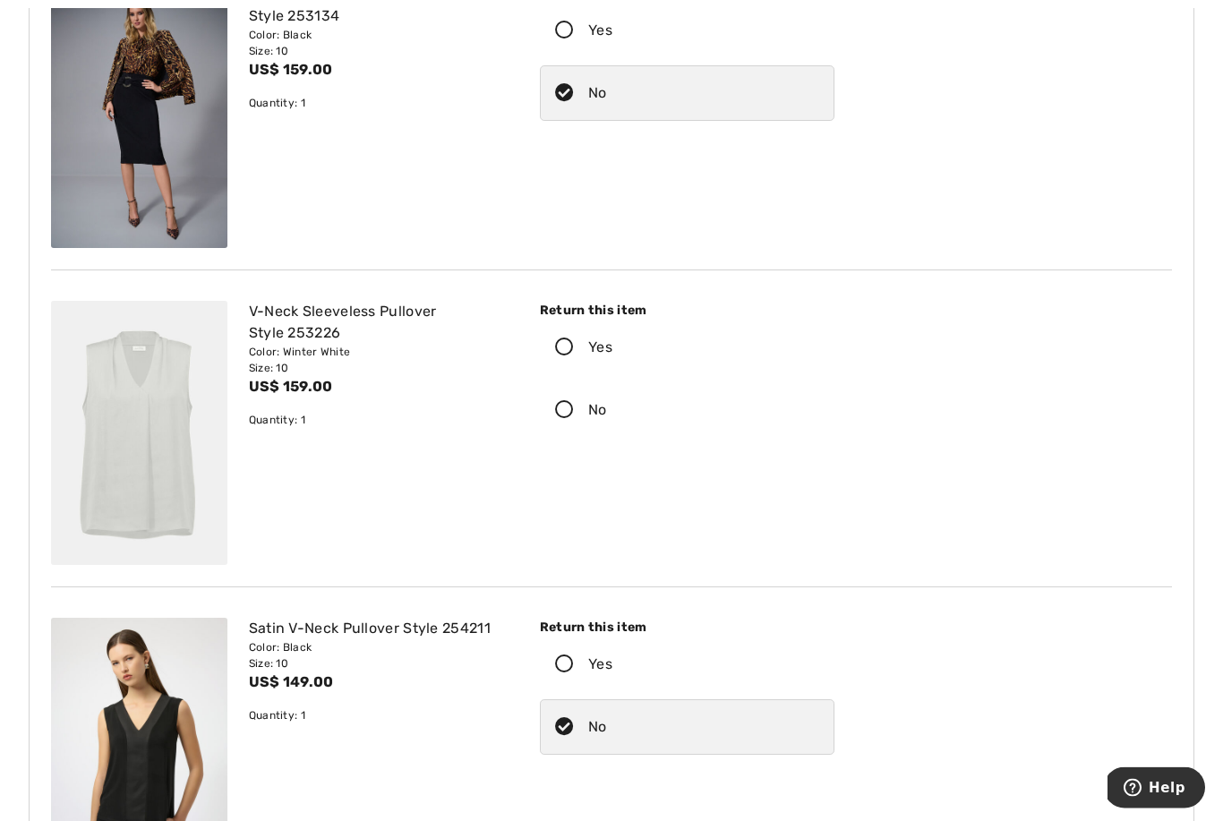
scroll to position [5845, 0]
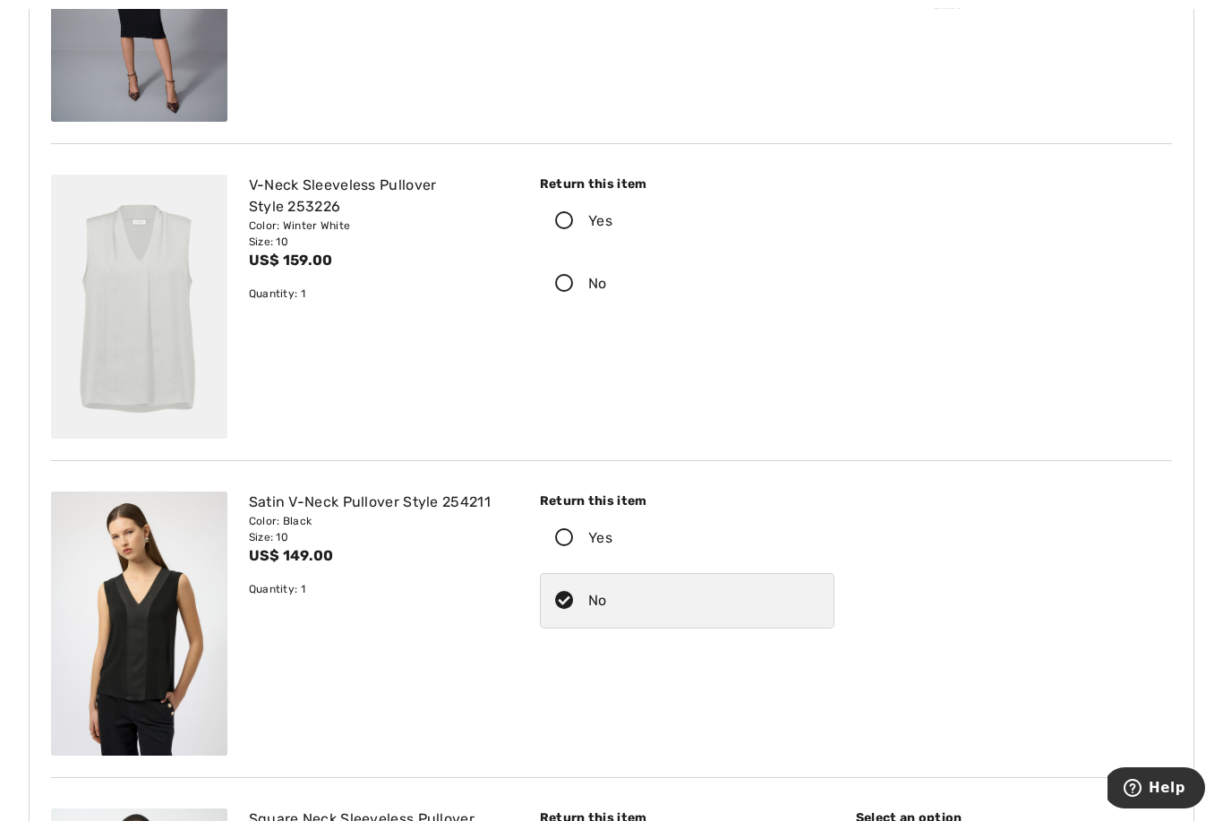
click at [556, 217] on icon at bounding box center [564, 221] width 47 height 19
click at [612, 217] on input "Yes" at bounding box center [618, 221] width 12 height 54
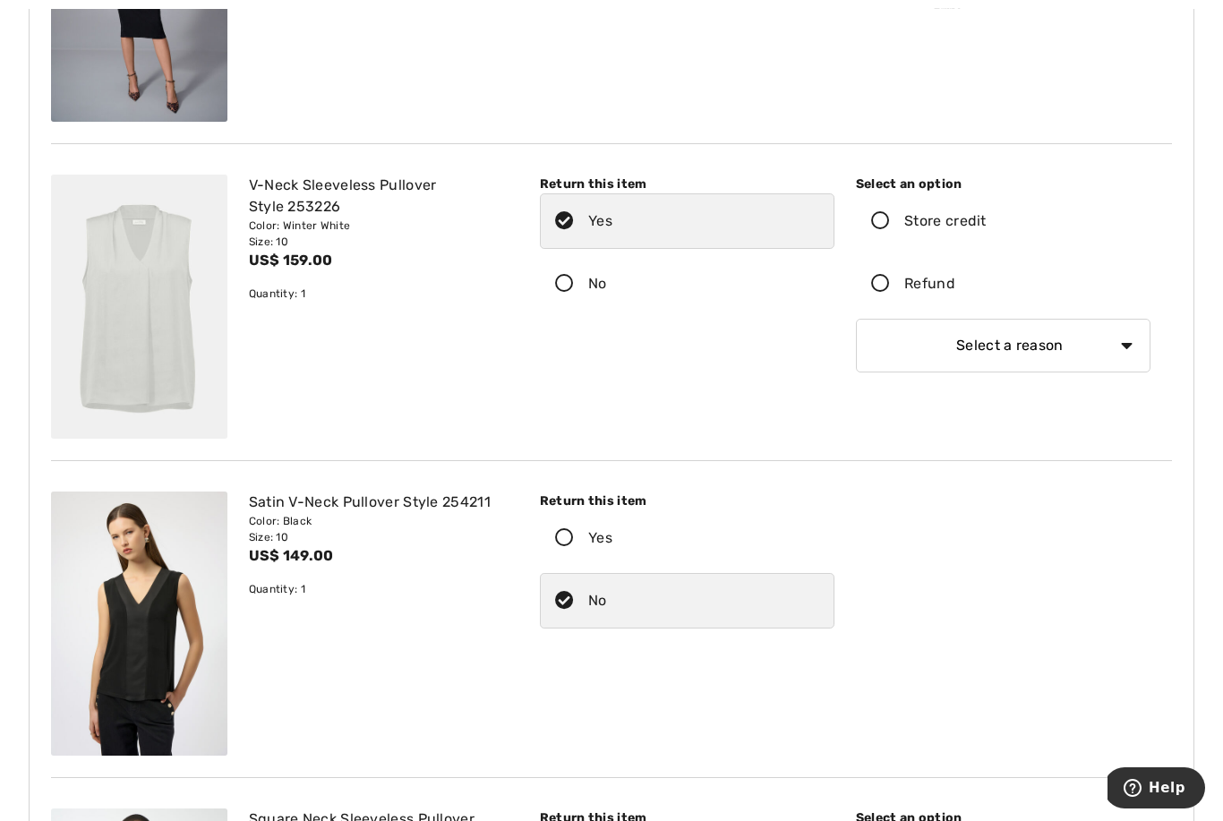
click at [893, 296] on label "Refund" at bounding box center [1003, 284] width 295 height 56
click at [955, 296] on input "Refund" at bounding box center [961, 284] width 12 height 54
click at [894, 350] on select "Select a reason I received the wrong product or size My order arrived too late …" at bounding box center [1003, 346] width 295 height 54
select select "6"
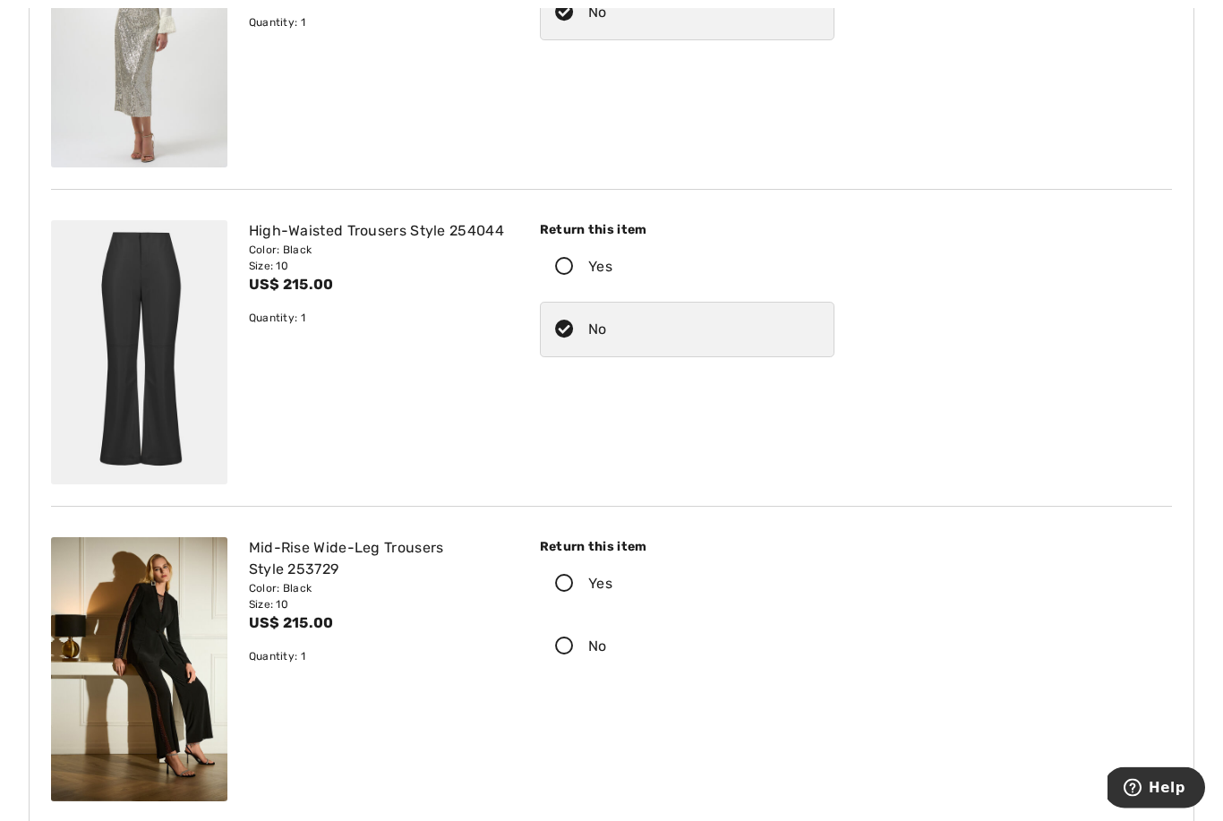
scroll to position [3268, 0]
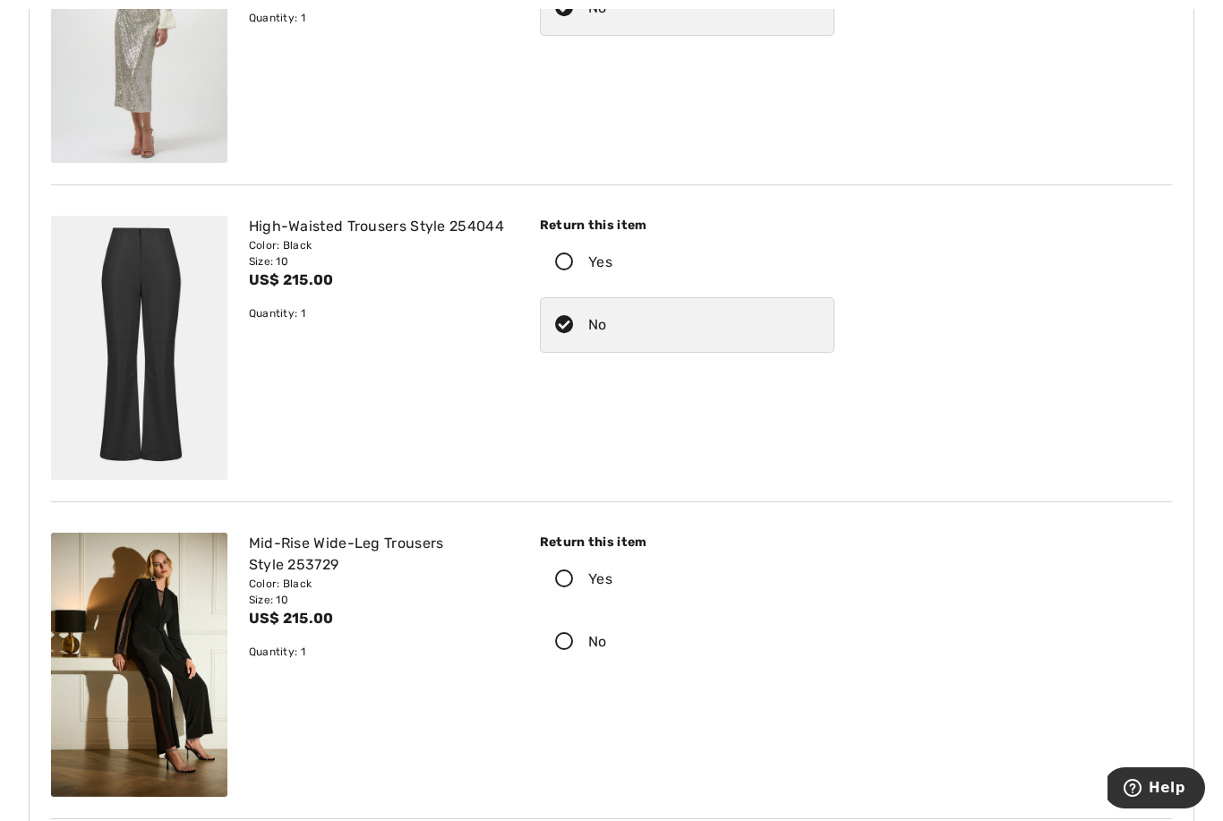
click at [565, 588] on icon at bounding box center [564, 579] width 47 height 19
click at [612, 588] on input "Yes" at bounding box center [618, 579] width 12 height 54
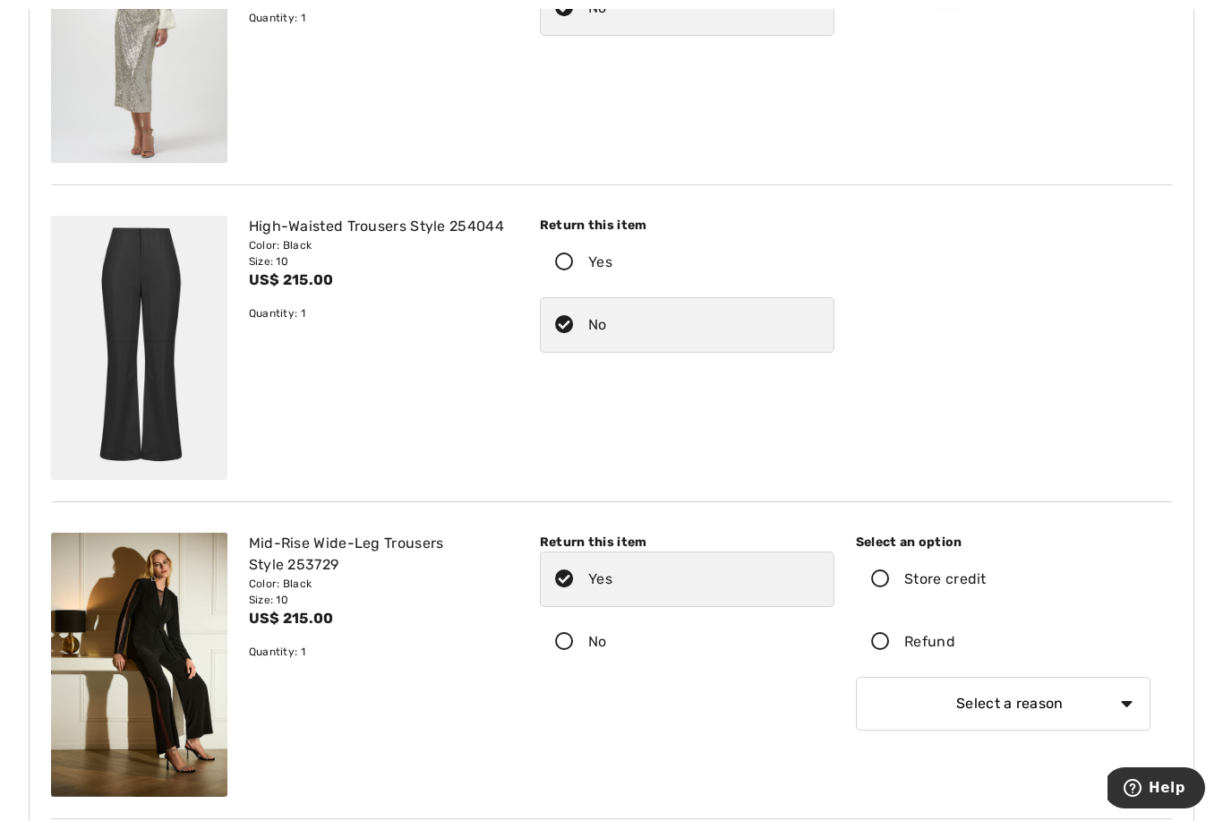
click at [891, 652] on label "Refund" at bounding box center [1003, 642] width 295 height 56
click at [955, 652] on input "Refund" at bounding box center [961, 642] width 12 height 54
click at [895, 708] on select "Select a reason I received the wrong product or size My order arrived too late …" at bounding box center [1003, 704] width 295 height 54
select select "4"
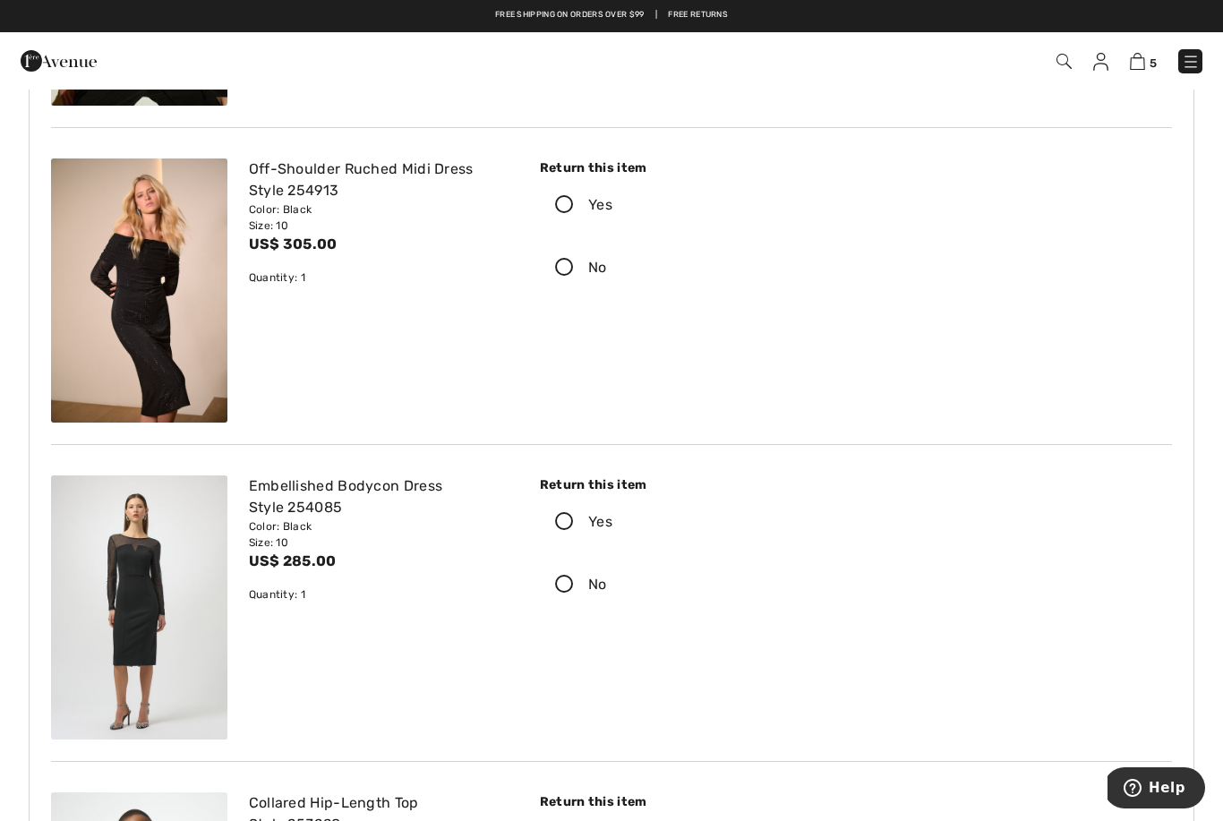
scroll to position [378, 0]
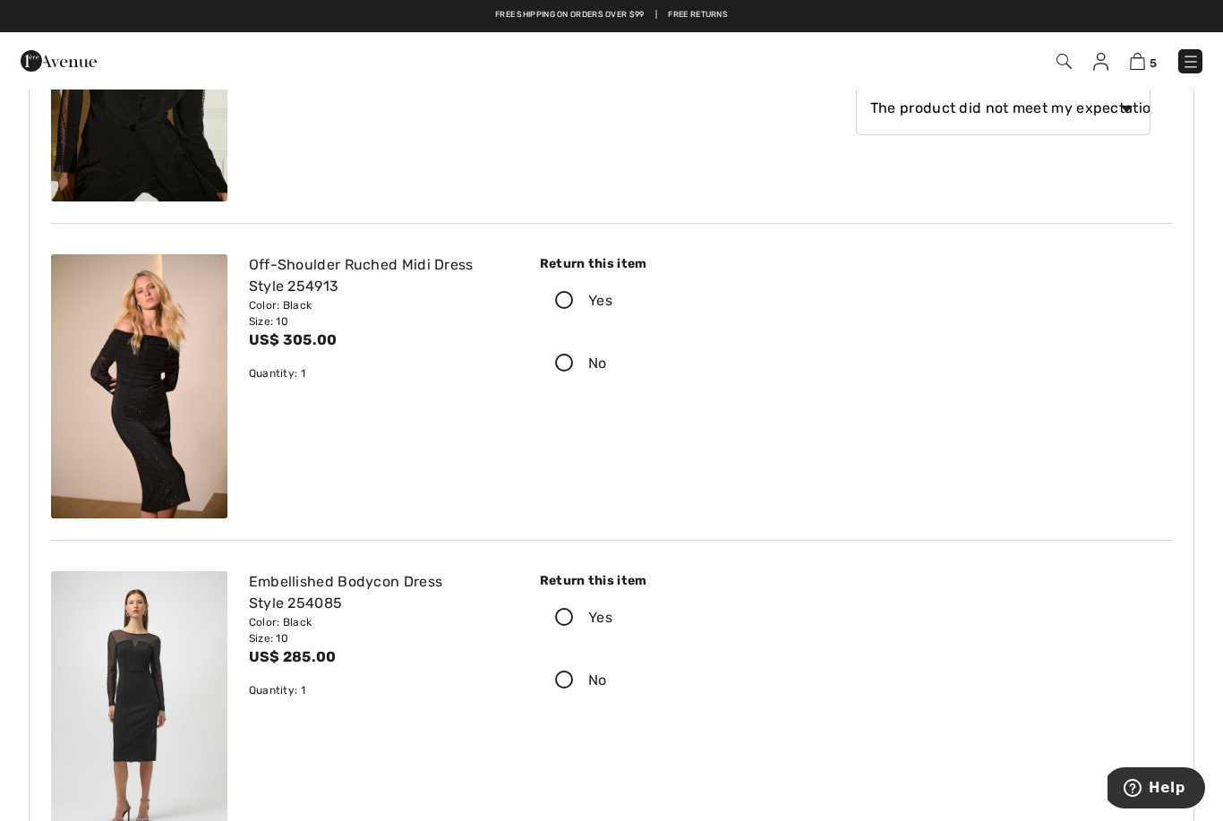
click at [570, 611] on icon at bounding box center [564, 618] width 47 height 19
click at [612, 611] on input "Yes" at bounding box center [618, 618] width 12 height 54
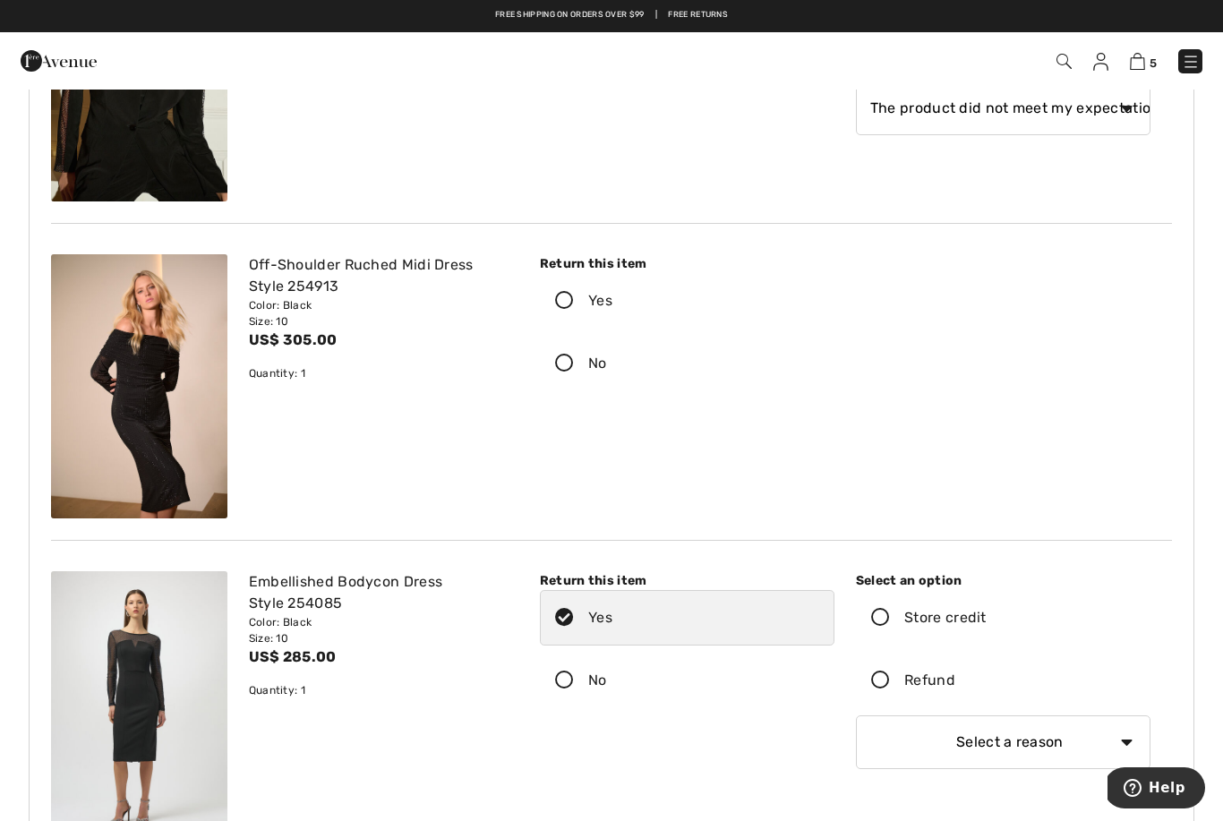
click at [884, 678] on icon at bounding box center [880, 680] width 47 height 19
click at [955, 678] on input "Refund" at bounding box center [961, 681] width 12 height 54
click at [895, 742] on select "Select a reason I received the wrong product or size My order arrived too late …" at bounding box center [1003, 742] width 295 height 54
select select "4"
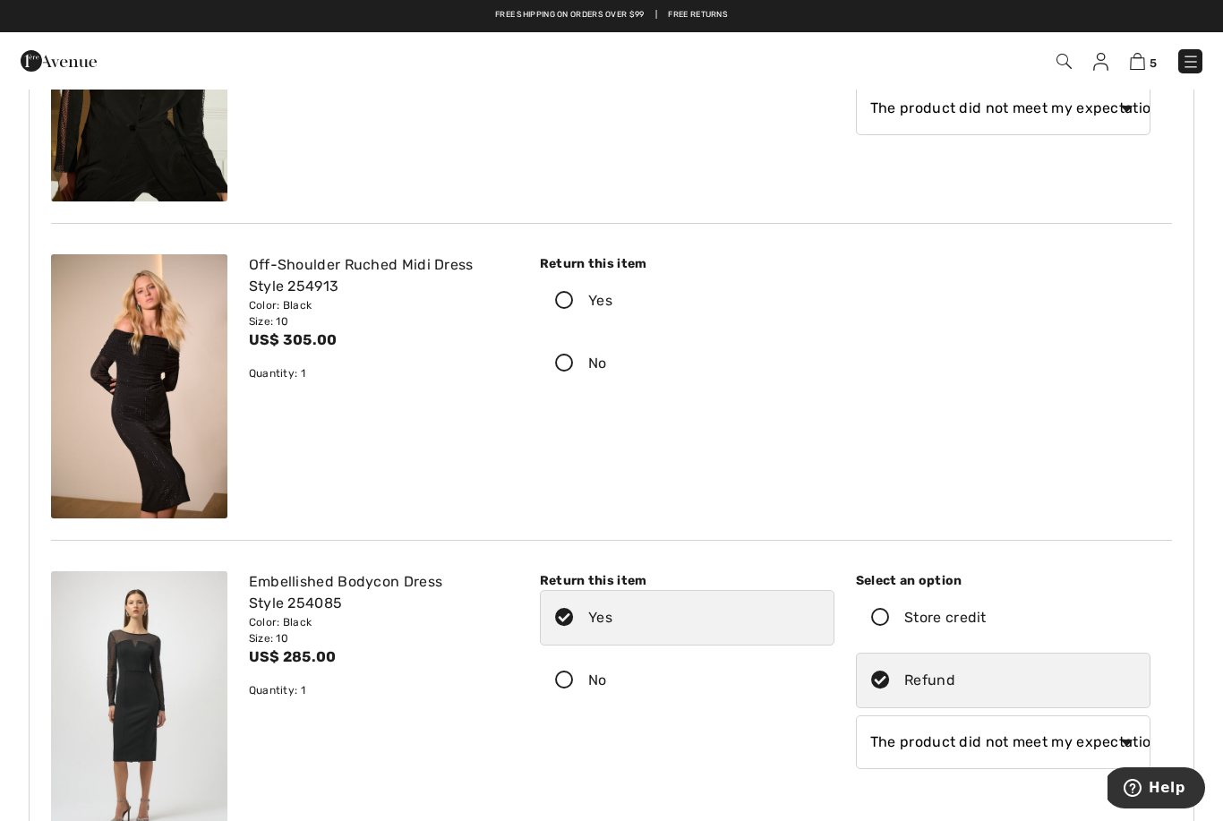
click at [560, 294] on icon at bounding box center [564, 301] width 47 height 19
click at [612, 294] on input "Yes" at bounding box center [618, 301] width 12 height 54
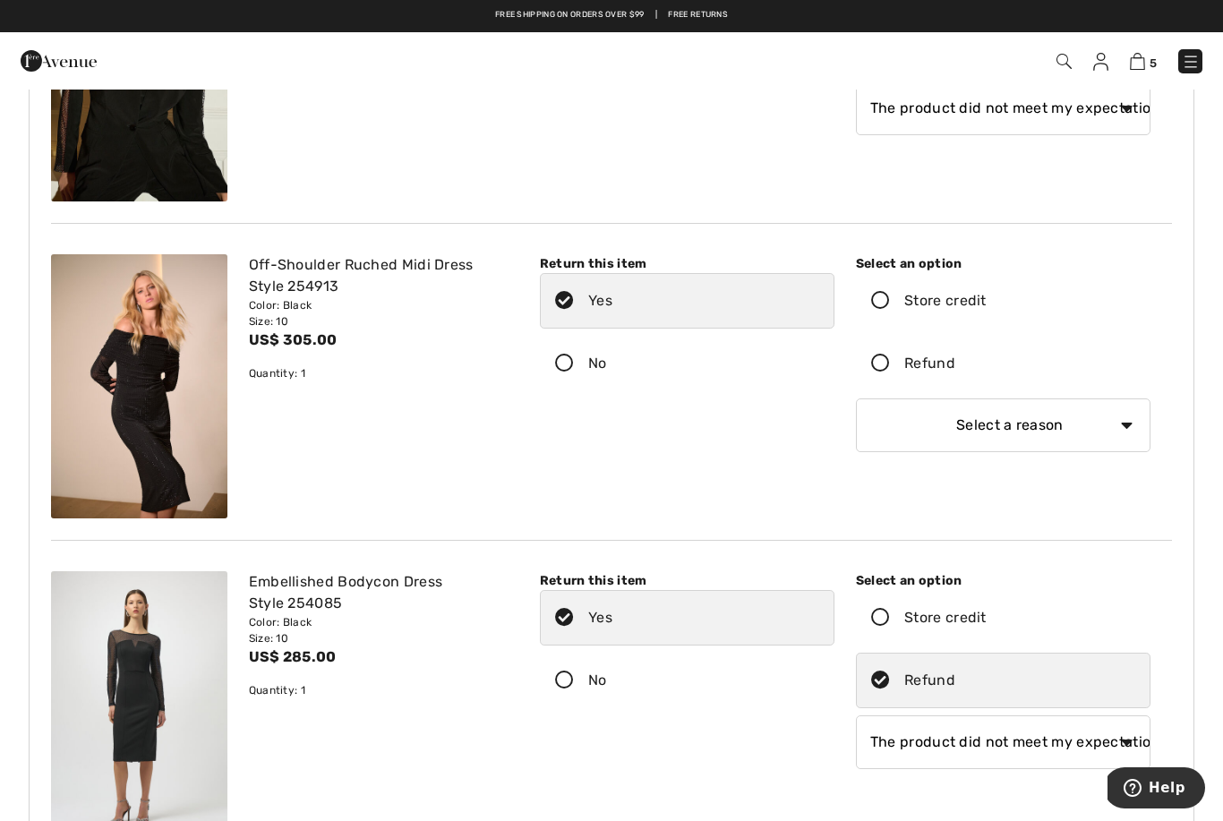
click at [872, 366] on icon at bounding box center [880, 364] width 47 height 19
click at [955, 366] on input "Refund" at bounding box center [961, 364] width 12 height 54
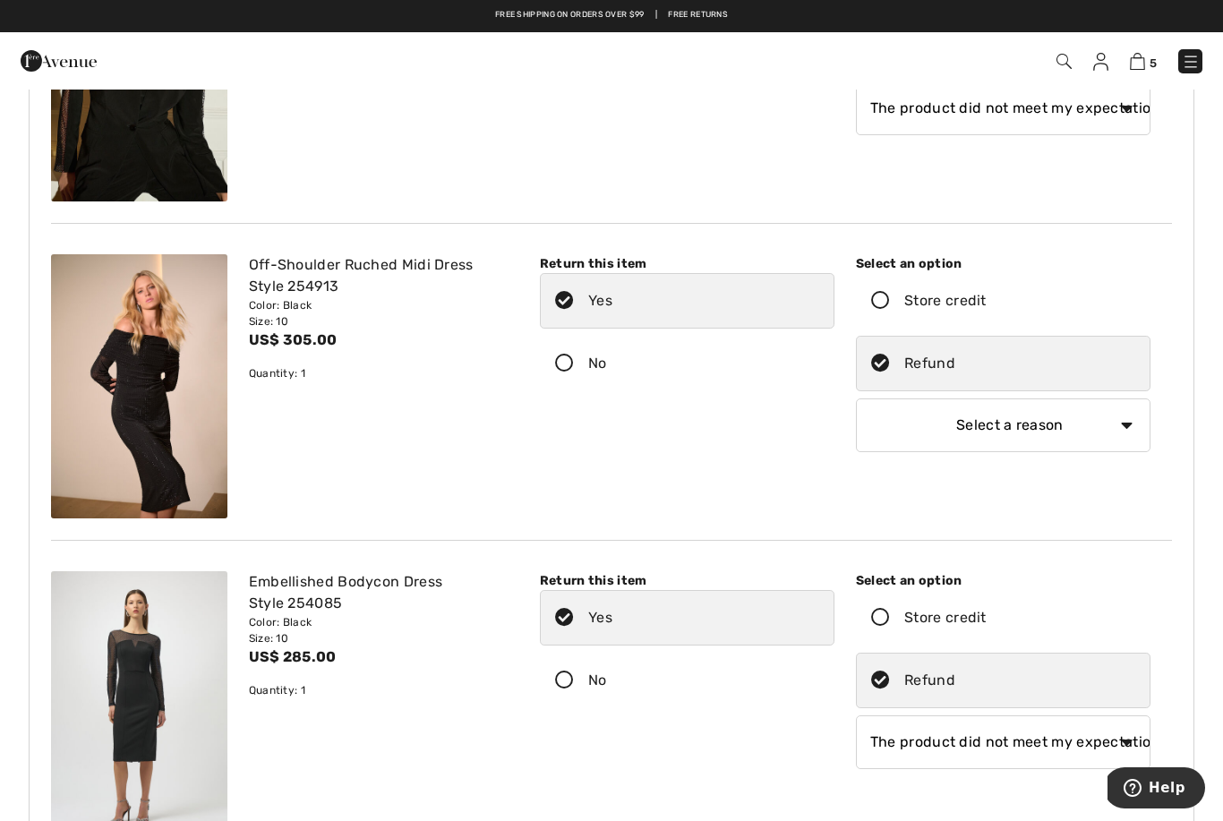
click at [917, 446] on select "Select a reason I received the wrong product or size My order arrived too late …" at bounding box center [1003, 425] width 295 height 54
select select "4"
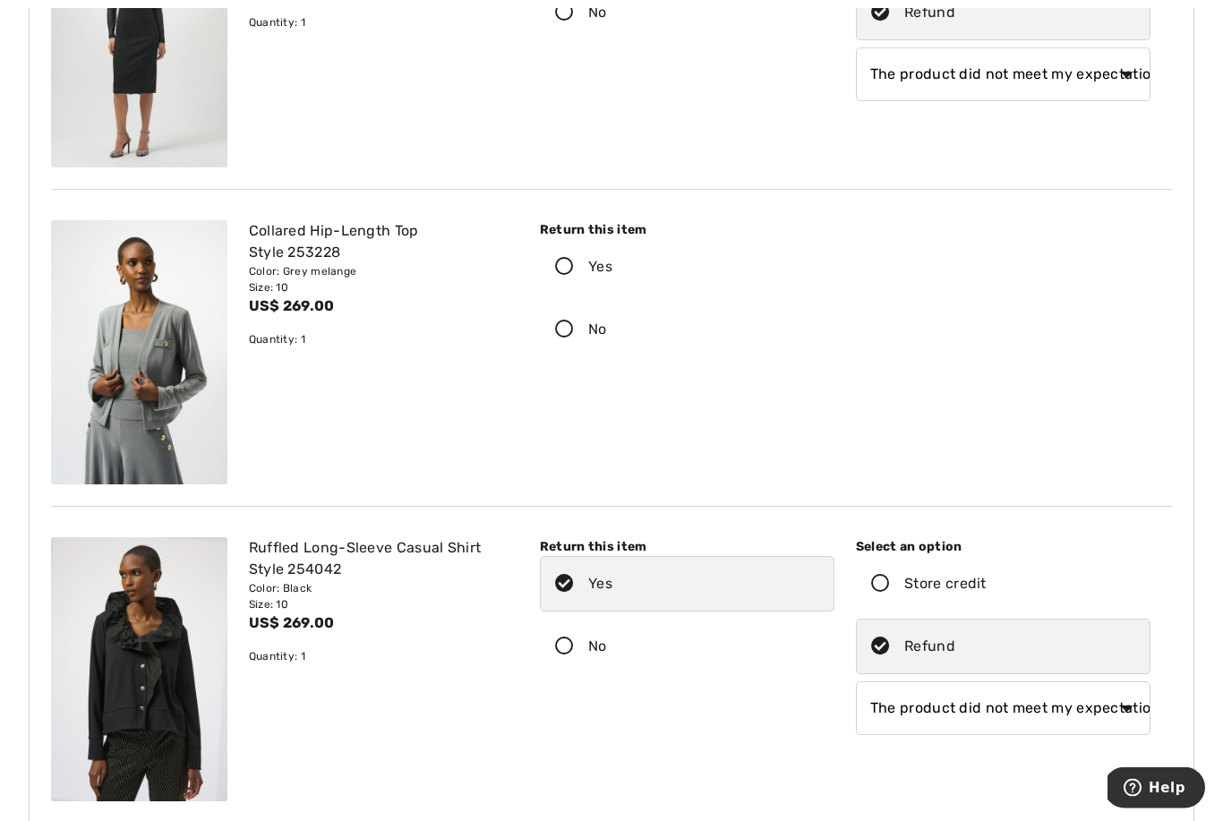
scroll to position [1045, 0]
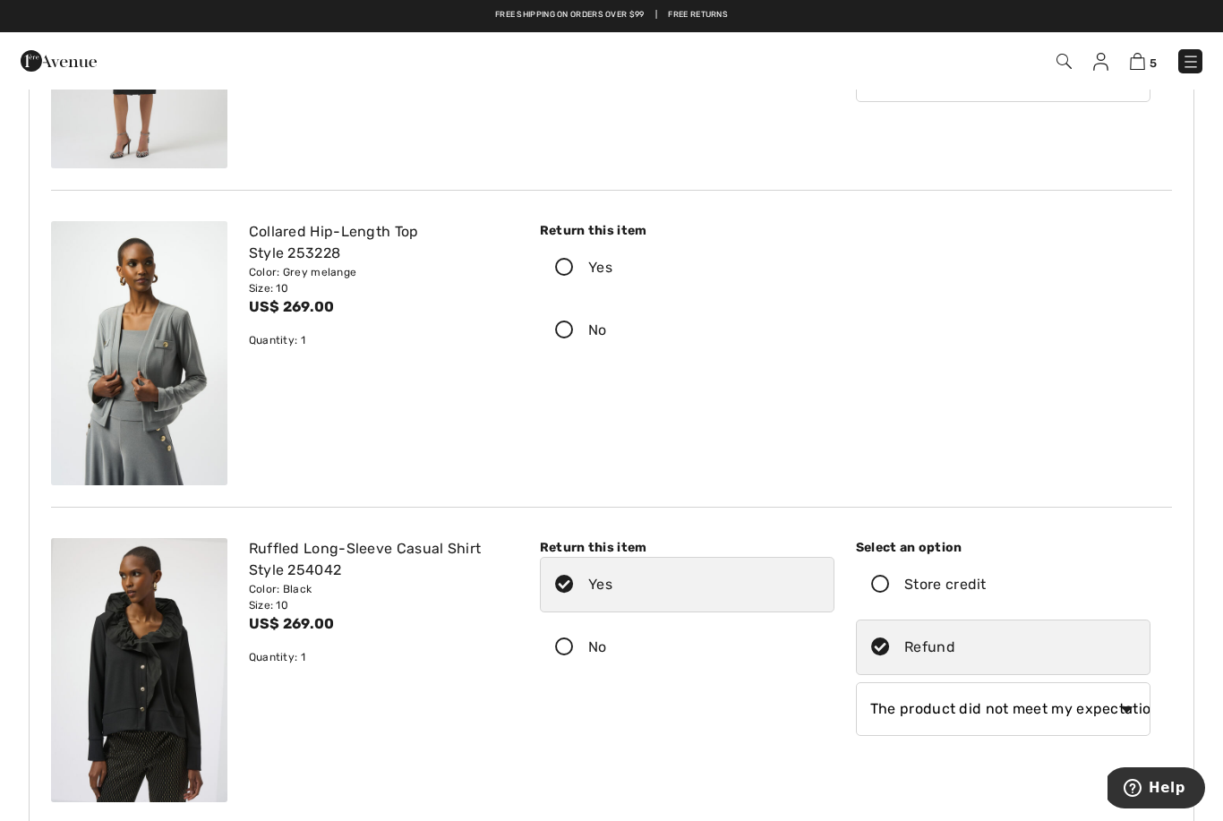
click at [574, 331] on icon at bounding box center [564, 330] width 47 height 19
click at [607, 331] on input "No" at bounding box center [613, 330] width 12 height 54
radio input "true"
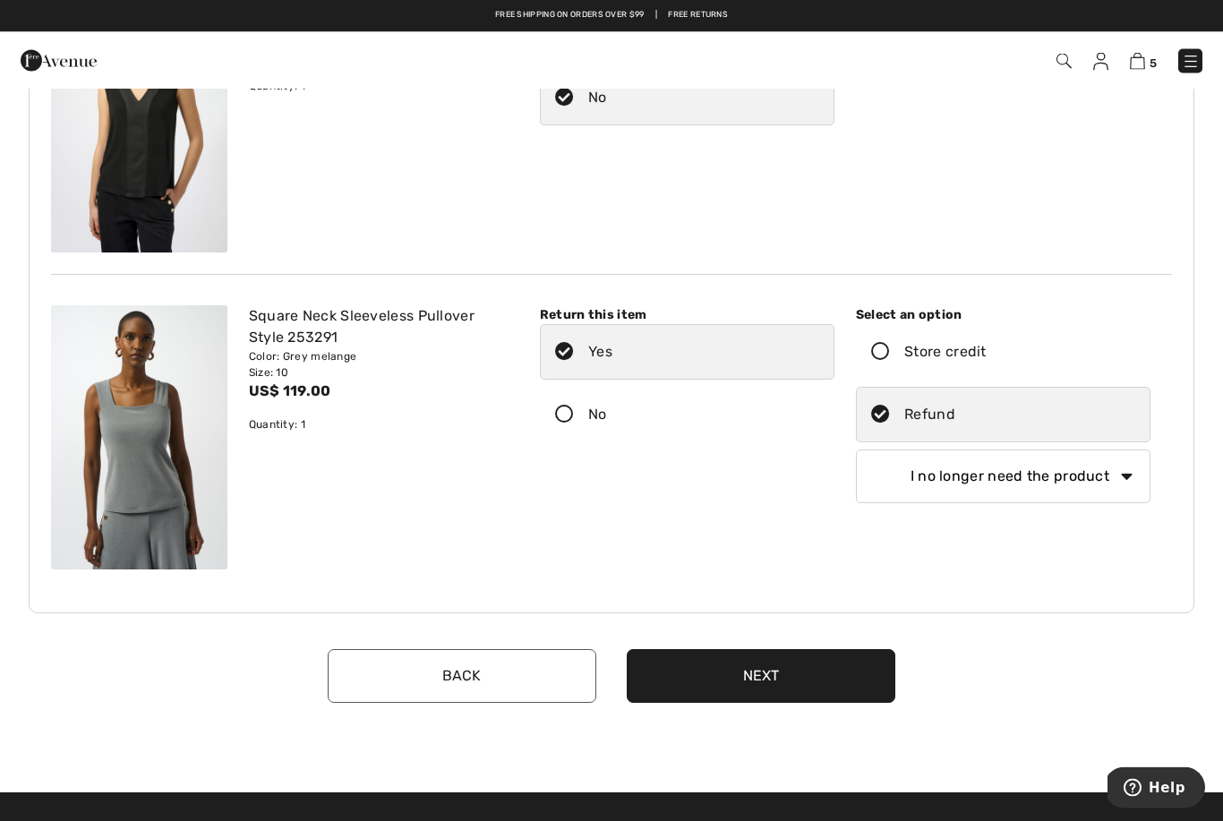
scroll to position [6348, 0]
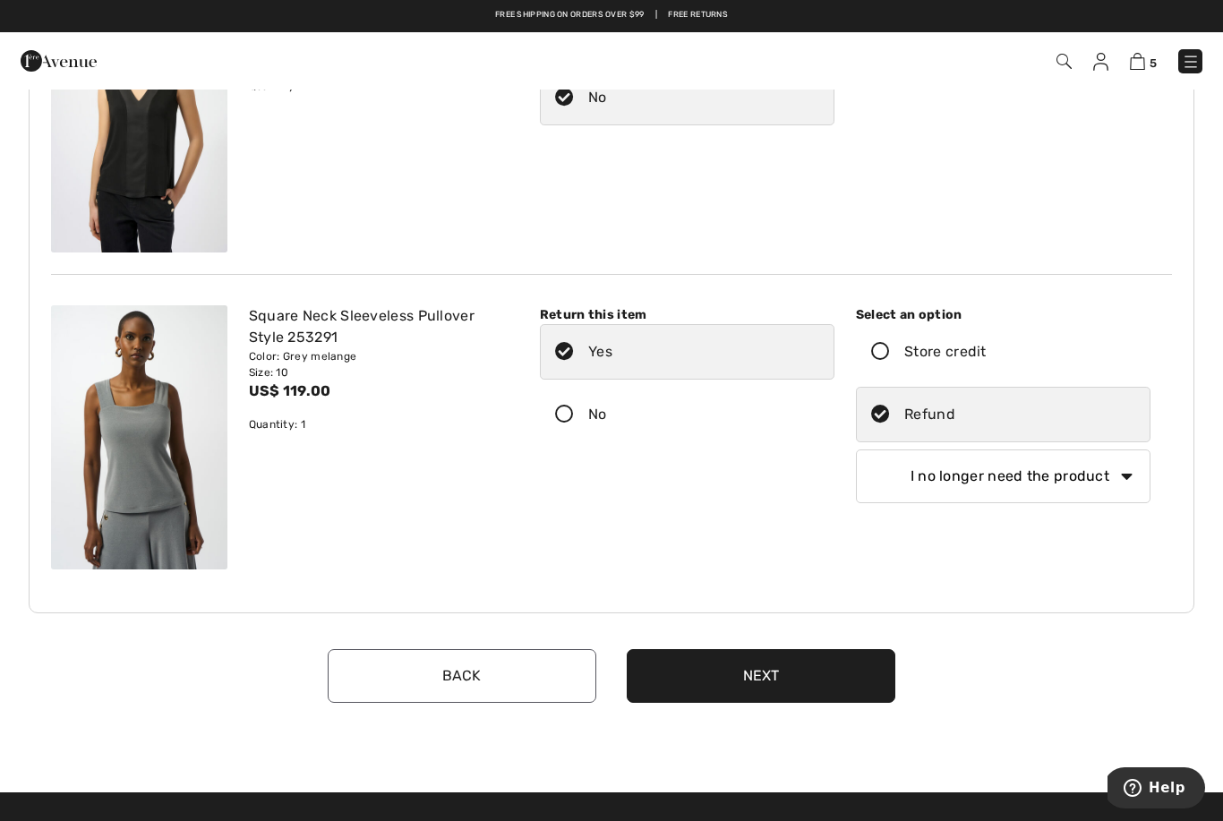
click at [803, 677] on button "Next" at bounding box center [761, 676] width 269 height 54
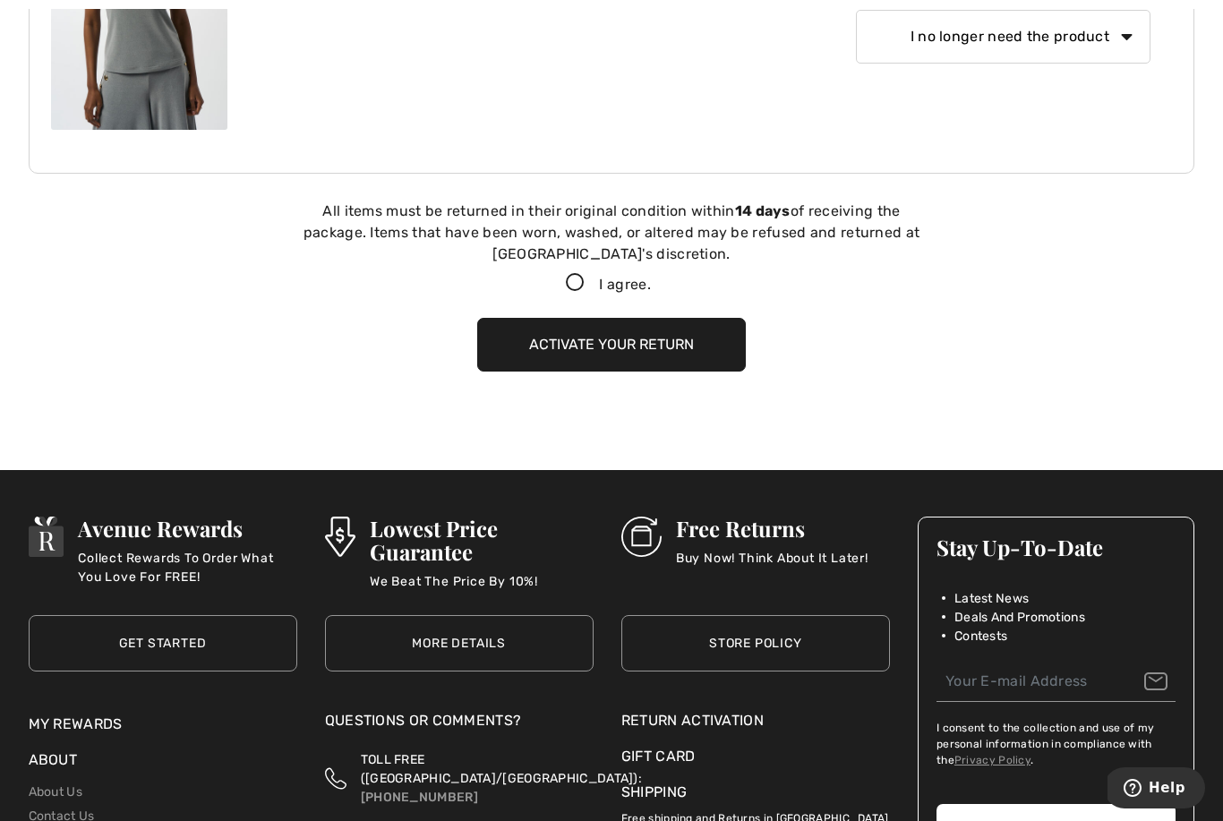
scroll to position [6881, 0]
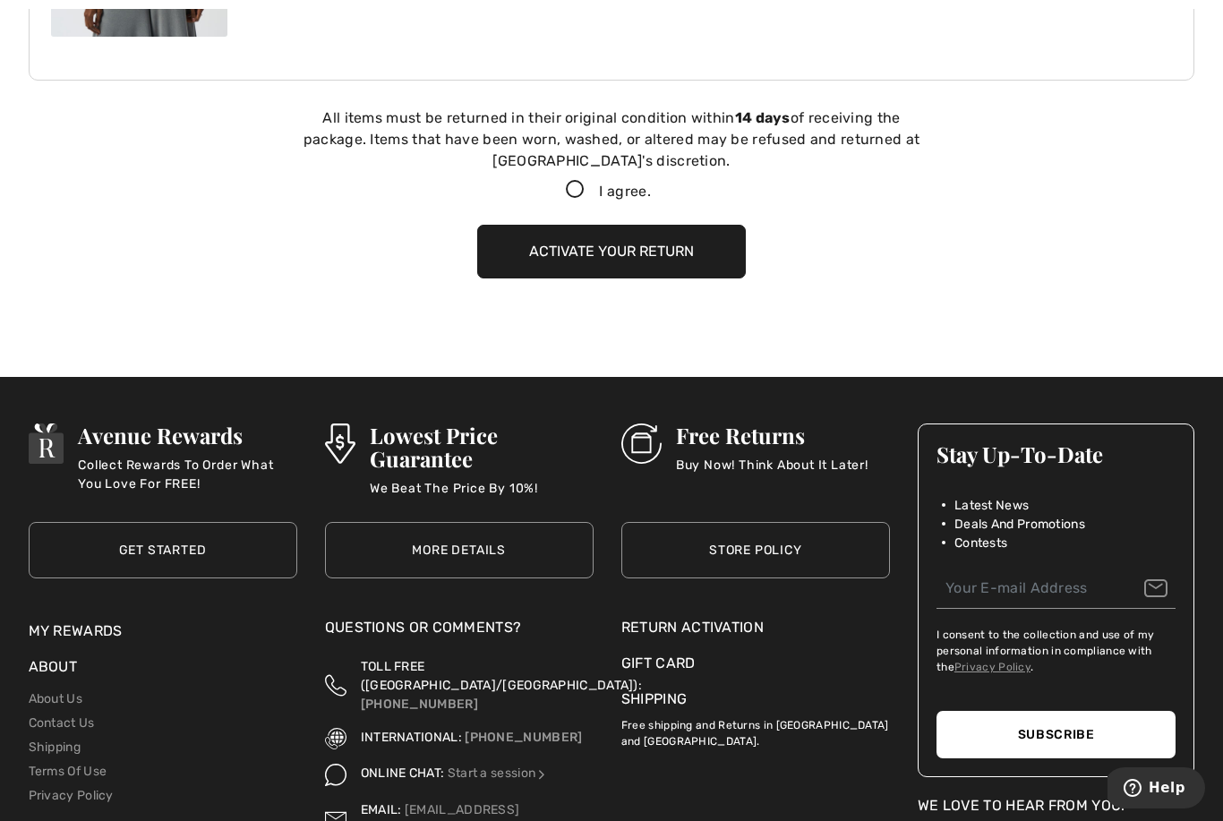
click at [568, 185] on icon at bounding box center [574, 190] width 47 height 19
click at [651, 185] on input "I agree." at bounding box center [657, 190] width 12 height 12
checkbox input "true"
click at [544, 255] on button "Activate your return" at bounding box center [611, 252] width 269 height 54
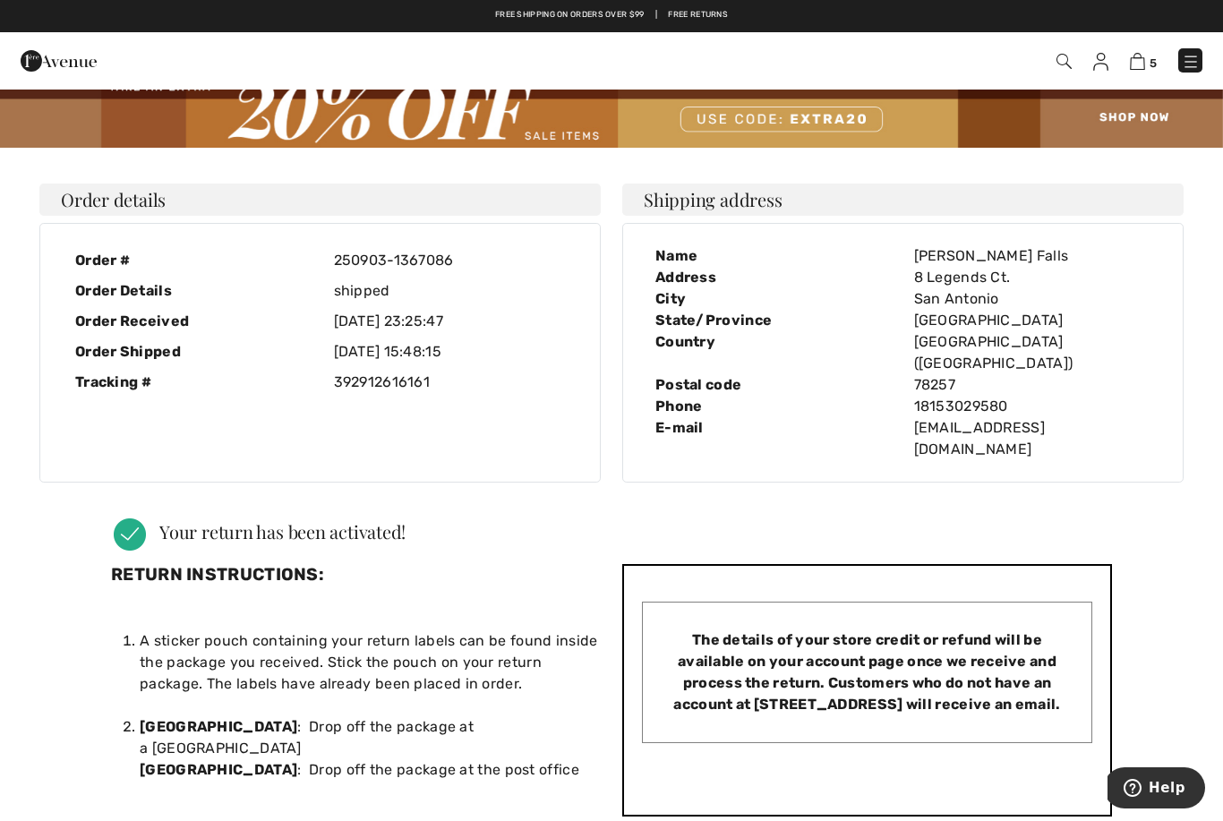
scroll to position [0, 0]
